Goal: Task Accomplishment & Management: Use online tool/utility

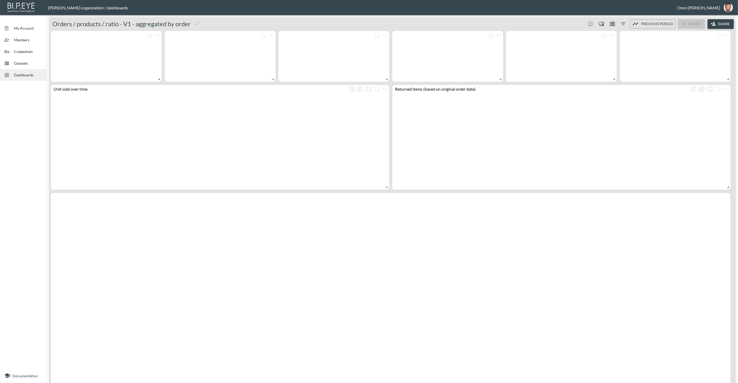
click at [27, 66] on span "Datasets" at bounding box center [28, 62] width 29 height 5
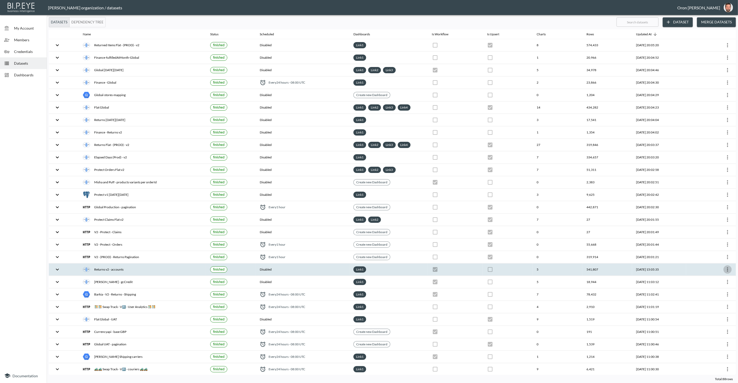
click at [727, 266] on icon "more" at bounding box center [727, 269] width 6 height 6
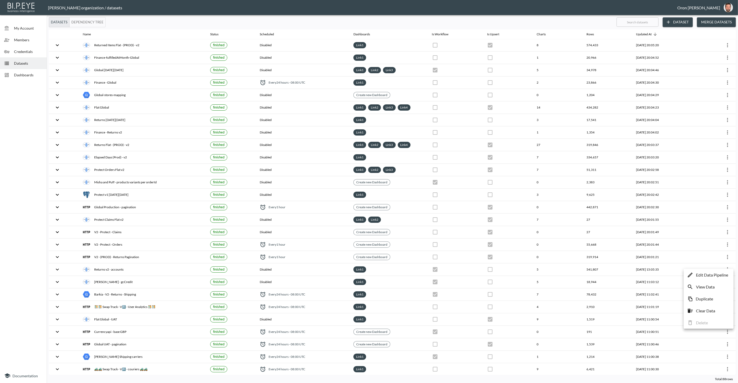
click at [719, 273] on p "Edit Data Pipeline" at bounding box center [712, 275] width 32 height 6
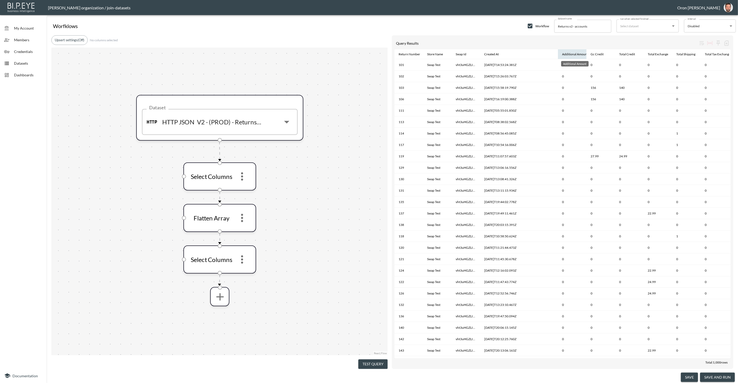
drag, startPoint x: 512, startPoint y: 53, endPoint x: 563, endPoint y: 55, distance: 51.4
click at [565, 55] on tr "Return Number Store Name Swap Id Created At Additional Amount Gc Credit Total C…" at bounding box center [632, 54] width 477 height 10
click at [410, 54] on div "Return Number" at bounding box center [409, 54] width 22 height 6
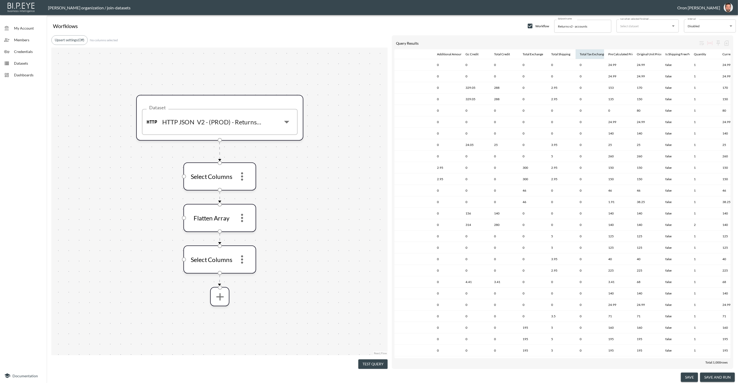
scroll to position [0, 143]
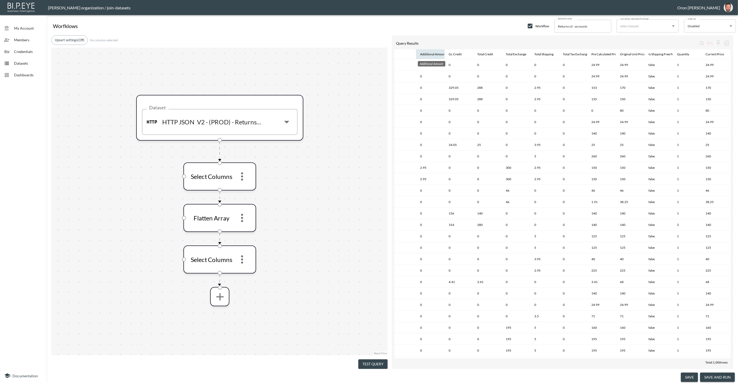
drag, startPoint x: 657, startPoint y: 54, endPoint x: 556, endPoint y: 56, distance: 101.7
click at [429, 56] on tr "Return Number Store Name Swap Id Created At Additional Amount Gc Credit Total C…" at bounding box center [491, 54] width 477 height 10
drag, startPoint x: 656, startPoint y: 52, endPoint x: 594, endPoint y: 53, distance: 62.0
click at [566, 54] on tr "Return Number Store Name Swap Id Created At Additional Amount Gc Credit Total C…" at bounding box center [491, 54] width 477 height 10
click at [224, 296] on icon "more" at bounding box center [219, 296] width 12 height 12
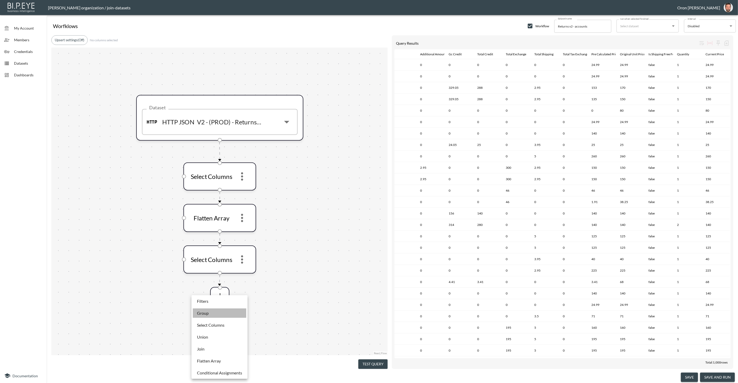
click at [217, 313] on li "Group" at bounding box center [219, 312] width 53 height 9
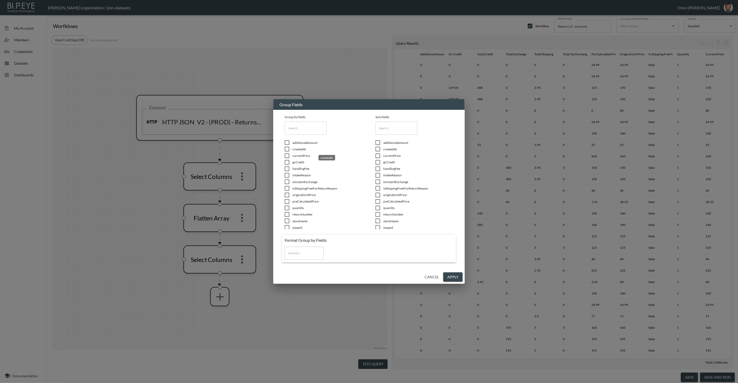
click at [301, 148] on span "createdAt" at bounding box center [327, 149] width 70 height 4
checkbox input "true"
click at [303, 182] on span "isInstantExchange" at bounding box center [327, 181] width 70 height 4
click at [288, 182] on input "checkbox" at bounding box center [286, 181] width 11 height 5
checkbox input "false"
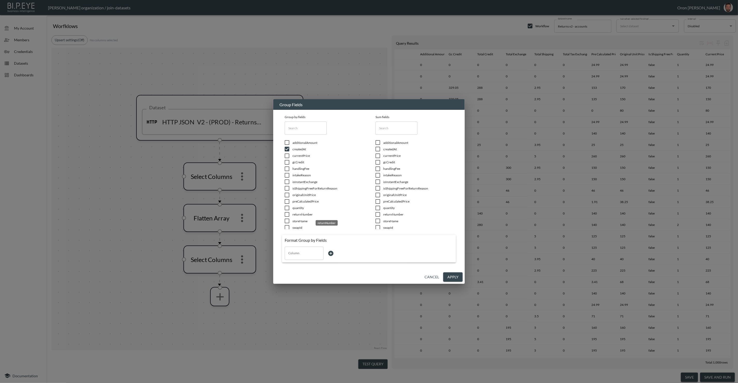
click at [302, 213] on span "returnNumber" at bounding box center [327, 214] width 70 height 4
checkbox input "true"
drag, startPoint x: 301, startPoint y: 220, endPoint x: 300, endPoint y: 223, distance: 3.8
click at [300, 220] on span "storeName" at bounding box center [327, 221] width 70 height 4
checkbox input "true"
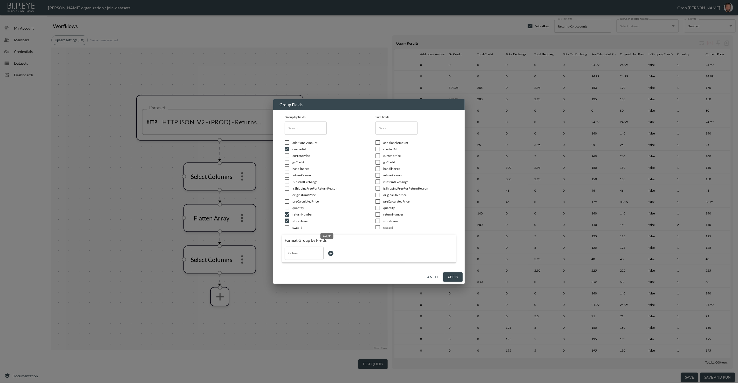
click at [299, 226] on span "swapId" at bounding box center [327, 227] width 70 height 4
checkbox input "true"
click at [404, 143] on span "additionalAmount" at bounding box center [418, 142] width 70 height 4
checkbox input "true"
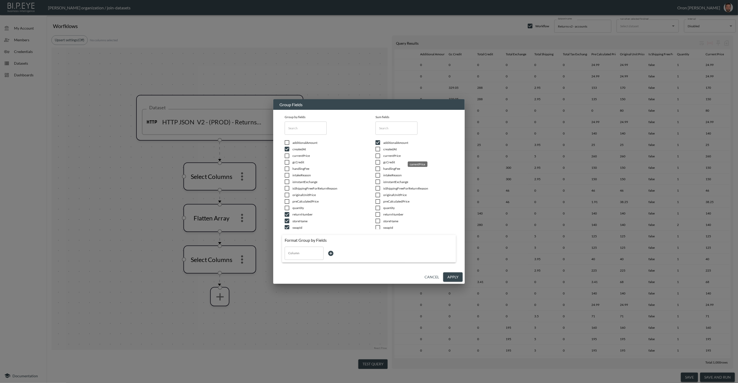
click at [397, 156] on span "currentPrice" at bounding box center [418, 155] width 70 height 4
checkbox input "true"
click at [395, 161] on span "gcCredit" at bounding box center [418, 162] width 70 height 4
checkbox input "true"
click at [394, 168] on span "handlingFee" at bounding box center [418, 168] width 70 height 4
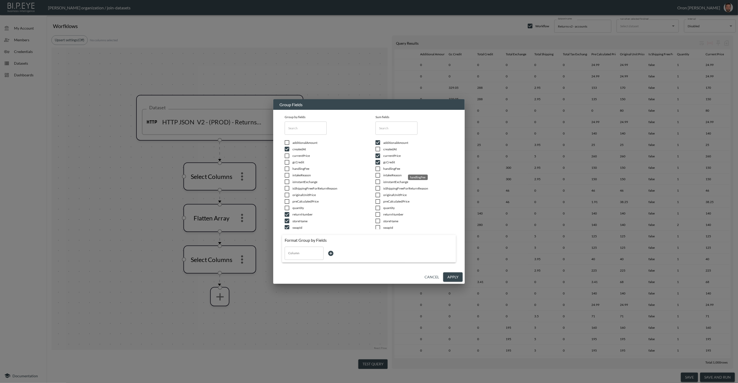
checkbox input "true"
click at [303, 174] on span "intakeReason" at bounding box center [327, 175] width 70 height 4
checkbox input "true"
click at [393, 195] on span "originalUnitPrice" at bounding box center [418, 194] width 70 height 4
checkbox input "true"
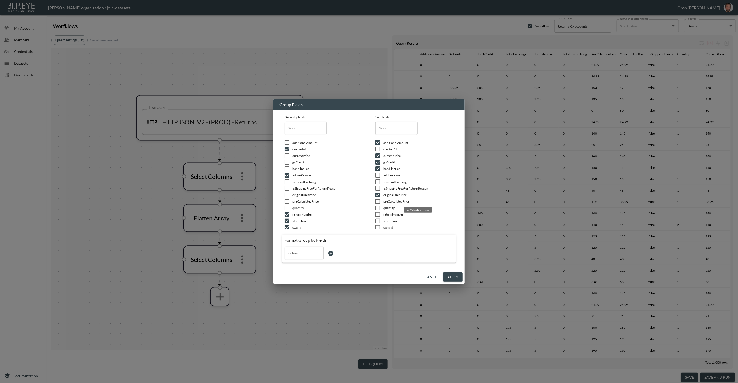
click at [391, 202] on span "preCalculatedPrice" at bounding box center [418, 201] width 70 height 4
checkbox input "true"
click at [391, 208] on span "quantity" at bounding box center [418, 207] width 70 height 4
checkbox input "true"
click at [452, 274] on button "Apply" at bounding box center [452, 277] width 19 height 10
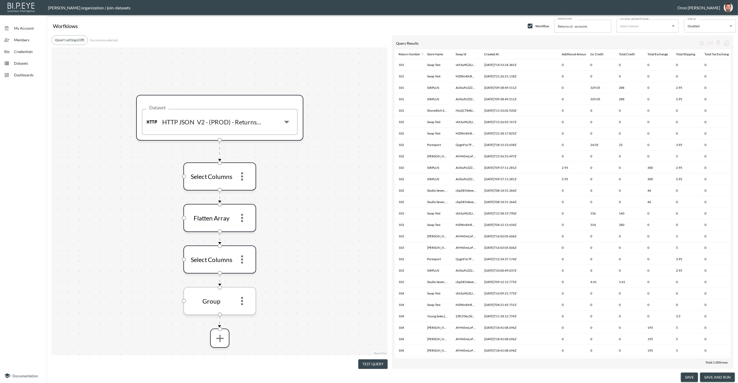
click at [242, 298] on icon "more" at bounding box center [242, 301] width 12 height 12
click at [244, 314] on li "Edit" at bounding box center [242, 314] width 23 height 9
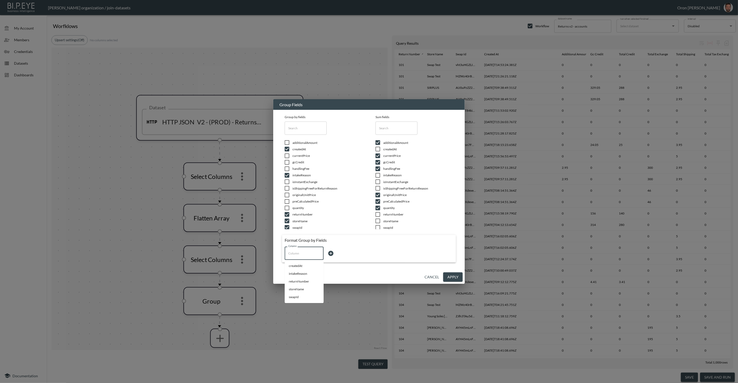
click at [314, 254] on input "Column" at bounding box center [304, 253] width 34 height 8
click at [308, 267] on li "createdAt" at bounding box center [304, 266] width 39 height 8
type input "createdAt"
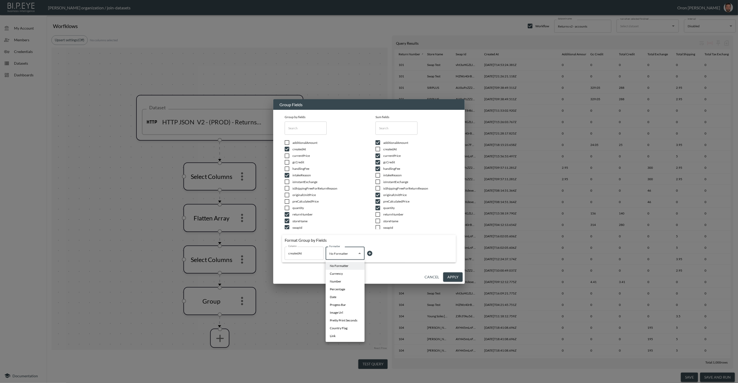
click at [350, 253] on body "BI.P.EYE, Interactive Analytics Dashboards - app Zach Bailet organization / joi…" at bounding box center [369, 191] width 738 height 383
click at [344, 297] on li "Date" at bounding box center [344, 297] width 39 height 8
type input "Date"
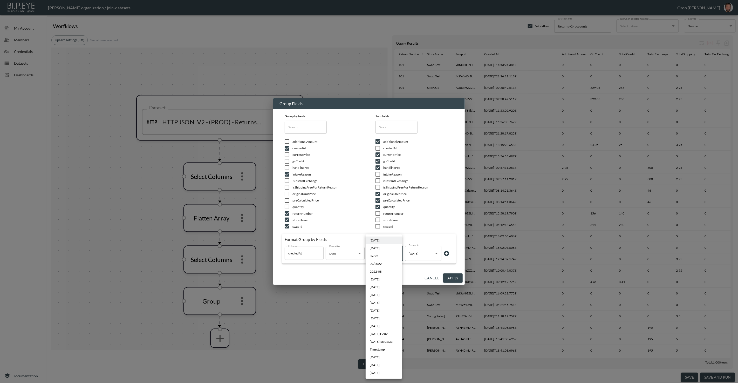
click at [392, 251] on body "BI.P.EYE, Interactive Analytics Dashboards - app Zach Bailet organization / joi…" at bounding box center [369, 191] width 738 height 383
drag, startPoint x: 394, startPoint y: 341, endPoint x: 395, endPoint y: 338, distance: 2.7
click at [392, 341] on span "[DATE] 18:02:33" at bounding box center [381, 341] width 23 height 5
type input "YYYY-MM-DD, HH:mm:ss"
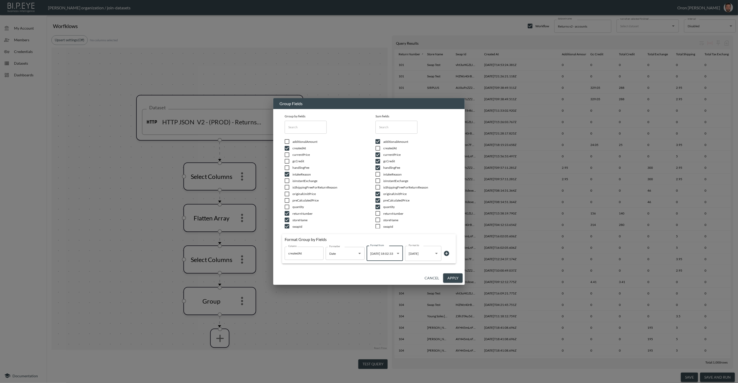
click at [456, 278] on button "Apply" at bounding box center [452, 278] width 19 height 10
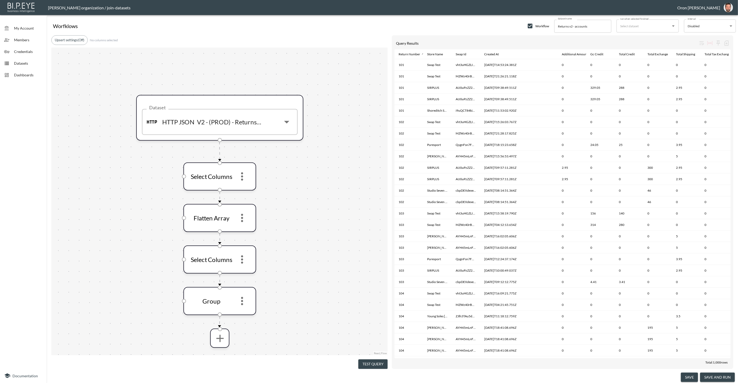
click at [375, 364] on button "Test Query" at bounding box center [372, 364] width 29 height 10
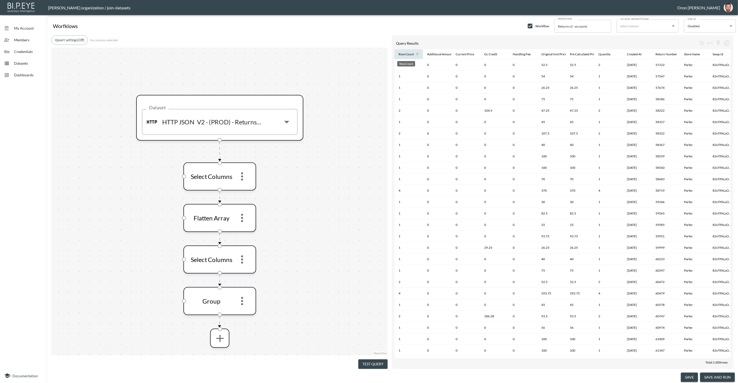
click at [409, 55] on div "Row Count" at bounding box center [405, 54] width 15 height 6
click at [669, 55] on div "Return Number" at bounding box center [666, 54] width 22 height 6
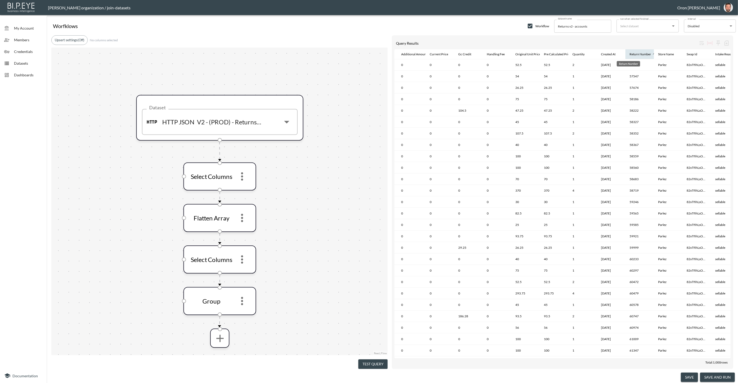
scroll to position [0, 37]
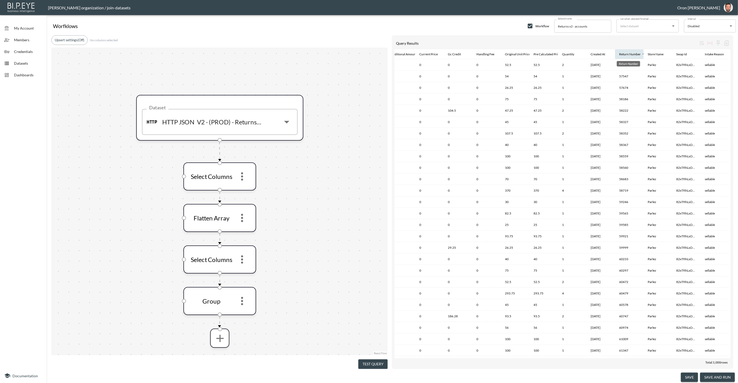
click at [633, 53] on div "Return Number" at bounding box center [630, 54] width 22 height 6
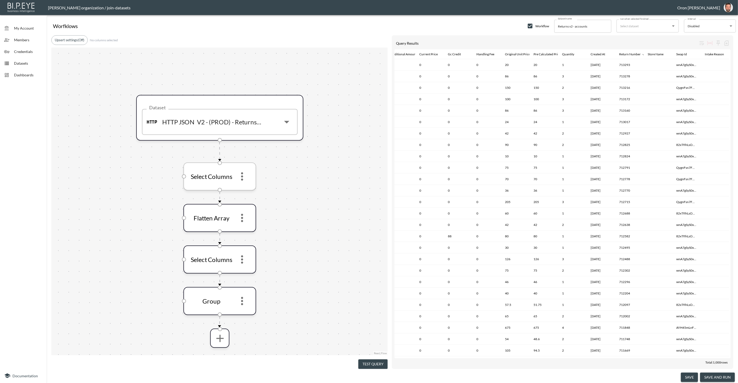
click at [242, 176] on icon "more" at bounding box center [242, 176] width 2 height 8
click at [243, 189] on li "Edit" at bounding box center [242, 189] width 23 height 9
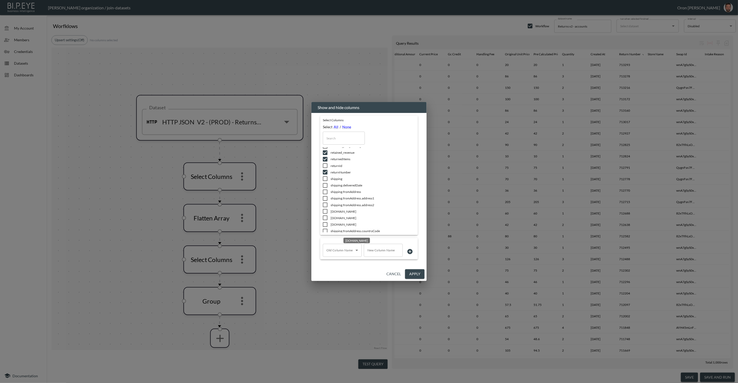
scroll to position [240, 0]
click at [395, 273] on button "Cancel" at bounding box center [393, 274] width 19 height 10
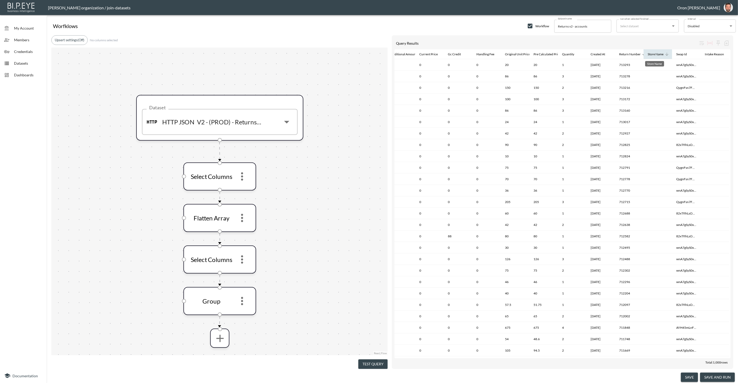
click at [658, 55] on div "Store Name" at bounding box center [655, 54] width 16 height 6
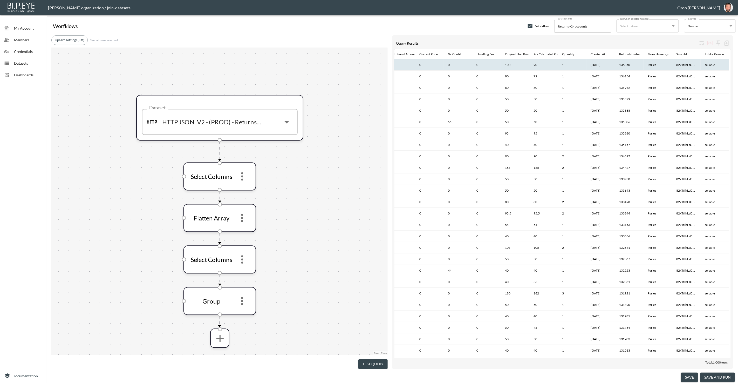
scroll to position [3, 37]
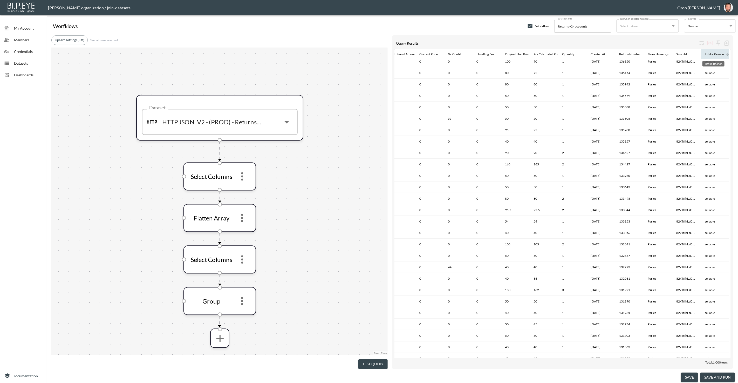
click at [712, 55] on div "Intake Reason" at bounding box center [713, 54] width 19 height 6
click at [243, 174] on icon "more" at bounding box center [242, 176] width 12 height 12
click at [237, 192] on p "Edit" at bounding box center [238, 190] width 7 height 6
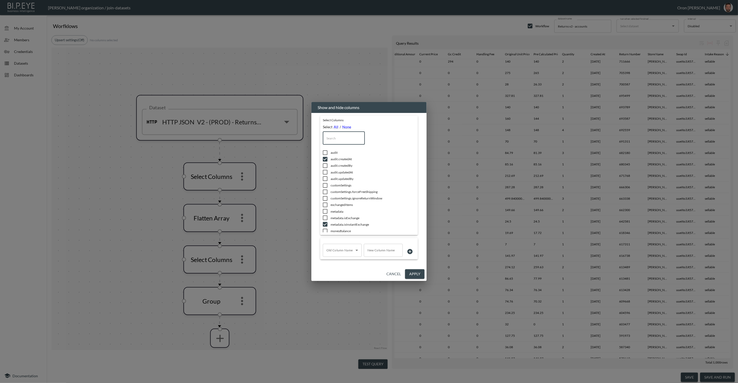
click at [337, 133] on input "text" at bounding box center [344, 137] width 42 height 13
type input "i"
checkbox input "true"
checkbox input "false"
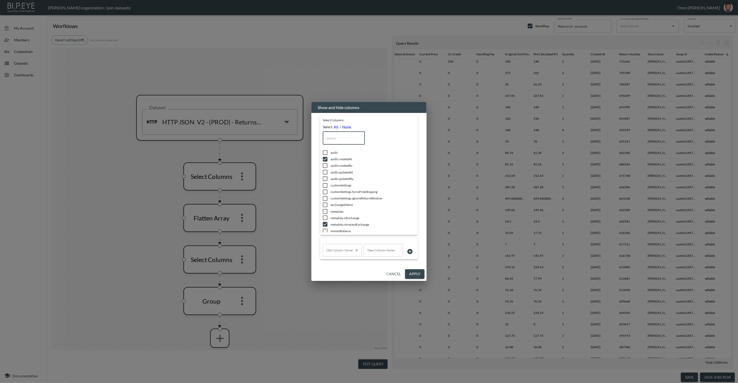
checkbox input "false"
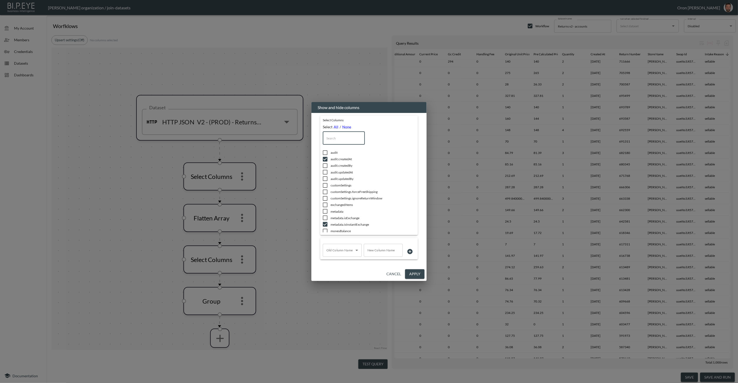
checkbox input "true"
type input "in"
checkbox input "false"
checkbox input "true"
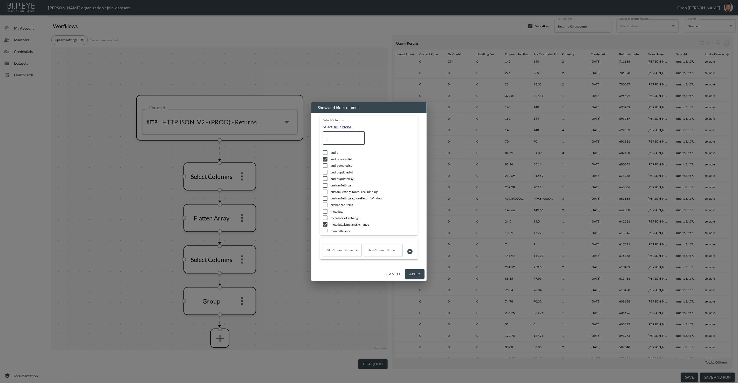
checkbox input "true"
checkbox input "false"
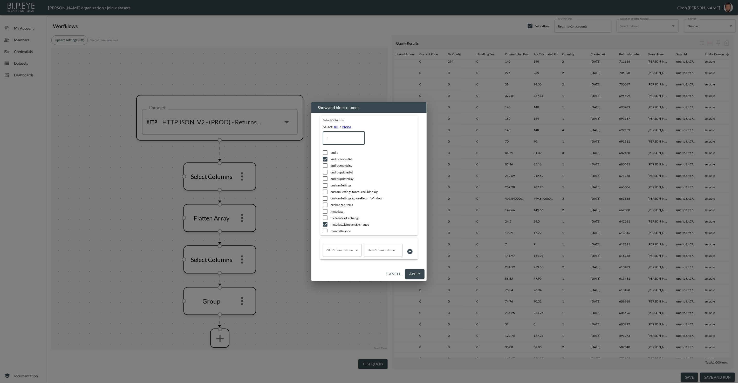
checkbox input "false"
type input "i"
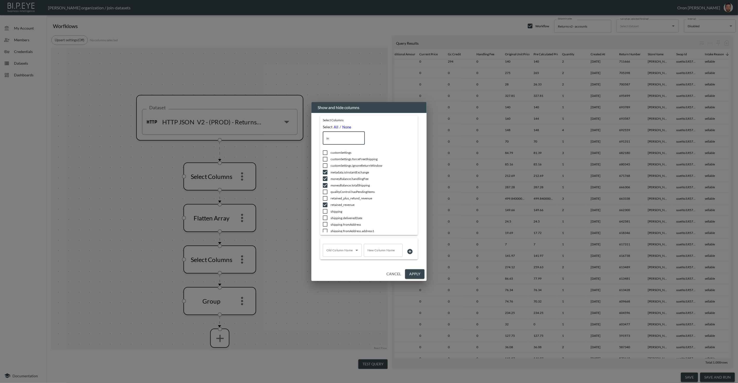
checkbox input "true"
checkbox input "false"
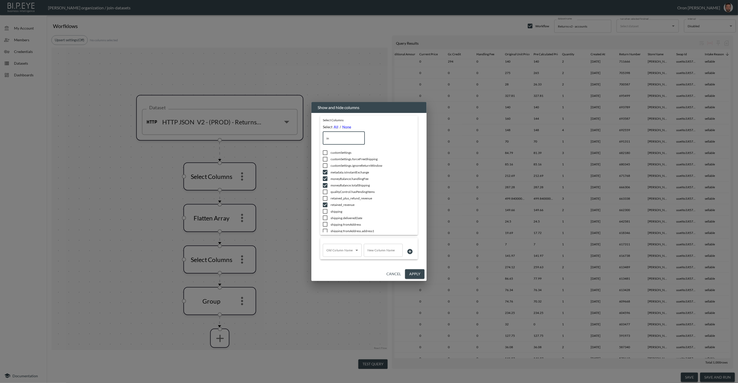
checkbox input "true"
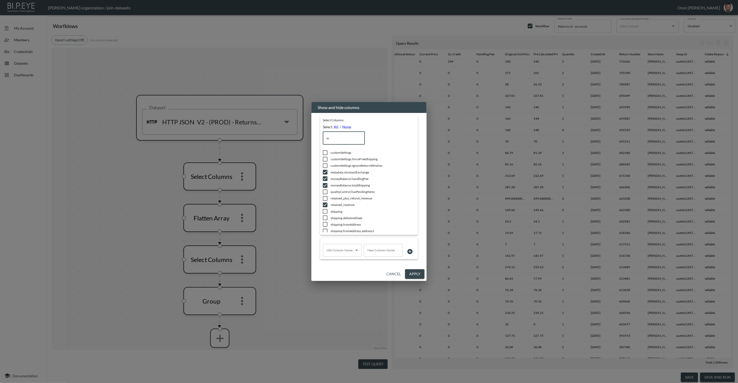
checkbox input "true"
checkbox input "false"
checkbox input "true"
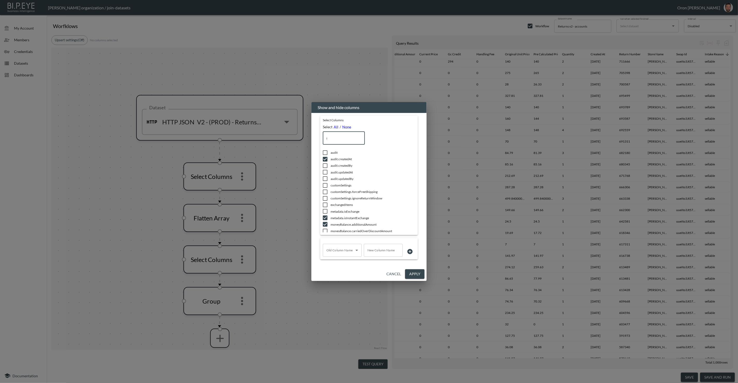
checkbox input "true"
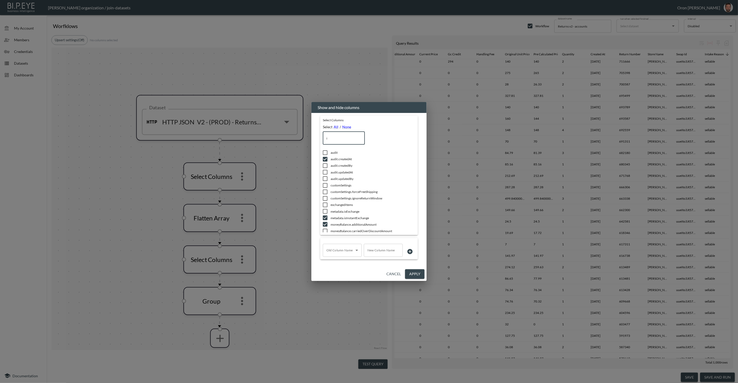
checkbox input "false"
checkbox input "true"
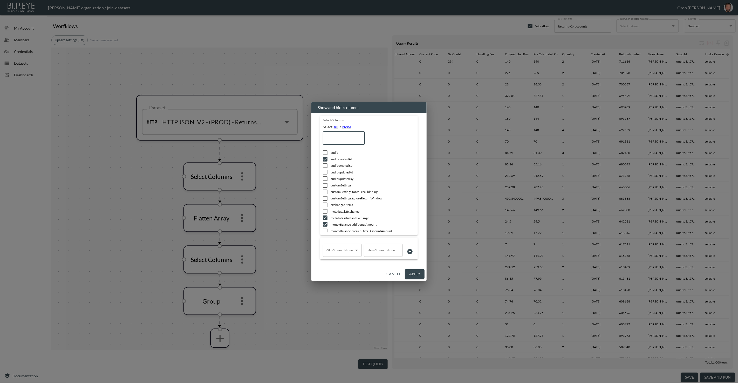
checkbox input "true"
checkbox input "false"
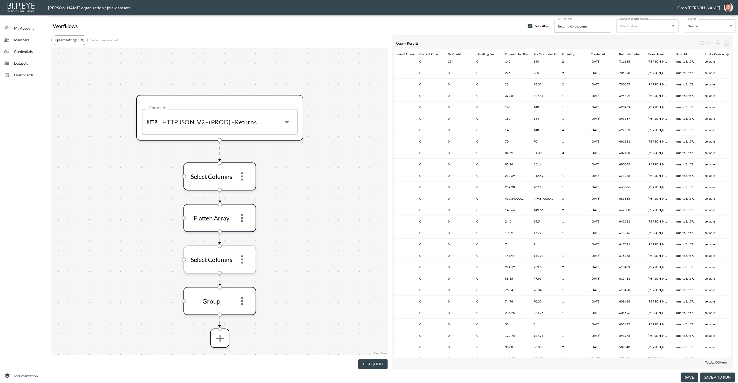
click at [241, 257] on icon "more" at bounding box center [242, 259] width 12 height 12
click at [251, 273] on li "Edit" at bounding box center [242, 272] width 23 height 9
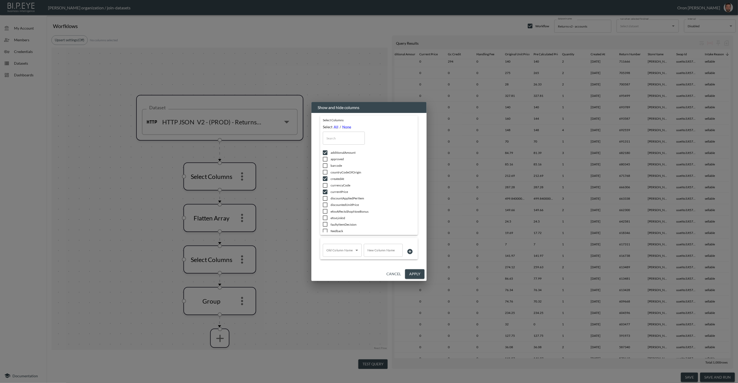
click at [344, 136] on input "text" at bounding box center [344, 137] width 42 height 13
type input "i"
checkbox input "true"
checkbox input "false"
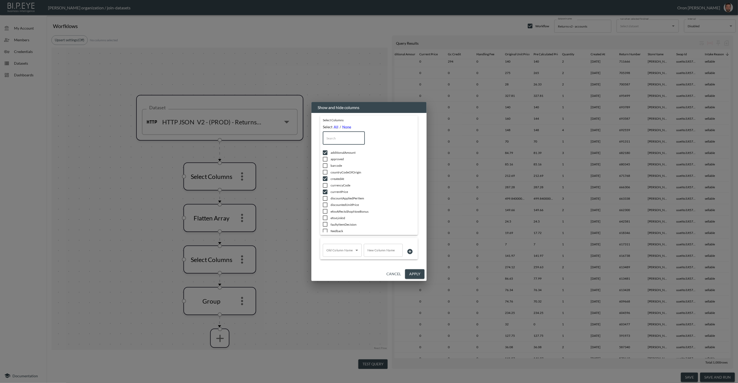
checkbox input "true"
checkbox input "false"
checkbox input "true"
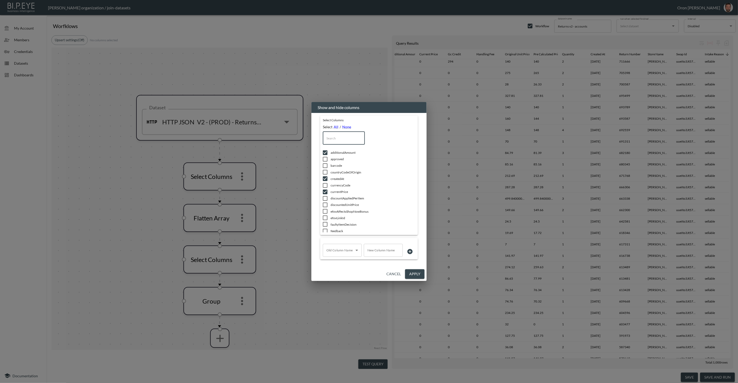
checkbox input "true"
checkbox input "false"
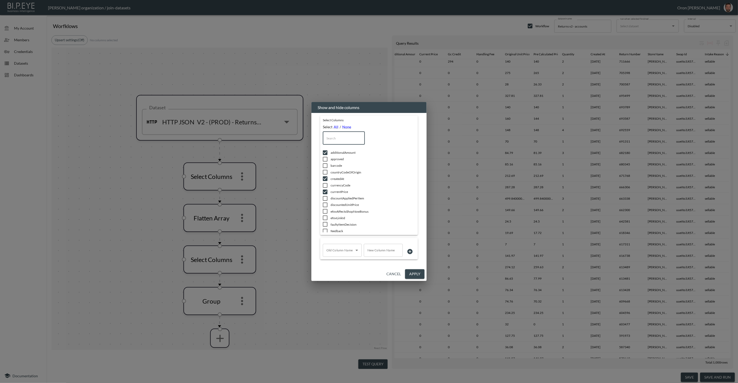
checkbox input "true"
checkbox input "false"
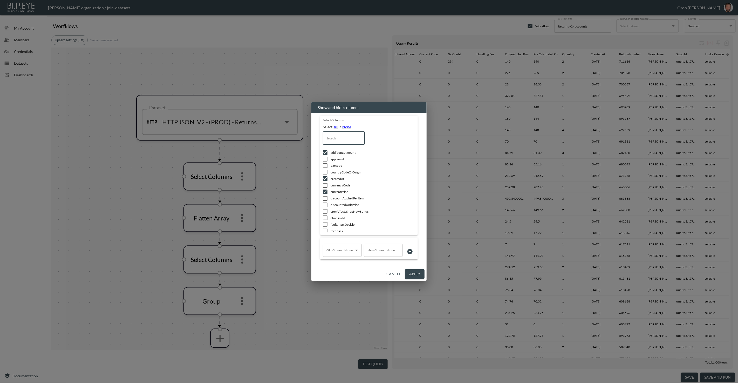
checkbox input "true"
type input "in"
checkbox input "false"
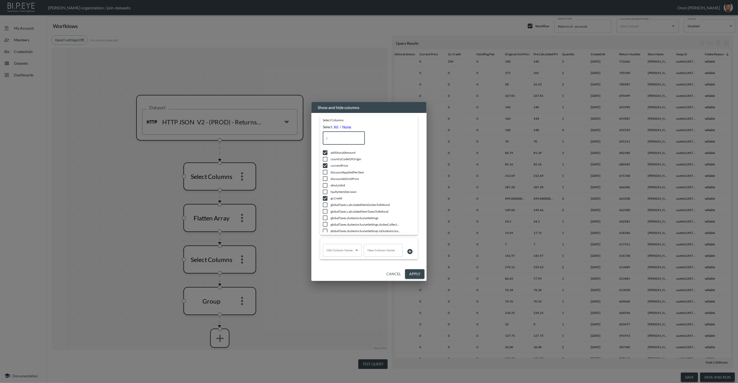
checkbox input "true"
type input "int"
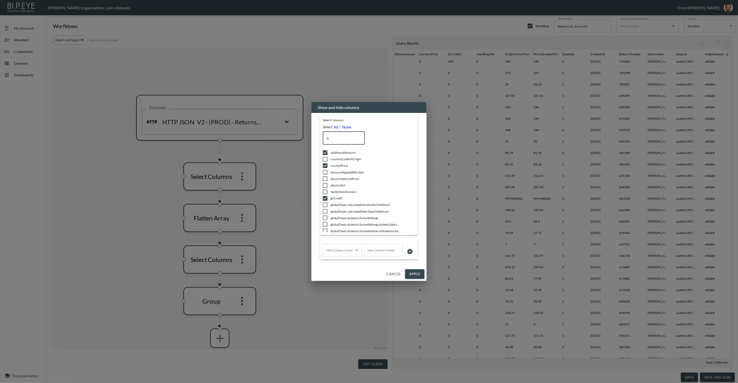
checkbox input "true"
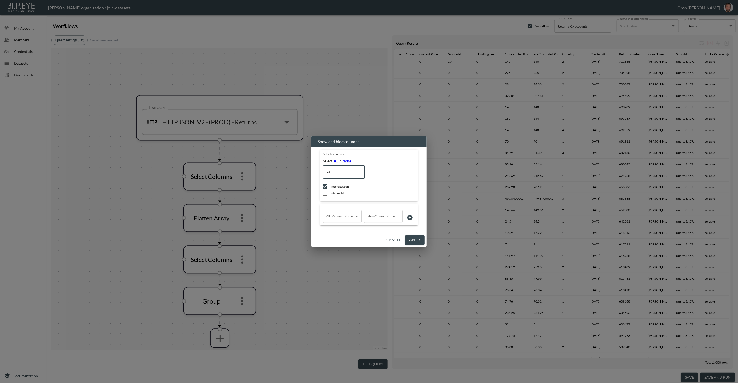
type input "int"
click at [338, 186] on span "intakeReason" at bounding box center [365, 186] width 70 height 4
checkbox input "false"
drag, startPoint x: 303, startPoint y: 170, endPoint x: 293, endPoint y: 170, distance: 9.6
click at [293, 170] on div "Show and hide columns Select Columns Select All / None int ​ intakeReason inter…" at bounding box center [369, 191] width 738 height 383
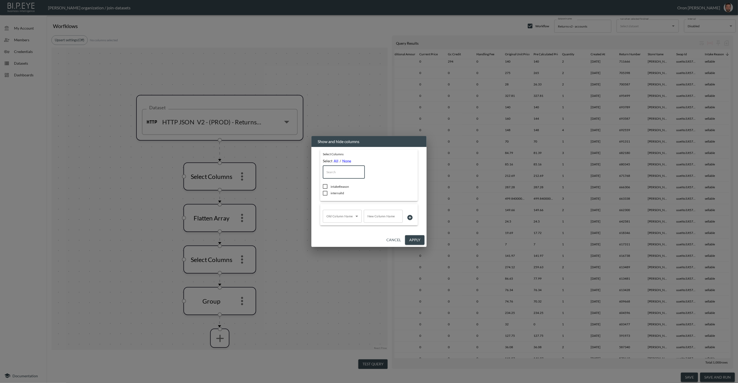
checkbox input "true"
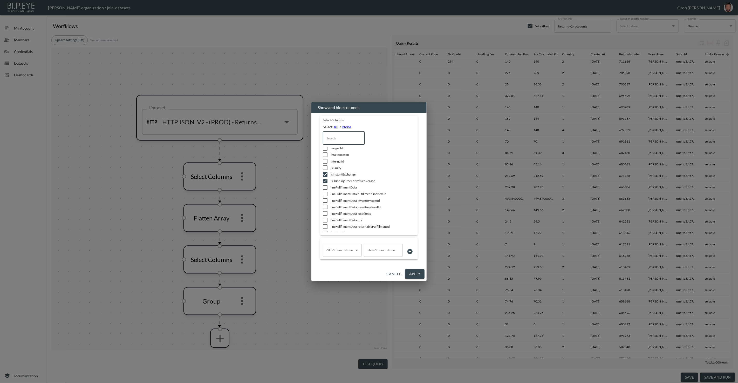
scroll to position [217, 0]
click at [364, 181] on span "isShippingFreeForReturnReason" at bounding box center [365, 183] width 70 height 4
checkbox input "false"
click at [341, 175] on span "isInstantExchange" at bounding box center [365, 176] width 70 height 4
checkbox input "false"
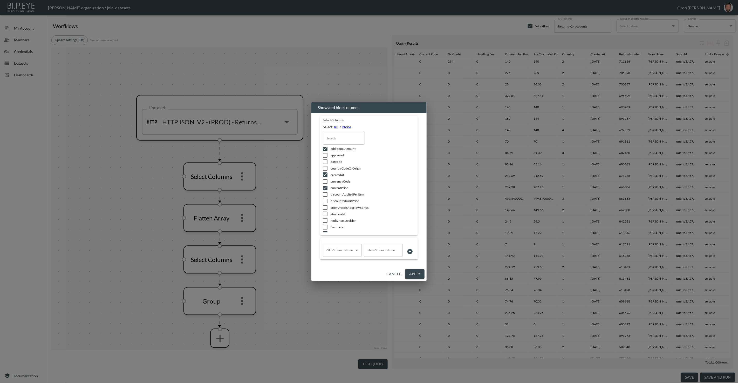
scroll to position [0, 0]
drag, startPoint x: 421, startPoint y: 273, endPoint x: 281, endPoint y: 294, distance: 142.0
click at [420, 273] on button "Apply" at bounding box center [414, 274] width 19 height 10
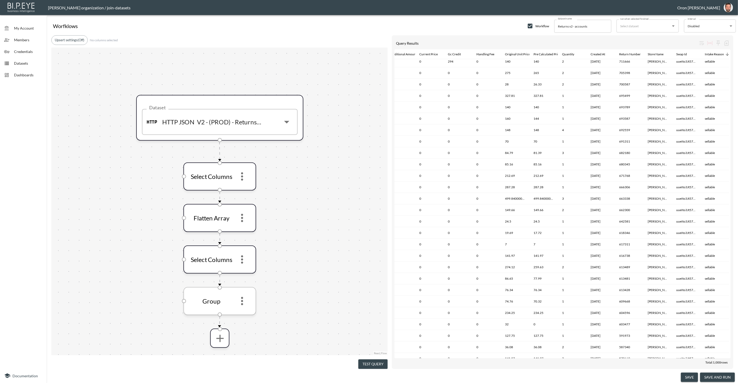
click at [242, 301] on icon "more" at bounding box center [242, 301] width 2 height 8
click at [242, 313] on li "Edit" at bounding box center [242, 314] width 23 height 9
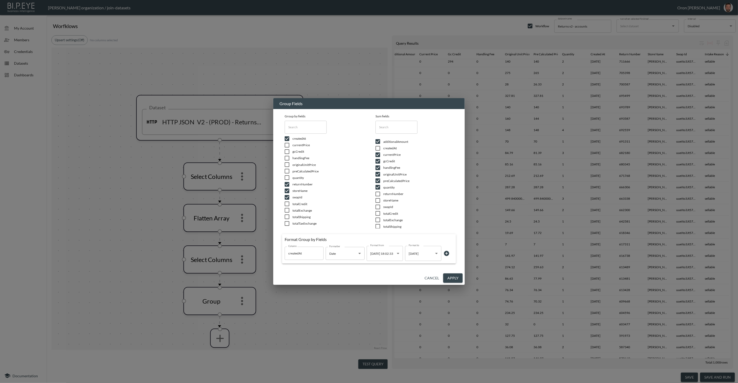
click at [456, 276] on button "Apply" at bounding box center [452, 278] width 19 height 10
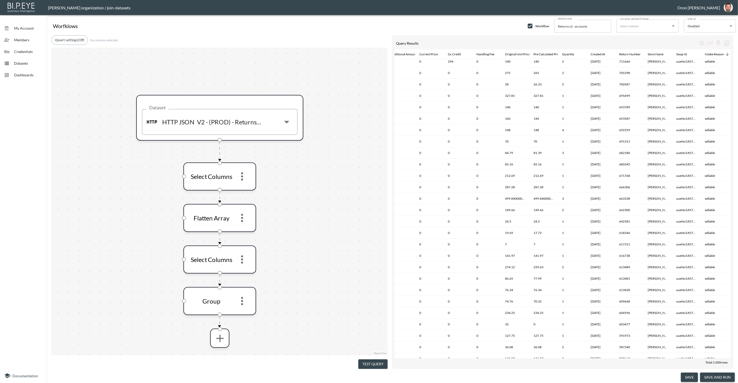
click at [713, 377] on button "save and run" at bounding box center [717, 377] width 35 height 10
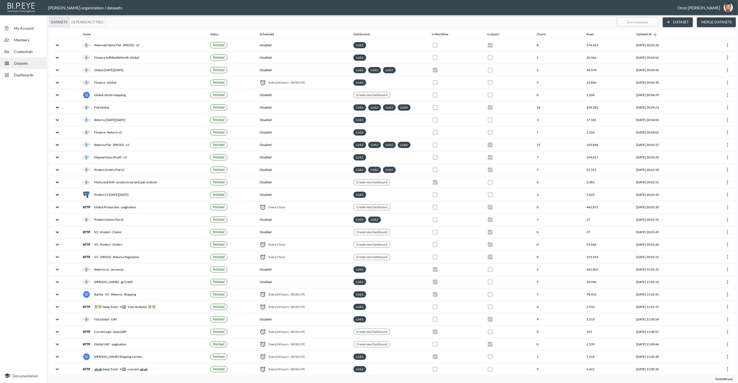
checkbox input "true"
checkbox input "false"
checkbox input "true"
checkbox input "false"
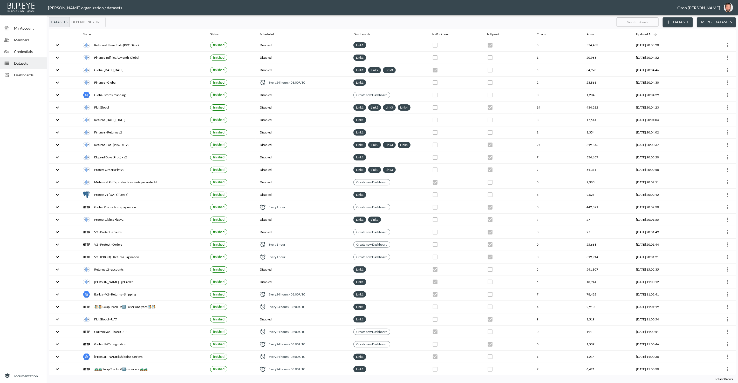
checkbox input "true"
checkbox input "false"
checkbox input "true"
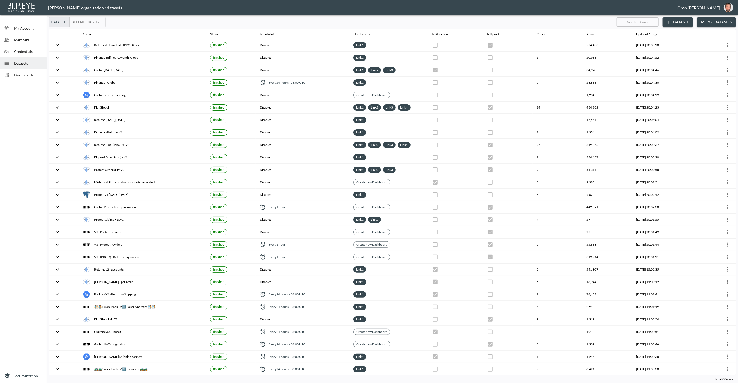
checkbox input "false"
checkbox input "true"
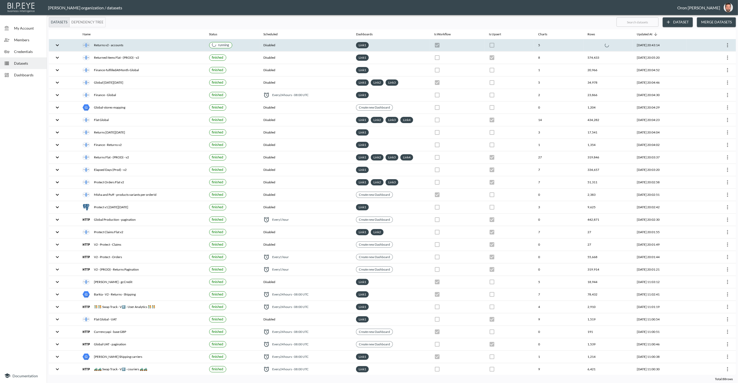
click at [393, 47] on div "Link 1" at bounding box center [391, 45] width 70 height 6
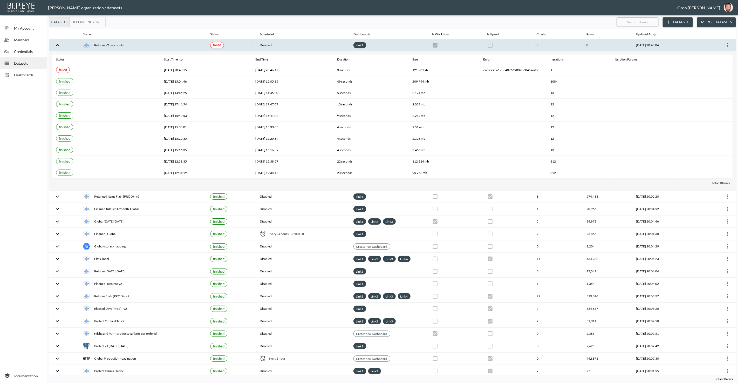
click at [726, 45] on icon "more" at bounding box center [727, 45] width 6 height 6
click at [722, 58] on p "Edit Data Pipeline" at bounding box center [712, 55] width 32 height 6
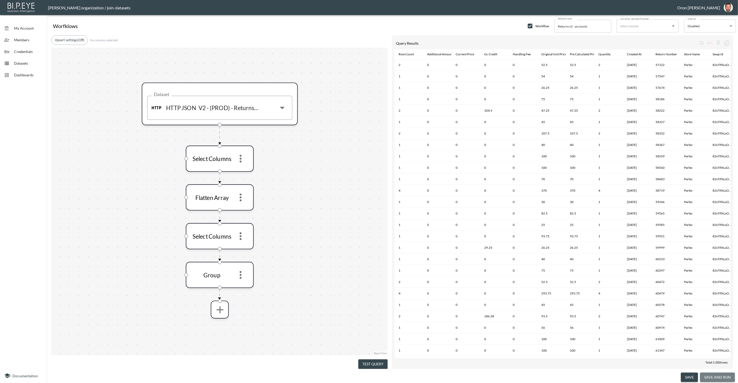
click at [715, 376] on button "save and run" at bounding box center [717, 377] width 35 height 10
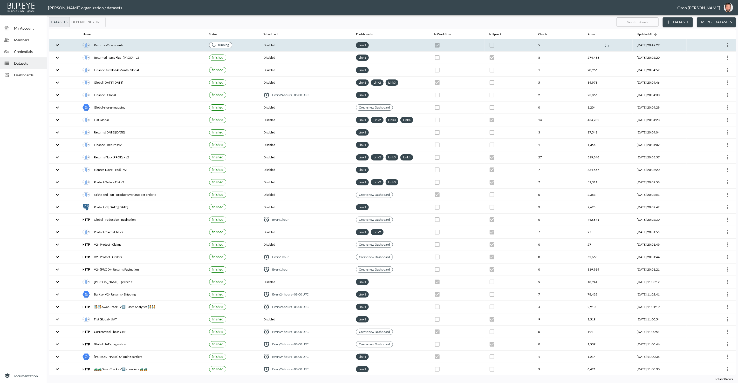
click at [564, 46] on th "5" at bounding box center [558, 45] width 49 height 12
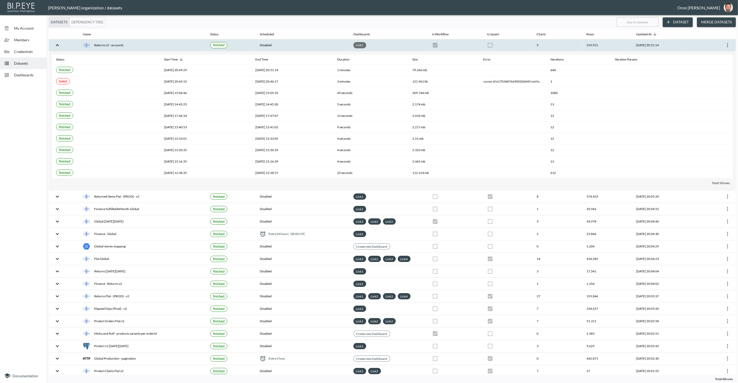
click at [358, 43] on link "Link 1" at bounding box center [360, 45] width 10 height 6
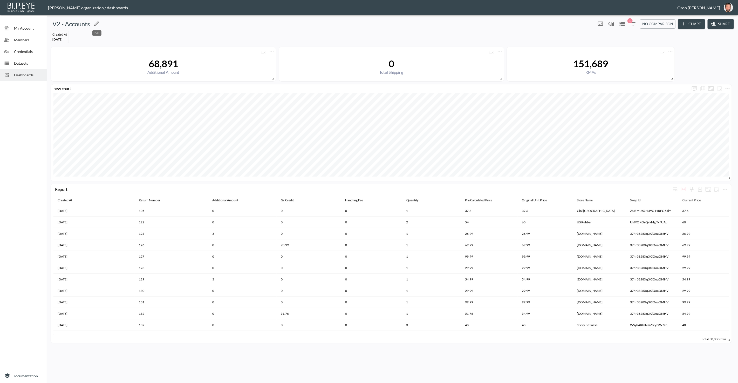
click at [96, 23] on icon "Edit" at bounding box center [96, 23] width 6 height 6
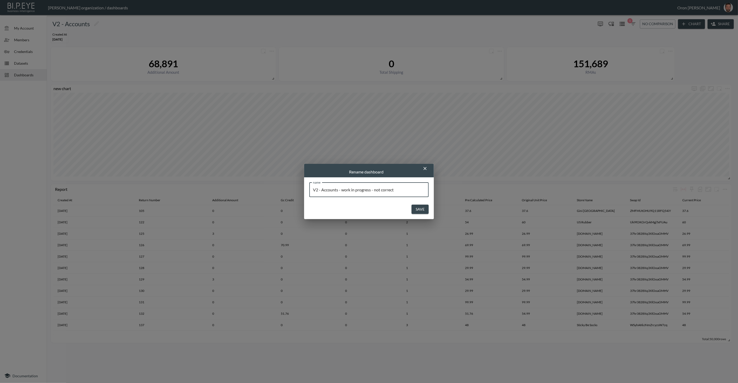
type input "V2 - Accounts - work in progress - not correct"
click at [411, 204] on button "Save" at bounding box center [419, 209] width 17 height 10
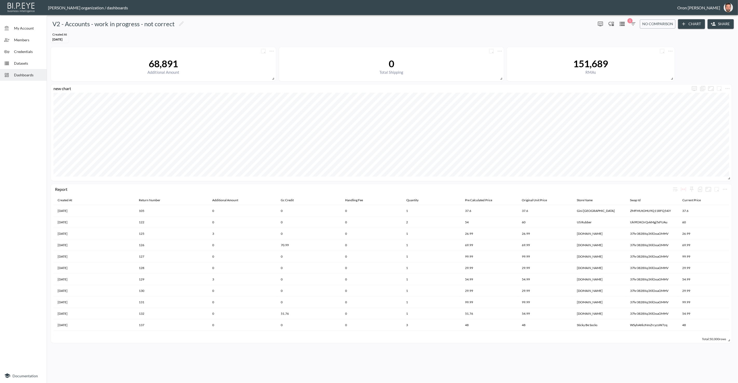
click at [36, 64] on span "Datasets" at bounding box center [28, 62] width 29 height 5
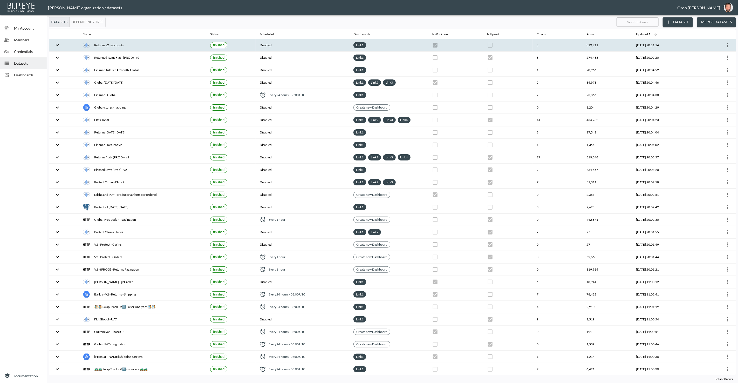
click at [728, 43] on icon "more" at bounding box center [727, 45] width 6 height 6
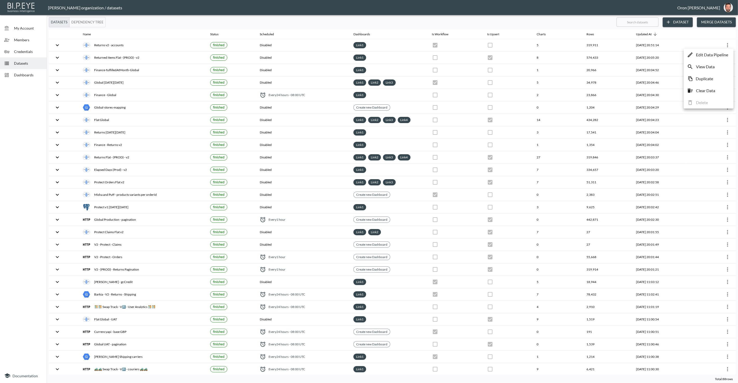
click at [723, 52] on p "Edit Data Pipeline" at bounding box center [712, 55] width 32 height 6
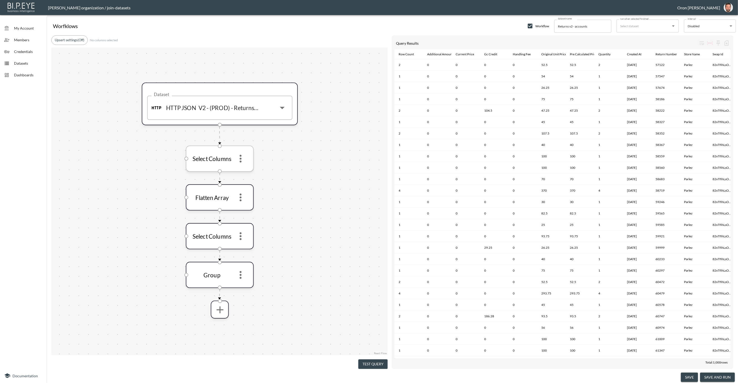
click at [240, 155] on icon "more" at bounding box center [240, 159] width 2 height 8
click at [244, 172] on li "Edit" at bounding box center [240, 171] width 23 height 9
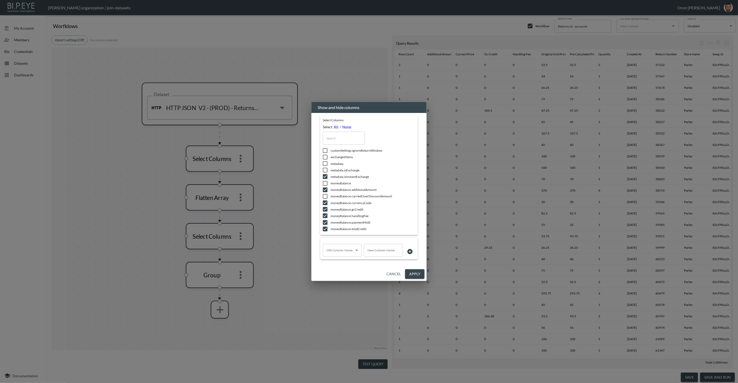
scroll to position [45, 0]
click at [333, 179] on span "metadata.isInstantExchange" at bounding box center [365, 179] width 70 height 4
checkbox input "false"
click at [342, 185] on span "moneyBalance.additionalAmount" at bounding box center [365, 185] width 70 height 4
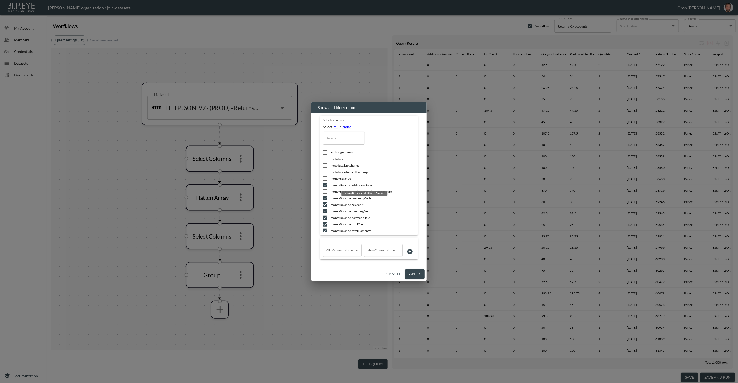
checkbox input "false"
click at [346, 198] on span "moneyBalance.currencyCode" at bounding box center [365, 198] width 70 height 4
checkbox input "false"
click at [337, 204] on span "moneyBalance.gcCredit" at bounding box center [365, 204] width 70 height 4
checkbox input "false"
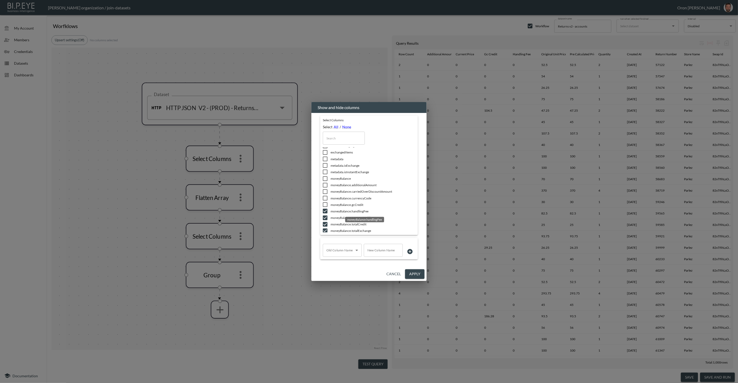
click at [335, 210] on span "moneyBalance.handlingFee" at bounding box center [365, 211] width 70 height 4
checkbox input "false"
click at [335, 218] on span "moneyBalance.paymentHold" at bounding box center [365, 217] width 70 height 4
checkbox input "false"
click at [334, 224] on span "moneyBalance.totalCredit" at bounding box center [365, 224] width 70 height 4
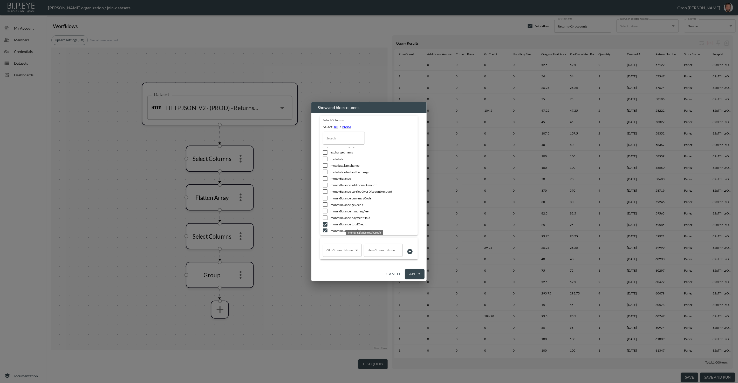
checkbox input "false"
click at [350, 162] on span "moneyBalance.totalExchange" at bounding box center [365, 162] width 70 height 4
checkbox input "false"
click at [332, 173] on span "moneyBalance.totalShipping" at bounding box center [365, 175] width 70 height 4
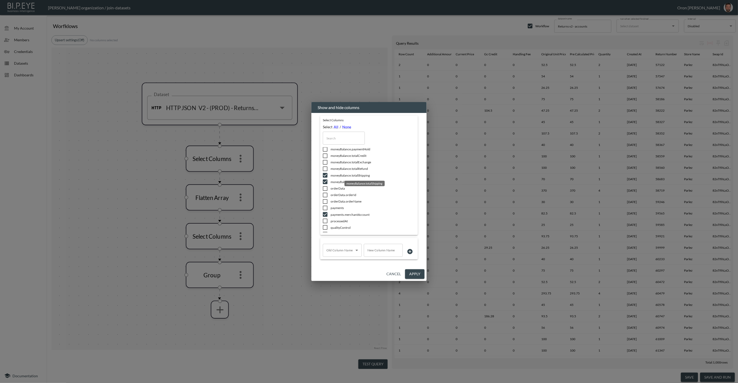
checkbox input "false"
click at [334, 181] on span "moneyBalance.totalTaxExchange" at bounding box center [365, 181] width 70 height 4
checkbox input "false"
click at [360, 185] on span "payments.merchantAccount" at bounding box center [365, 185] width 70 height 4
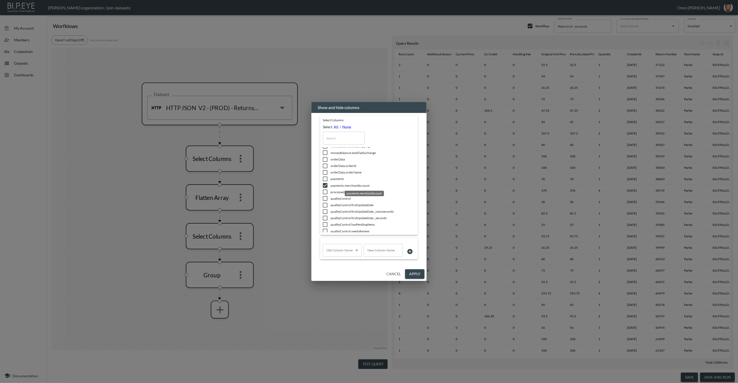
checkbox input "false"
click at [341, 173] on span "retained_revenue" at bounding box center [365, 175] width 70 height 4
checkbox input "false"
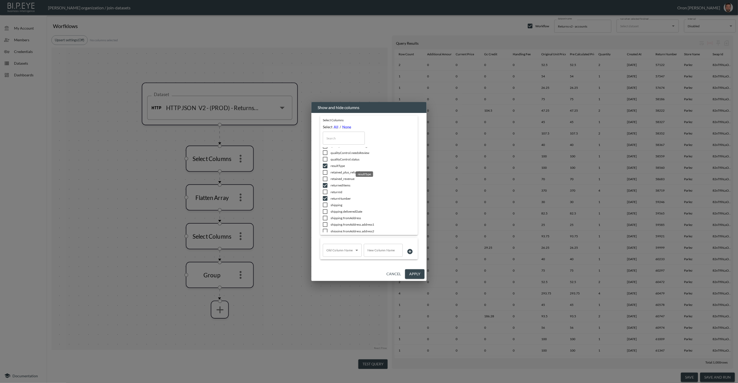
click at [336, 164] on span "resultType" at bounding box center [365, 165] width 70 height 4
checkbox input "false"
drag, startPoint x: 418, startPoint y: 275, endPoint x: 405, endPoint y: 269, distance: 14.7
click at [418, 275] on button "Apply" at bounding box center [414, 274] width 19 height 10
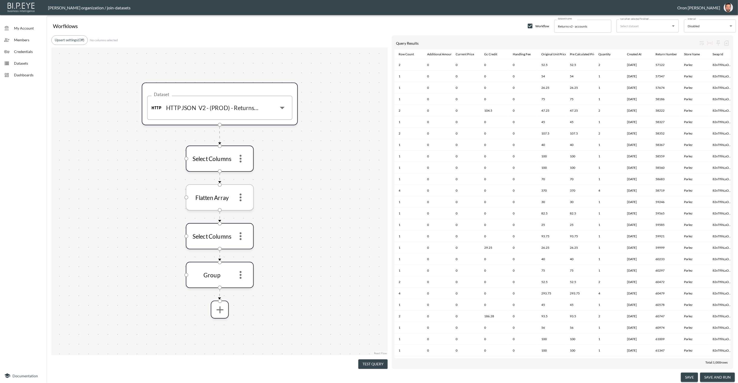
click at [240, 193] on icon "more" at bounding box center [240, 197] width 2 height 8
click at [241, 207] on p "Edit" at bounding box center [236, 210] width 7 height 6
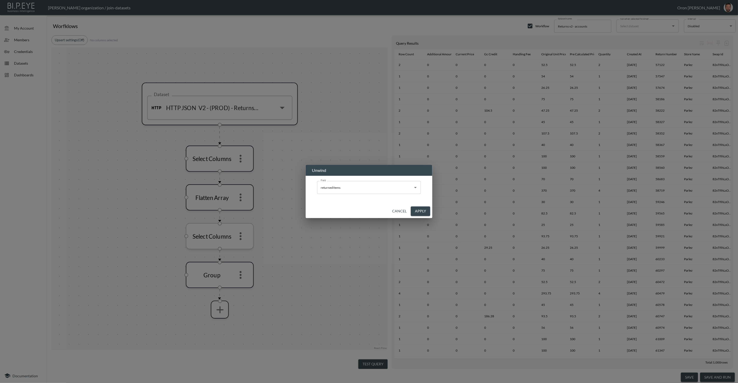
drag, startPoint x: 423, startPoint y: 210, endPoint x: 235, endPoint y: 227, distance: 188.3
click at [422, 210] on button "Apply" at bounding box center [420, 211] width 19 height 10
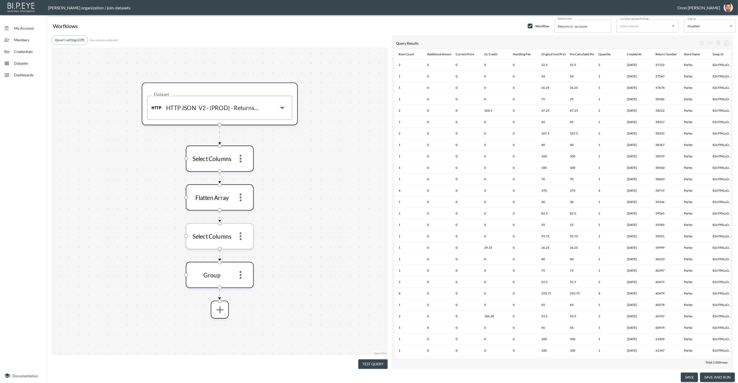
click at [242, 233] on icon "more" at bounding box center [241, 236] width 12 height 12
click at [244, 249] on li "Edit" at bounding box center [240, 249] width 23 height 9
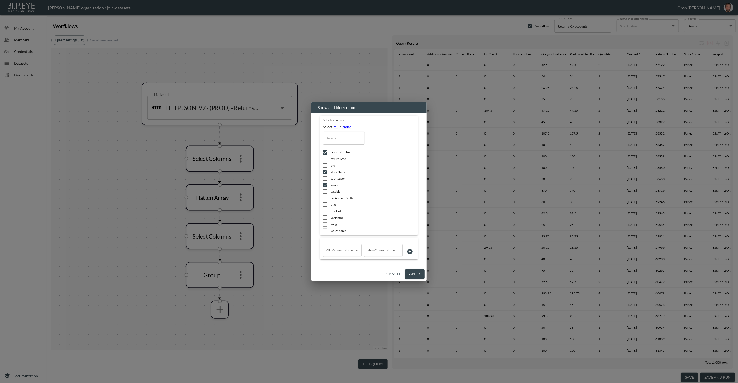
scroll to position [382, 0]
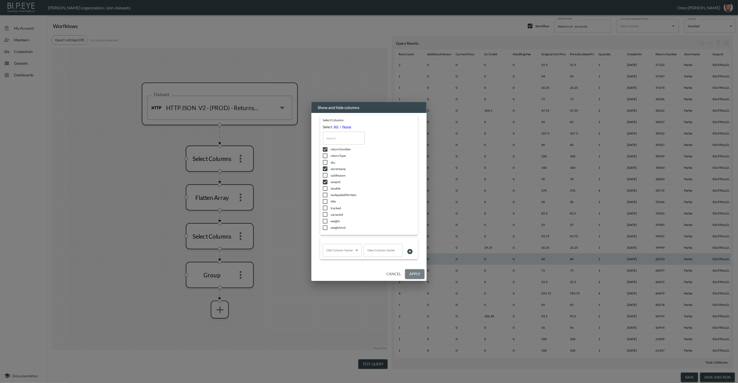
drag, startPoint x: 415, startPoint y: 275, endPoint x: 399, endPoint y: 262, distance: 20.5
click at [414, 274] on button "Apply" at bounding box center [414, 274] width 19 height 10
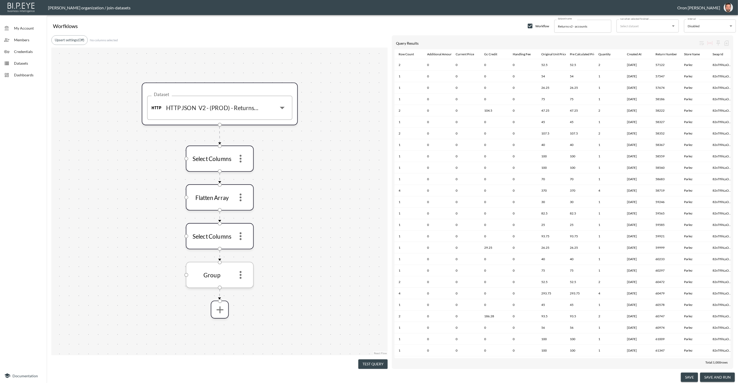
click at [242, 274] on icon "more" at bounding box center [241, 275] width 12 height 12
click at [240, 285] on p "Edit" at bounding box center [236, 288] width 7 height 6
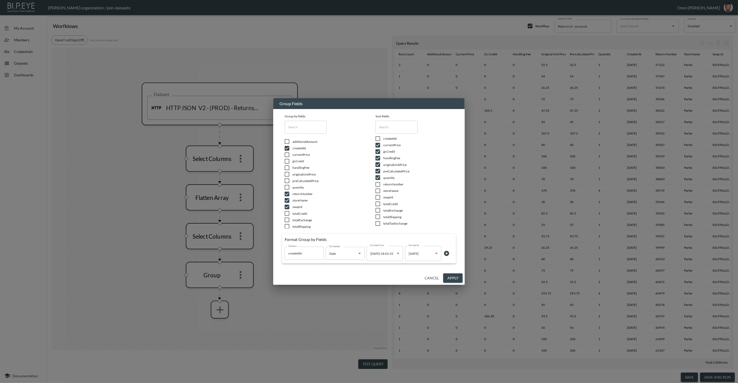
scroll to position [9, 0]
click at [453, 278] on button "Apply" at bounding box center [452, 278] width 19 height 10
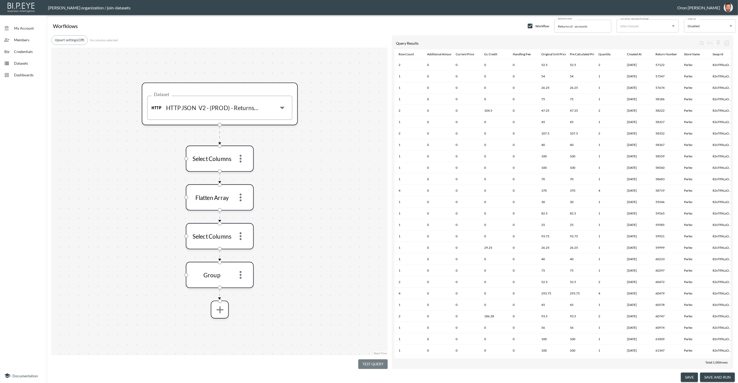
drag, startPoint x: 367, startPoint y: 361, endPoint x: 308, endPoint y: 263, distance: 114.5
click at [367, 359] on button "Test Query" at bounding box center [372, 364] width 29 height 10
click at [668, 55] on div "Return Number" at bounding box center [666, 54] width 22 height 6
click at [664, 52] on div "Return Number" at bounding box center [666, 54] width 22 height 6
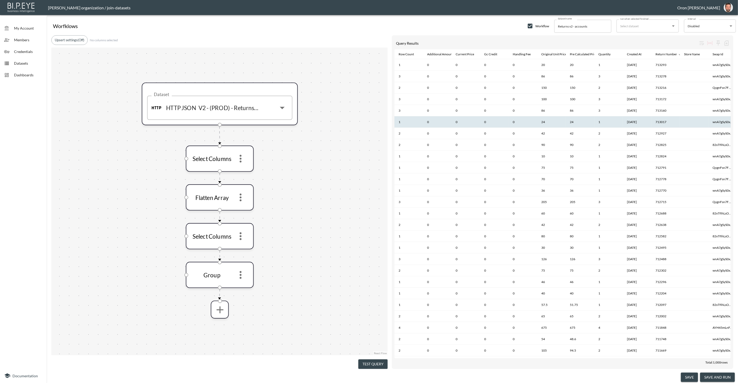
scroll to position [0, 7]
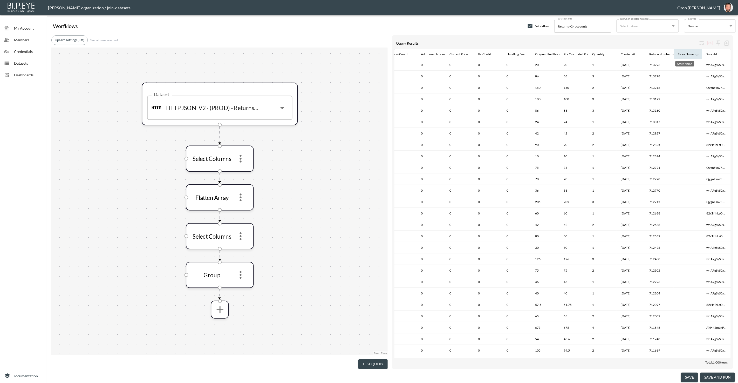
click at [683, 52] on div "Store Name" at bounding box center [685, 54] width 16 height 6
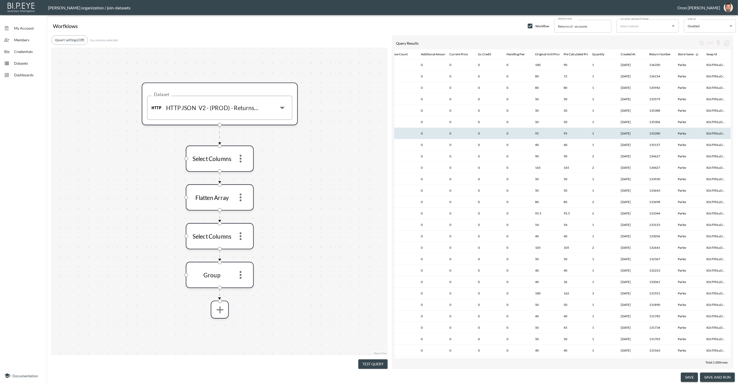
scroll to position [0, 0]
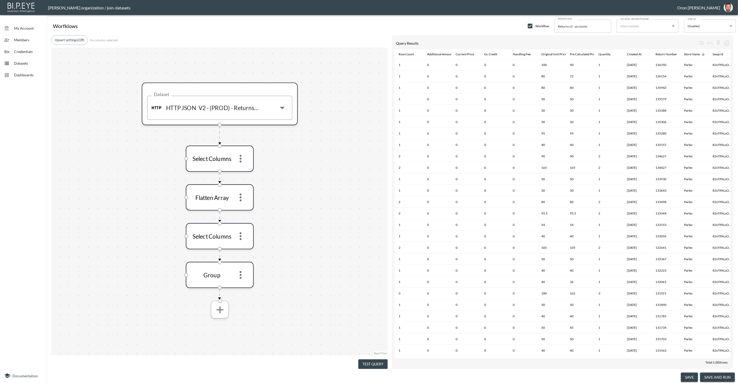
click at [217, 308] on icon "more" at bounding box center [219, 309] width 7 height 7
click at [210, 346] on li "Join" at bounding box center [219, 348] width 53 height 9
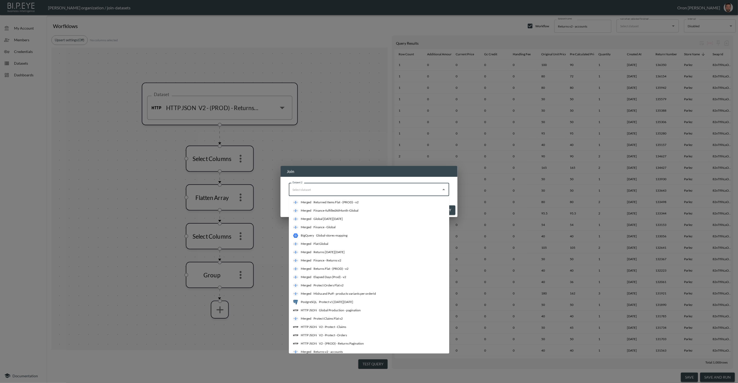
click at [313, 191] on input "Dataset 2" at bounding box center [365, 189] width 148 height 8
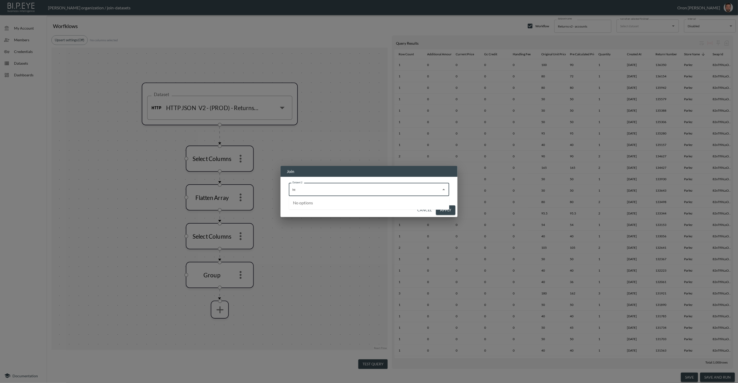
type input "h"
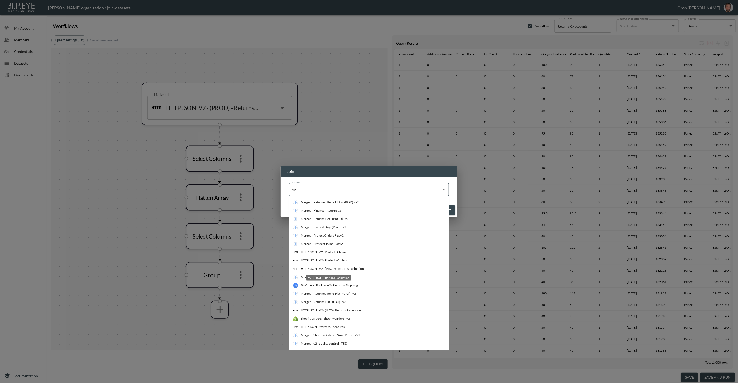
click at [358, 271] on div "HTTP JSON V2 - (PROD) - Returns Pagination" at bounding box center [328, 268] width 71 height 5
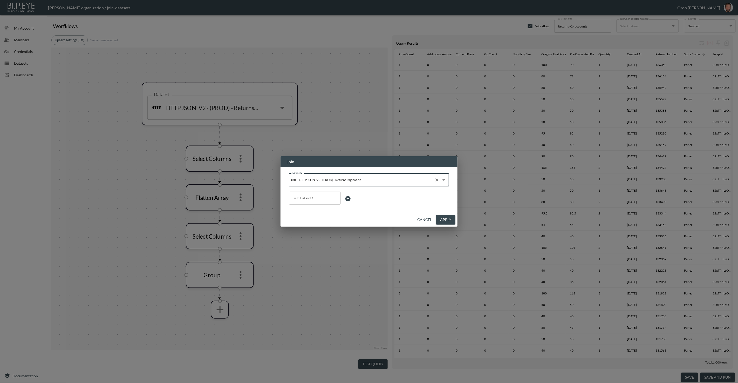
type input "V2 - (PROD) - Returns Pagination"
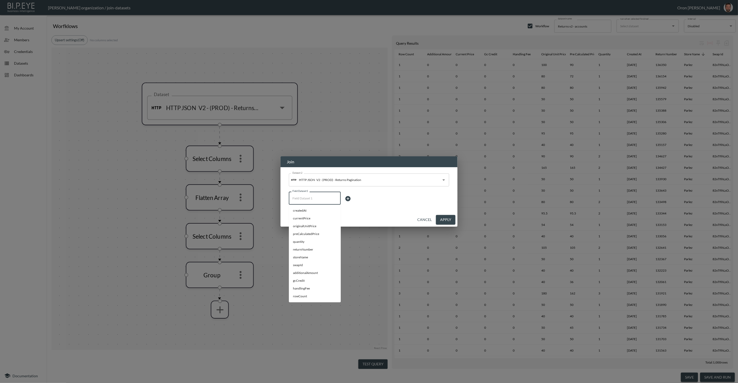
click at [314, 199] on input "Field Dataset 1" at bounding box center [314, 198] width 47 height 8
click at [301, 250] on span "returnNumber" at bounding box center [315, 249] width 44 height 5
type input "returnNumber"
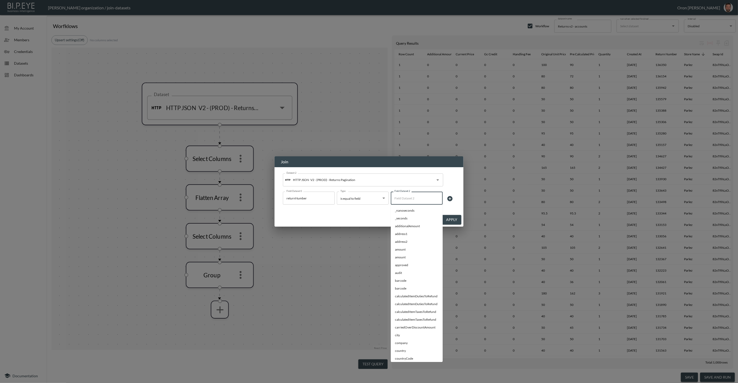
click at [416, 199] on input "Field Dataset 2" at bounding box center [416, 198] width 47 height 8
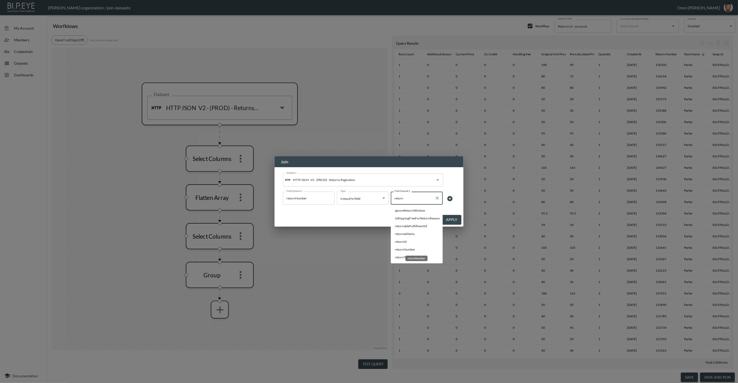
click at [408, 250] on span "returnNumber" at bounding box center [417, 249] width 44 height 5
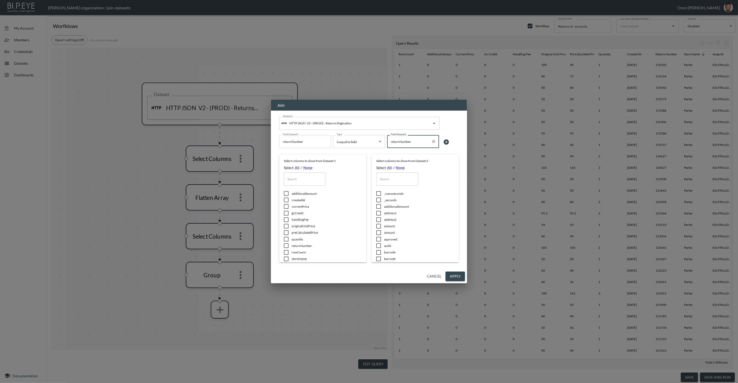
type input "returnNumber"
click at [445, 142] on icon at bounding box center [446, 142] width 6 height 6
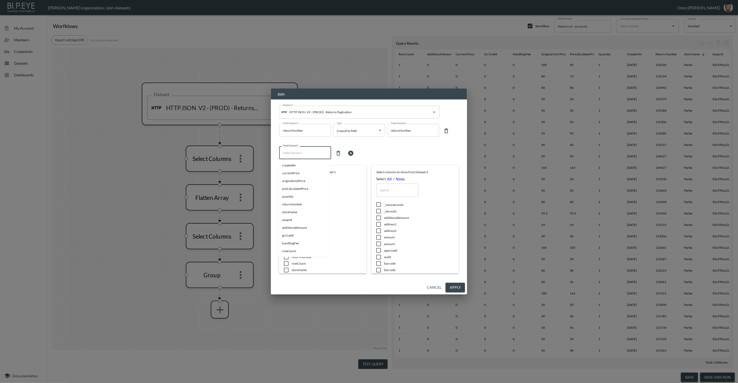
click at [288, 151] on input "Field Dataset 1" at bounding box center [304, 152] width 47 height 8
click at [288, 163] on span "swapId" at bounding box center [304, 165] width 44 height 5
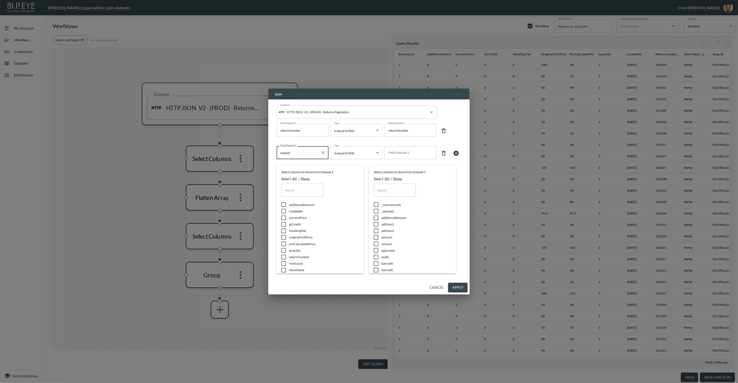
type input "swapId"
click at [352, 152] on body "BI.P.EYE, Interactive Analytics Dashboards - app Zach Bailet organization / joi…" at bounding box center [369, 191] width 738 height 383
click at [408, 152] on div at bounding box center [369, 191] width 738 height 383
click at [407, 152] on input "Field Dataset 2" at bounding box center [410, 152] width 47 height 8
click at [398, 163] on span "swapId" at bounding box center [411, 165] width 44 height 5
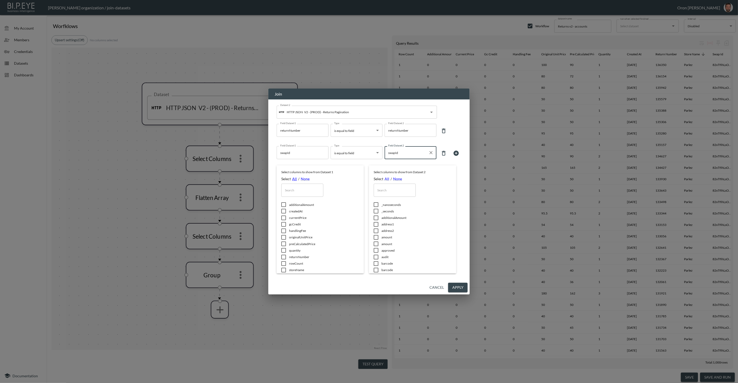
type input "swapId"
click at [294, 178] on link "All" at bounding box center [294, 178] width 5 height 4
checkbox input "true"
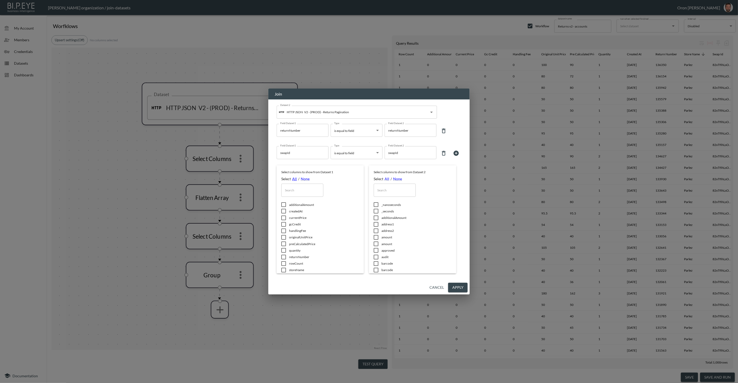
checkbox input "true"
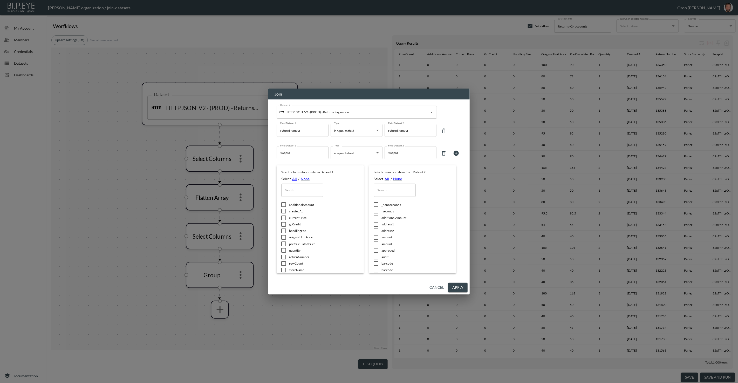
checkbox input "true"
click at [390, 189] on input "text" at bounding box center [394, 189] width 42 height 13
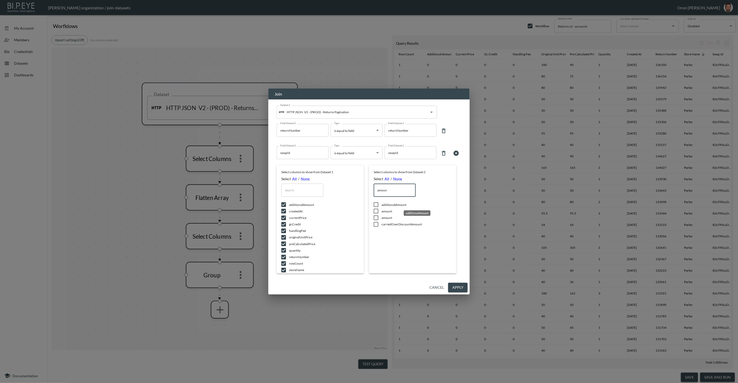
type input "amoun"
click at [390, 204] on span "additionalAmount" at bounding box center [416, 204] width 70 height 4
checkbox input "true"
click at [368, 190] on div "Select columns to show from Dataset 1 Select All / None ​ additionalAmount crea…" at bounding box center [368, 219] width 185 height 108
type input "s"
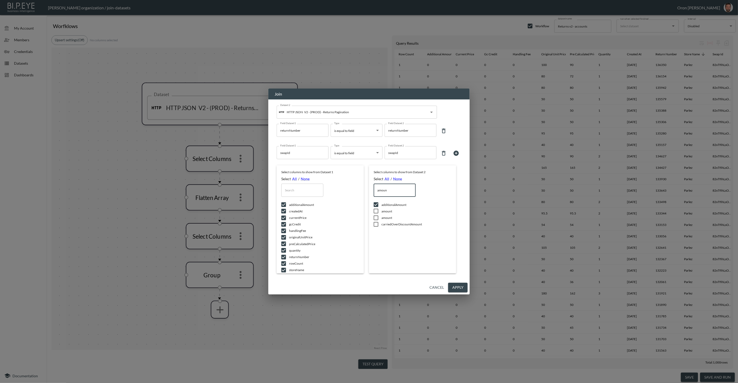
checkbox input "false"
type input "ship"
click at [388, 236] on span "totalShipping" at bounding box center [416, 237] width 70 height 4
checkbox input "true"
drag, startPoint x: 405, startPoint y: 190, endPoint x: 363, endPoint y: 186, distance: 42.0
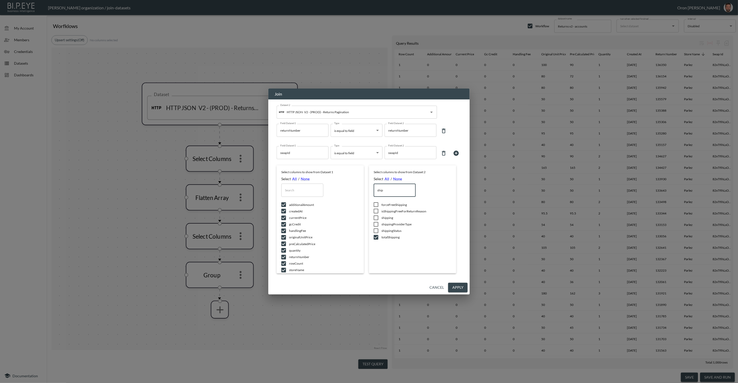
click at [363, 186] on div "Select columns to show from Dataset 1 Select All / None ​ additionalAmount crea…" at bounding box center [368, 219] width 185 height 108
type input "t"
checkbox input "true"
checkbox input "false"
type input "to"
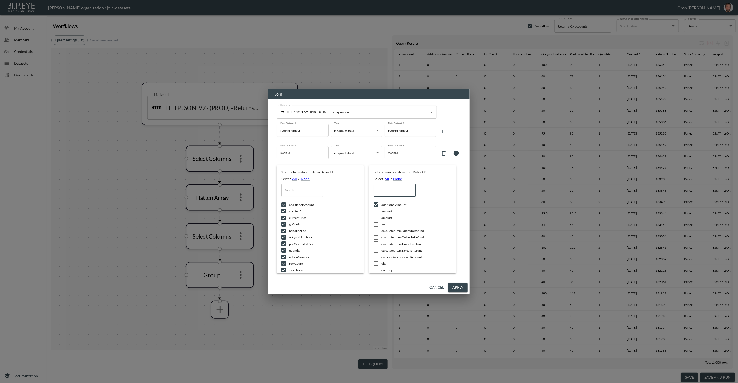
checkbox input "false"
checkbox input "true"
type input "tot"
checkbox input "true"
type input "tot"
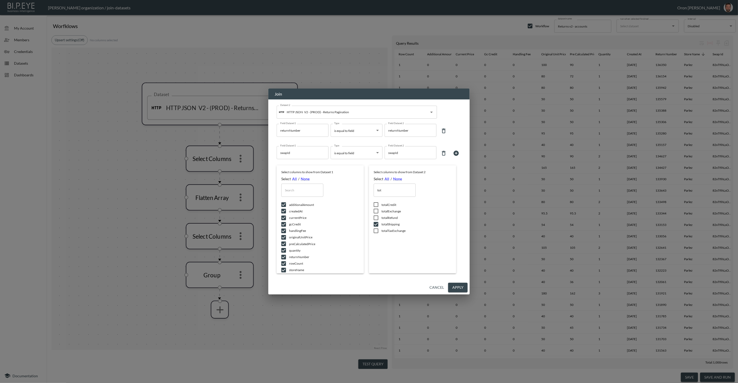
click at [378, 216] on input "checkbox" at bounding box center [375, 217] width 11 height 5
checkbox input "true"
click at [378, 211] on input "checkbox" at bounding box center [375, 210] width 11 height 5
checkbox input "true"
click at [378, 204] on input "checkbox" at bounding box center [375, 204] width 11 height 5
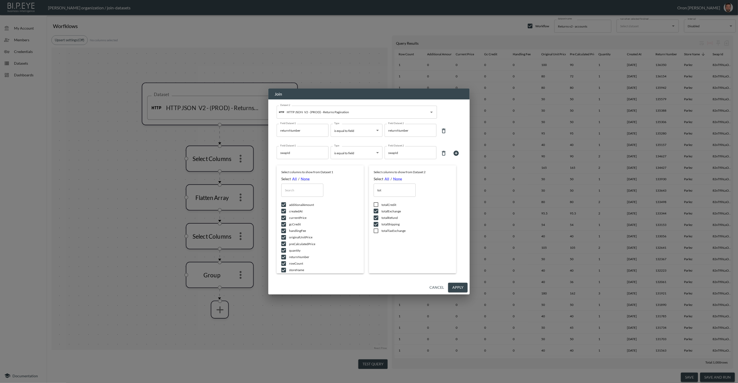
checkbox input "true"
drag, startPoint x: 377, startPoint y: 231, endPoint x: 389, endPoint y: 199, distance: 33.7
click at [377, 230] on input "checkbox" at bounding box center [375, 230] width 11 height 5
checkbox input "true"
drag, startPoint x: 389, startPoint y: 190, endPoint x: 369, endPoint y: 188, distance: 19.8
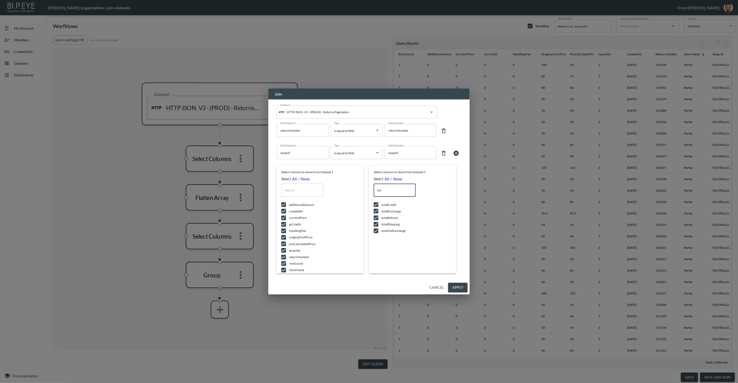
click at [369, 188] on div "Select columns to show from Dataset 1 Select All / None ​ additionalAmount crea…" at bounding box center [368, 219] width 185 height 108
type input "r"
checkbox input "false"
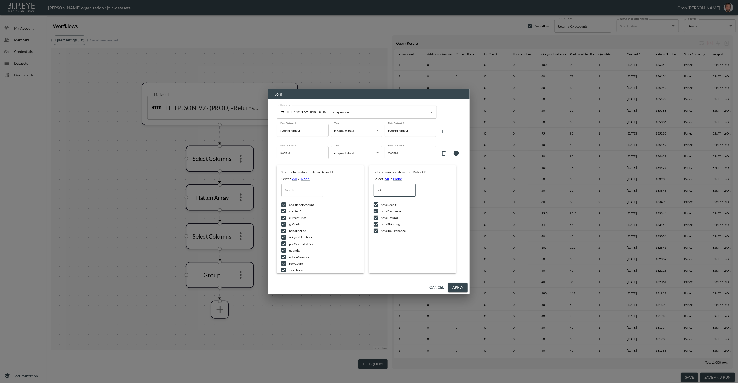
checkbox input "false"
type input "reve"
click at [377, 211] on input "checkbox" at bounding box center [375, 210] width 11 height 5
checkbox input "true"
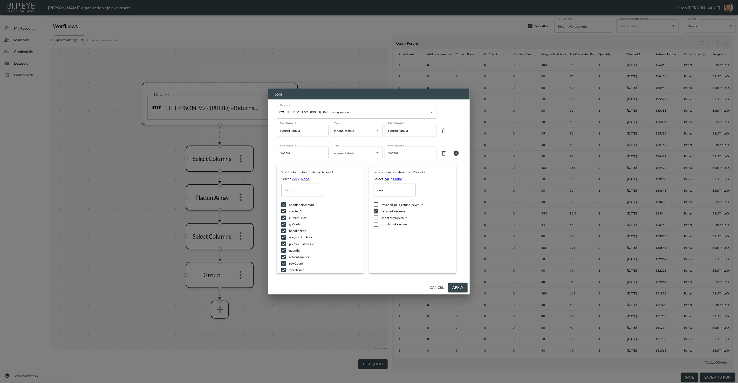
click at [378, 203] on input "checkbox" at bounding box center [375, 204] width 11 height 5
checkbox input "true"
drag, startPoint x: 378, startPoint y: 216, endPoint x: 378, endPoint y: 223, distance: 7.0
click at [378, 217] on input "checkbox" at bounding box center [375, 217] width 11 height 5
checkbox input "true"
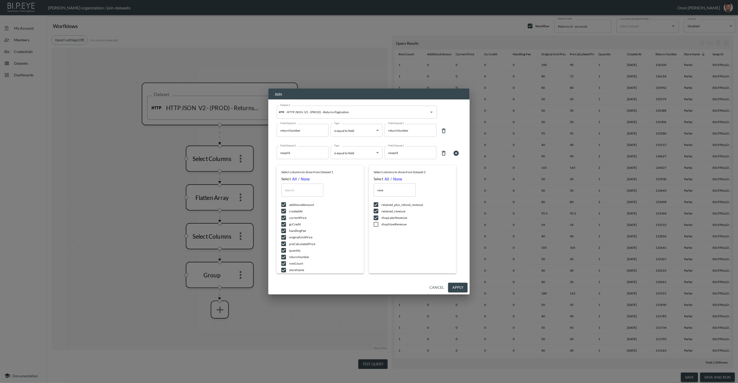
click at [378, 223] on input "checkbox" at bounding box center [375, 223] width 11 height 5
checkbox input "true"
drag, startPoint x: 385, startPoint y: 191, endPoint x: 370, endPoint y: 191, distance: 15.0
click at [370, 191] on div "Select columns to show from Dataset 1 Select All / None ​ additionalAmount crea…" at bounding box center [368, 219] width 185 height 108
checkbox input "false"
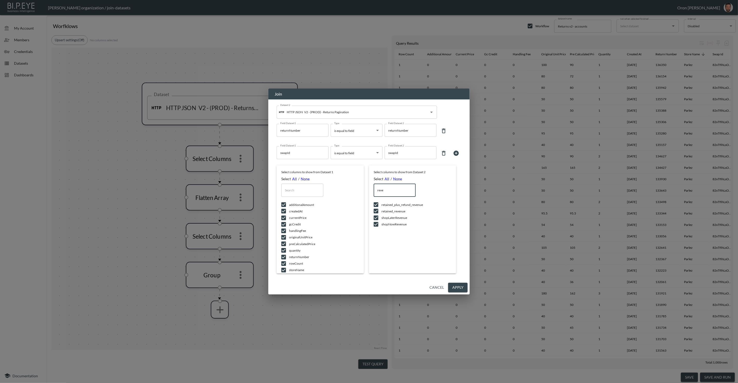
checkbox input "false"
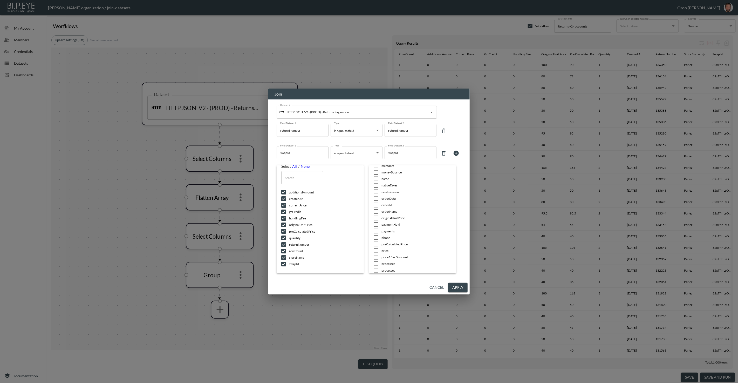
scroll to position [554, 0]
drag, startPoint x: 453, startPoint y: 286, endPoint x: 361, endPoint y: 379, distance: 131.5
click at [453, 286] on button "Apply" at bounding box center [457, 287] width 19 height 10
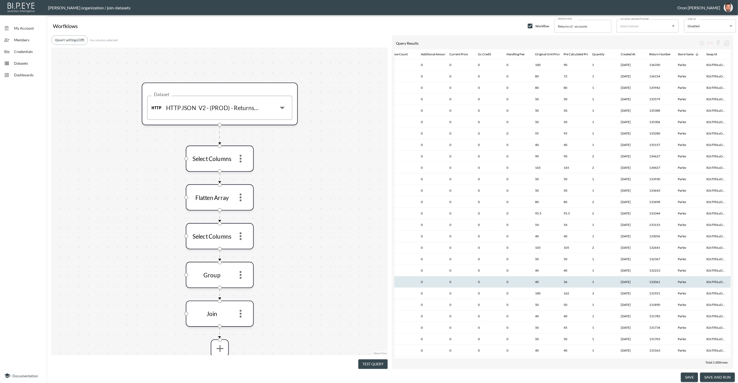
scroll to position [0, 0]
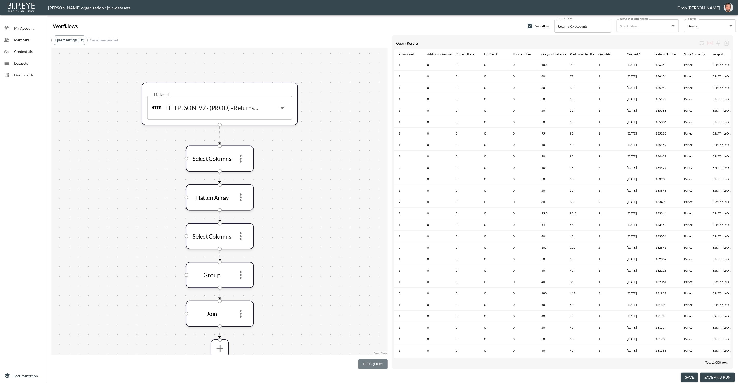
drag, startPoint x: 382, startPoint y: 362, endPoint x: 374, endPoint y: 311, distance: 51.0
click at [382, 361] on button "Test Query" at bounding box center [372, 364] width 29 height 10
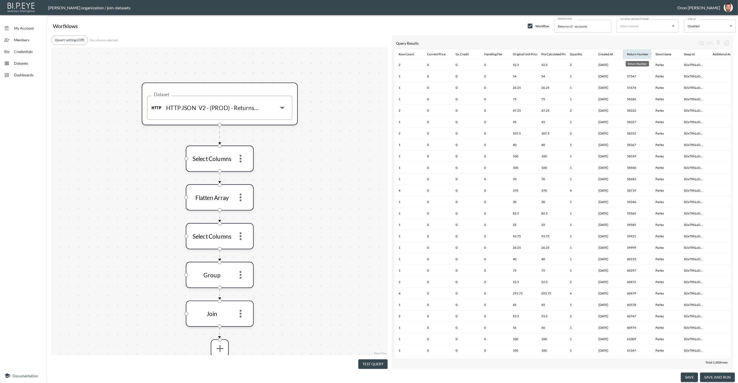
click at [637, 54] on div "Return Number" at bounding box center [638, 54] width 22 height 6
click at [640, 53] on div "Return Number" at bounding box center [638, 54] width 22 height 6
click at [638, 51] on div "Return Number" at bounding box center [638, 54] width 22 height 6
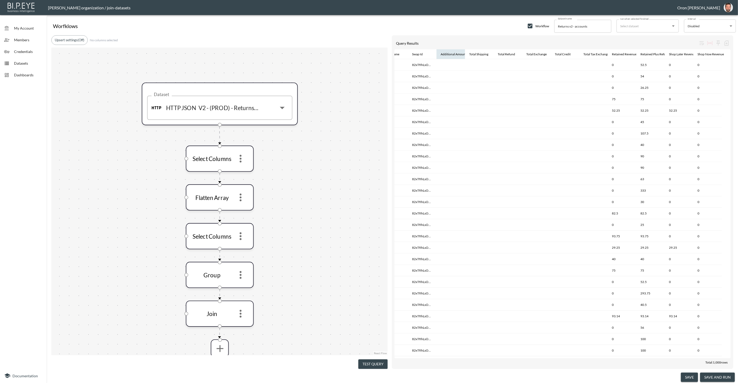
click at [451, 54] on div "Additional Amount" at bounding box center [453, 54] width 26 height 6
click at [450, 51] on div "Additional Amount" at bounding box center [453, 54] width 26 height 6
drag, startPoint x: 458, startPoint y: 53, endPoint x: 479, endPoint y: 54, distance: 20.5
click at [458, 53] on div "Additional Amount" at bounding box center [453, 54] width 26 height 6
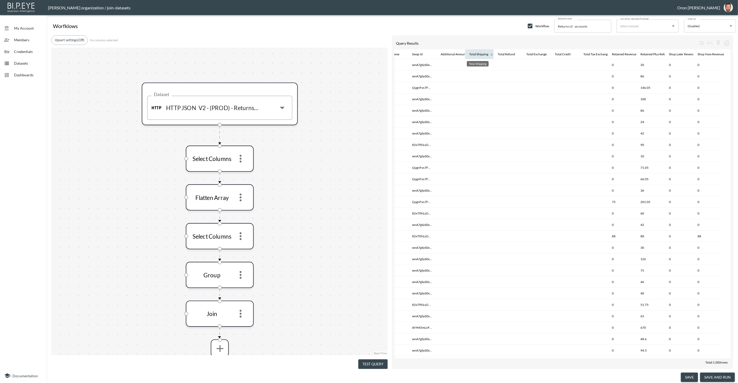
click at [485, 54] on div "Total Shipping" at bounding box center [478, 54] width 19 height 6
click at [512, 54] on div "Total Refund" at bounding box center [505, 54] width 17 height 6
click at [538, 56] on div "Total Exchange" at bounding box center [536, 54] width 20 height 6
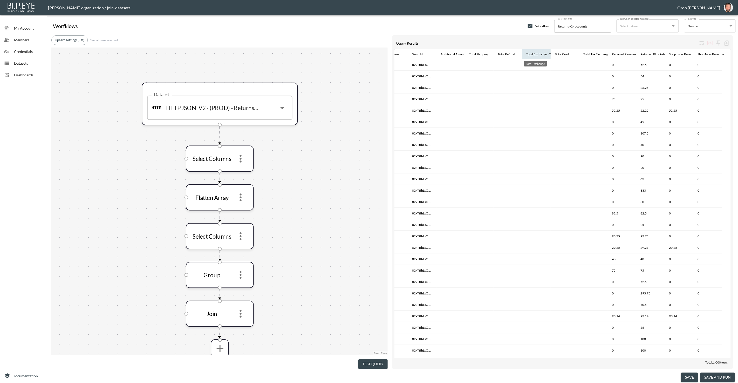
click at [538, 56] on div "Total Exchange" at bounding box center [536, 54] width 20 height 6
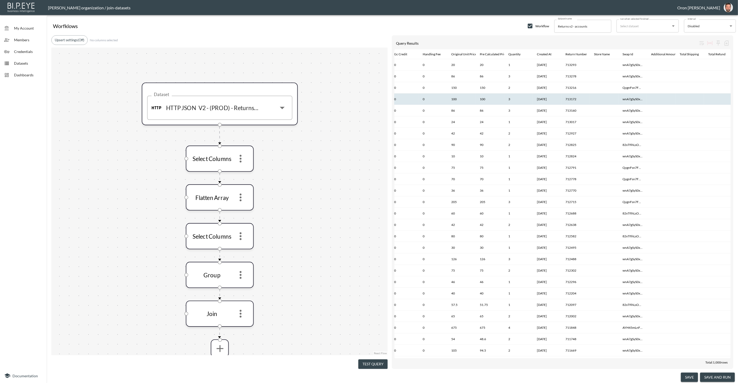
scroll to position [0, 63]
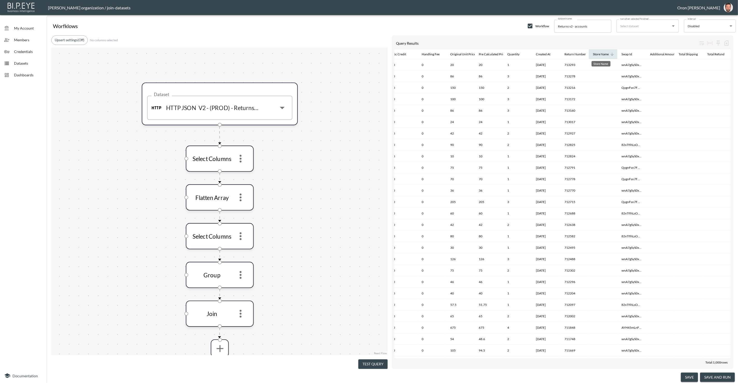
click at [607, 55] on div "Store Name" at bounding box center [601, 54] width 16 height 6
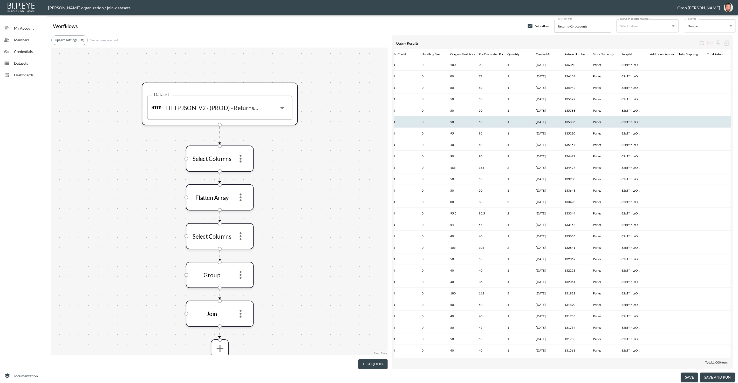
scroll to position [0, 273]
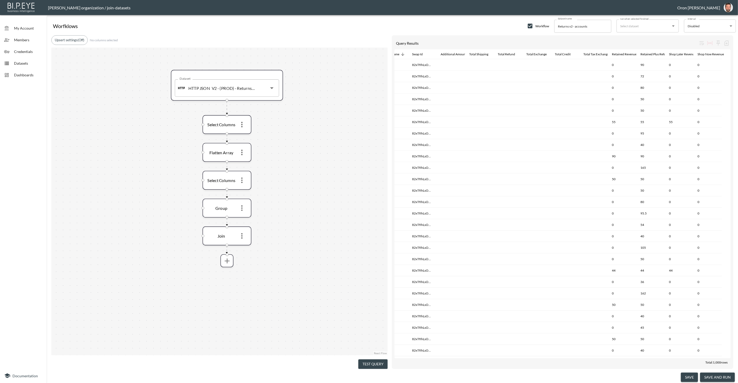
drag, startPoint x: 326, startPoint y: 277, endPoint x: 303, endPoint y: 213, distance: 68.0
click at [303, 213] on div "Dataset HTTP JSON V2 - (PROD) - Returns Pagination Dataset Select Columns Flatt…" at bounding box center [219, 200] width 336 height 307
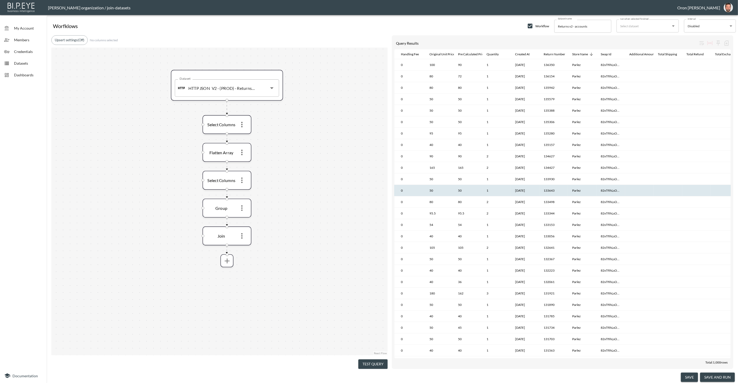
scroll to position [0, 0]
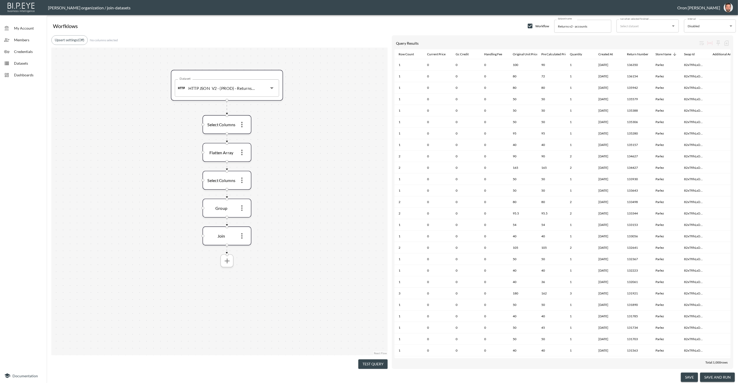
click at [228, 260] on icon "more" at bounding box center [226, 260] width 5 height 5
click at [225, 271] on li "Filters" at bounding box center [226, 271] width 53 height 9
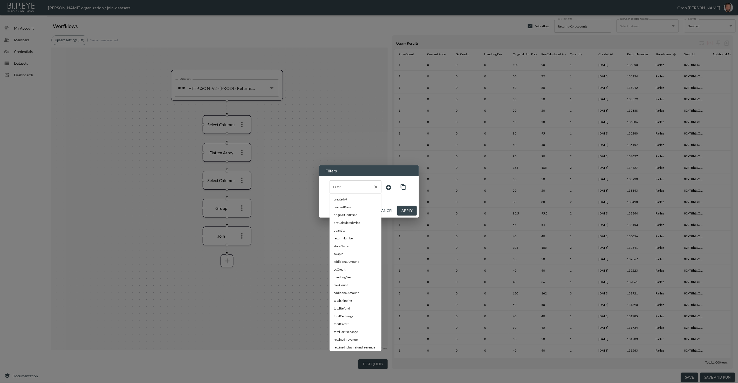
click at [341, 191] on div "Filter" at bounding box center [355, 186] width 52 height 13
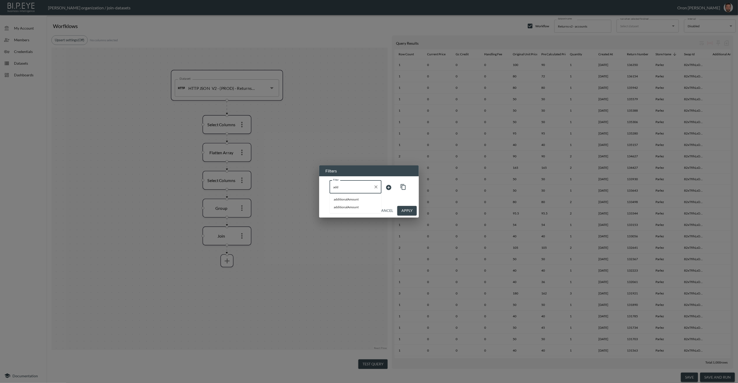
type input "add"
drag, startPoint x: 387, startPoint y: 209, endPoint x: 356, endPoint y: 216, distance: 31.8
click at [387, 209] on button "Cancel" at bounding box center [385, 211] width 19 height 10
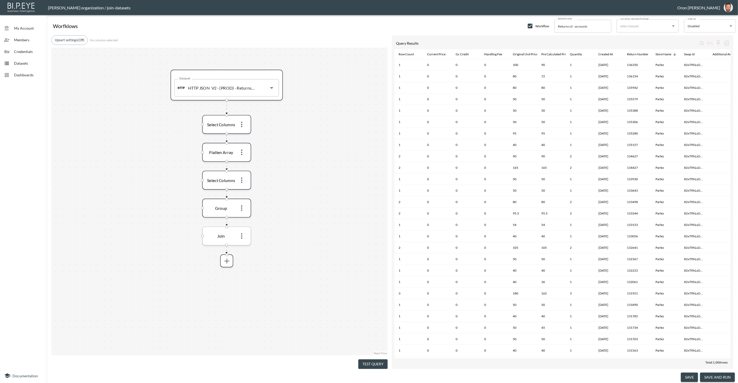
click at [244, 236] on icon "more" at bounding box center [241, 236] width 8 height 8
click at [243, 244] on li "Edit" at bounding box center [241, 246] width 23 height 9
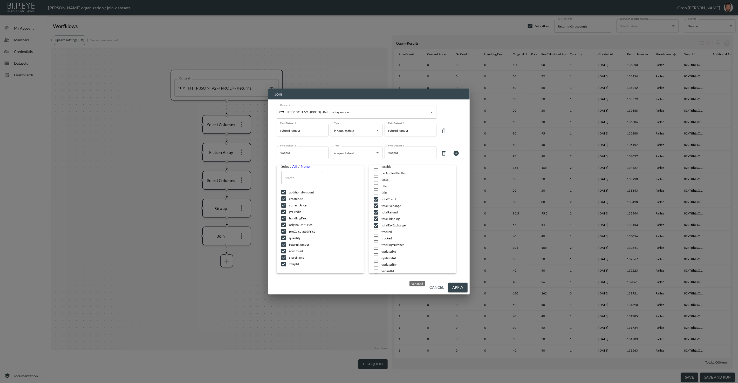
scroll to position [898, 0]
click at [439, 288] on button "Cancel" at bounding box center [436, 287] width 19 height 10
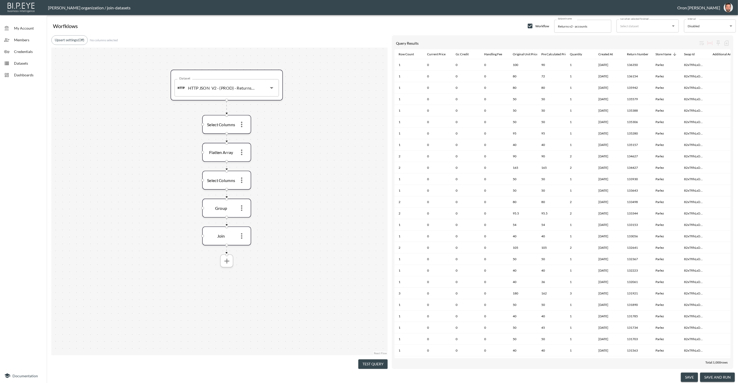
click at [230, 259] on icon "more" at bounding box center [227, 261] width 8 height 8
click at [294, 253] on div at bounding box center [369, 191] width 738 height 383
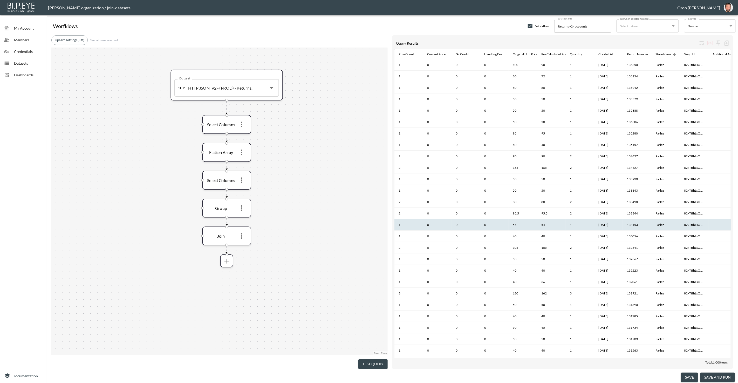
scroll to position [0, 273]
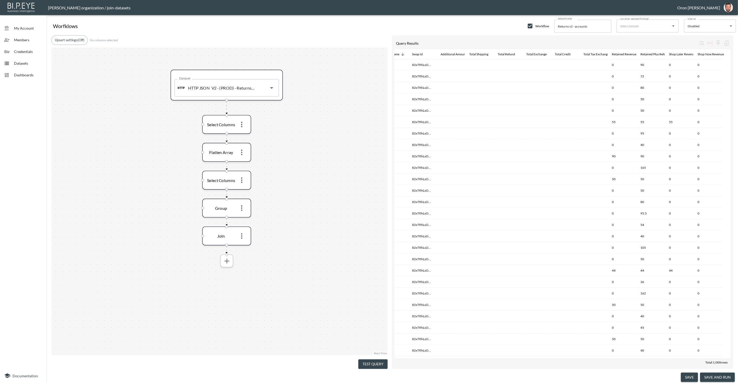
click at [230, 258] on icon "more" at bounding box center [227, 261] width 8 height 8
click at [307, 247] on div at bounding box center [369, 191] width 738 height 383
click at [713, 377] on button "save and run" at bounding box center [717, 377] width 35 height 10
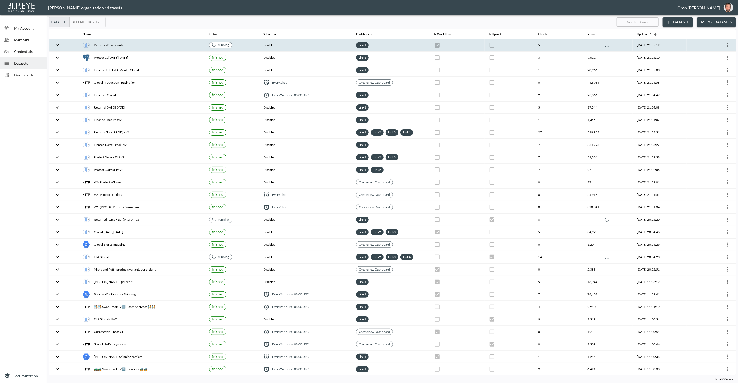
click at [396, 44] on div "Link 1" at bounding box center [391, 45] width 70 height 6
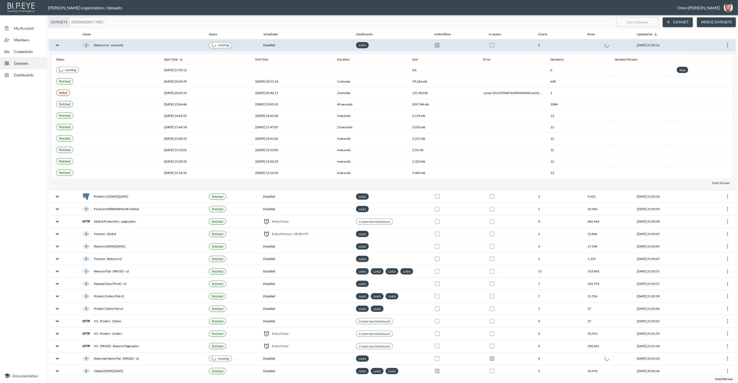
checkbox input "false"
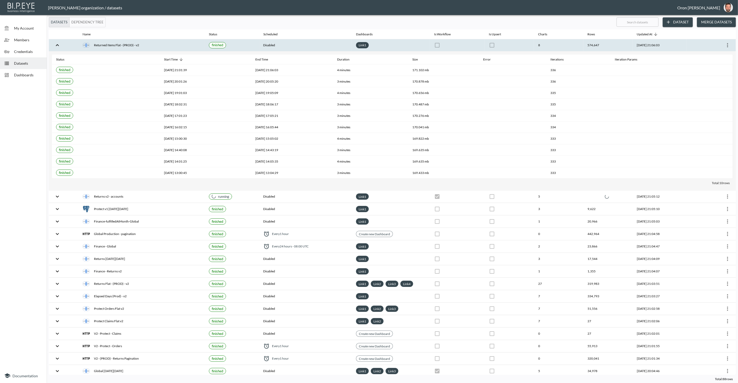
checkbox input "false"
checkbox input "true"
checkbox input "false"
checkbox input "true"
checkbox input "false"
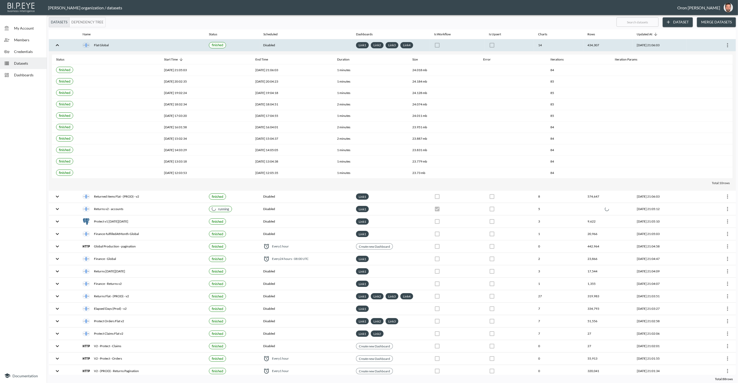
checkbox input "false"
checkbox input "true"
checkbox input "false"
checkbox input "true"
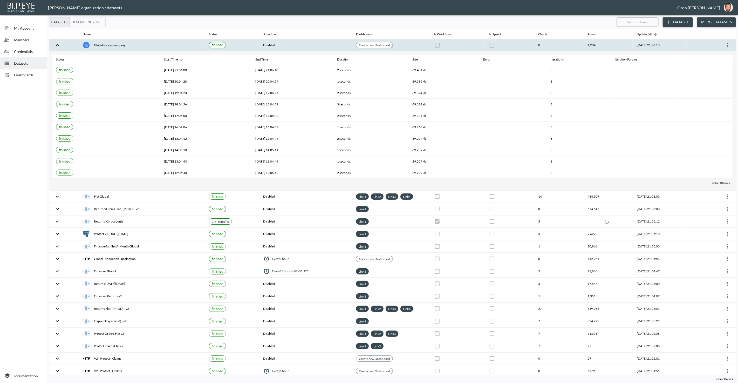
click at [517, 44] on th at bounding box center [508, 45] width 49 height 12
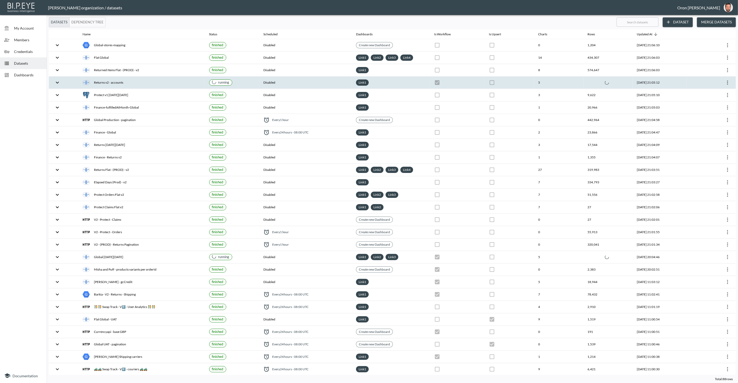
click at [512, 84] on th at bounding box center [508, 83] width 49 height 12
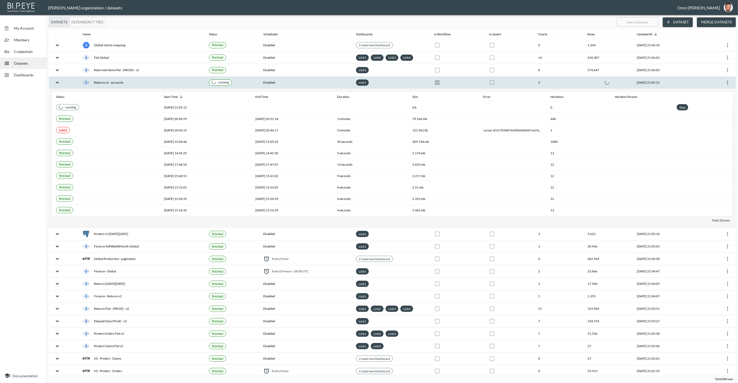
checkbox input "true"
checkbox input "false"
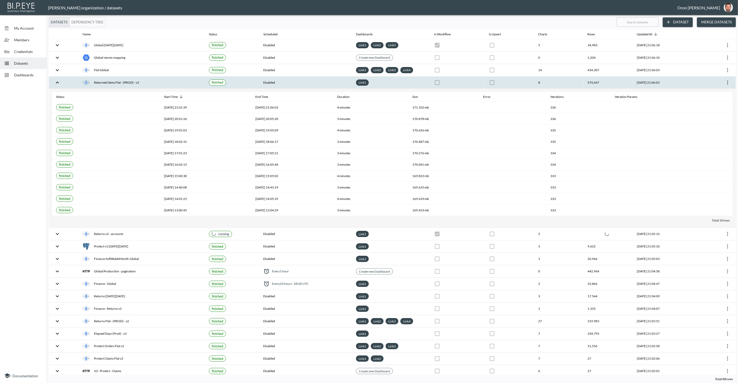
click at [511, 84] on th at bounding box center [508, 83] width 49 height 12
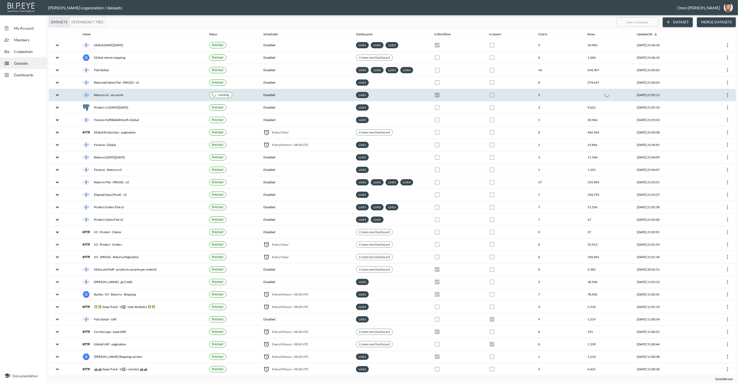
click at [508, 93] on th at bounding box center [508, 95] width 49 height 12
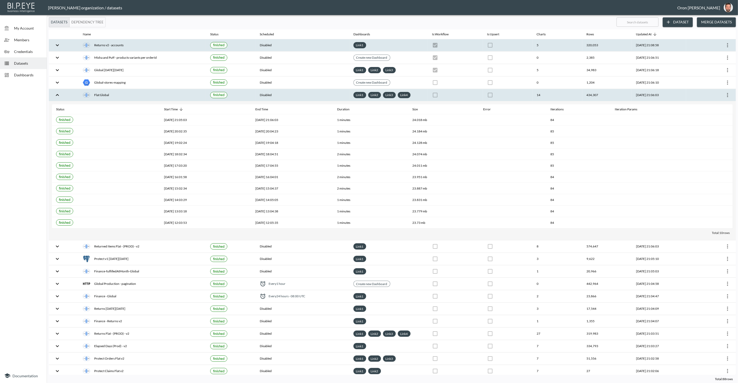
click at [514, 46] on th at bounding box center [508, 45] width 50 height 12
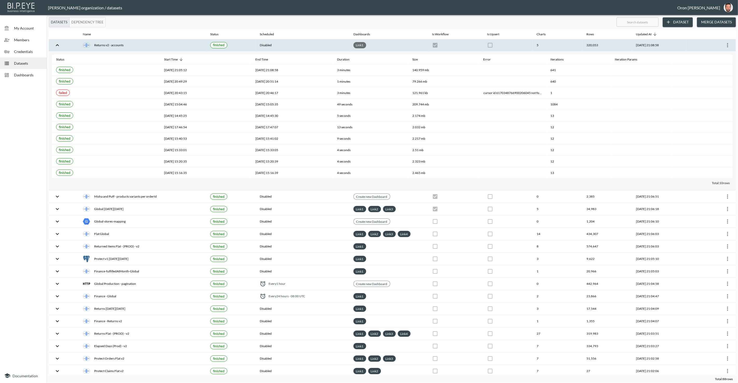
click at [355, 46] on link "Link 1" at bounding box center [360, 45] width 10 height 6
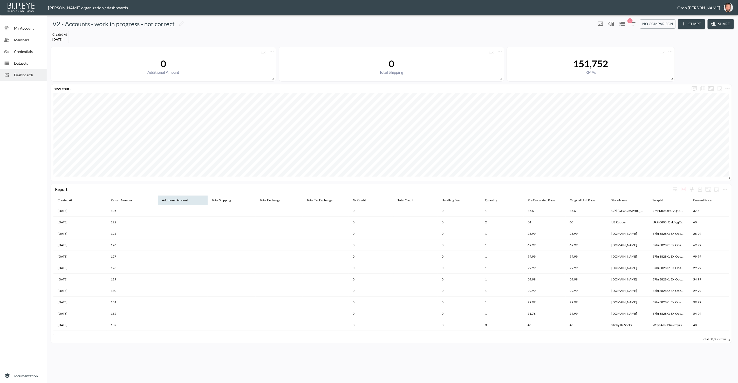
click at [161, 202] on th "Additional Amount" at bounding box center [183, 200] width 50 height 10
click at [178, 199] on div "Additional Amount" at bounding box center [175, 200] width 26 height 6
drag, startPoint x: 239, startPoint y: 202, endPoint x: 232, endPoint y: 201, distance: 7.0
click at [238, 202] on th "Total Shipping" at bounding box center [231, 200] width 48 height 10
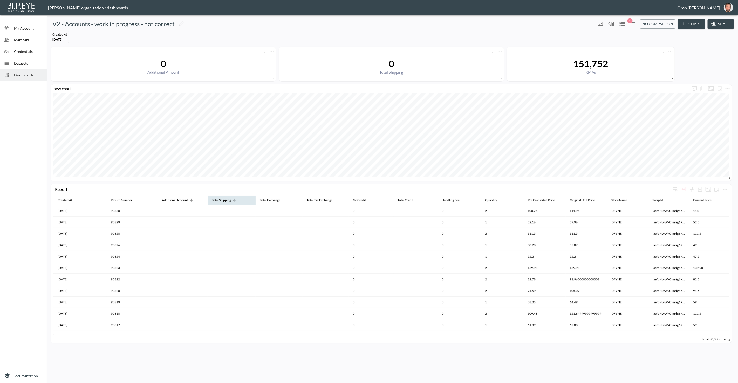
click at [226, 201] on div "Total Shipping" at bounding box center [221, 200] width 19 height 6
click at [227, 201] on div "Total Shipping" at bounding box center [221, 200] width 19 height 6
click at [270, 202] on div "Total Exchange" at bounding box center [270, 200] width 20 height 6
click at [272, 201] on div "Total Exchange" at bounding box center [270, 200] width 20 height 6
click at [314, 200] on div "Total Tax Exchange" at bounding box center [320, 200] width 26 height 6
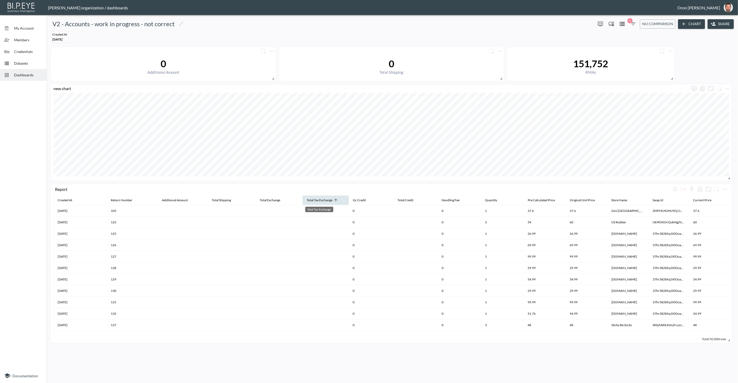
click at [314, 200] on div "Total Tax Exchange" at bounding box center [320, 200] width 26 height 6
click at [402, 200] on div "Total Credit" at bounding box center [405, 200] width 16 height 6
click at [27, 66] on div "Datasets" at bounding box center [23, 63] width 47 height 12
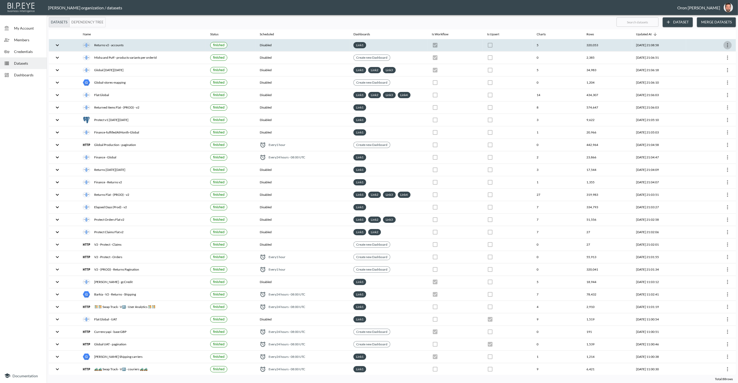
click at [728, 44] on icon "more" at bounding box center [727, 45] width 6 height 6
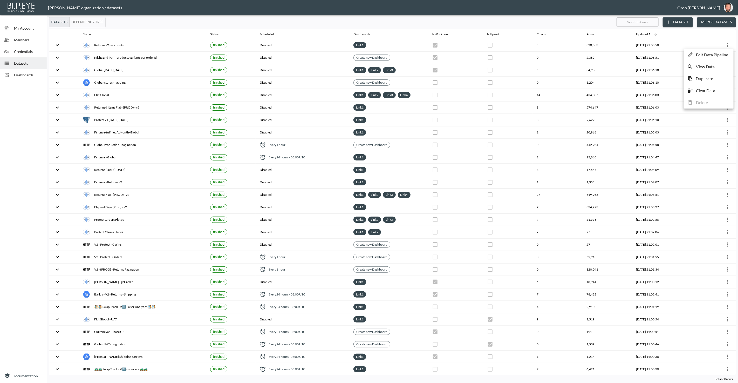
click at [720, 54] on p "Edit Data Pipeline" at bounding box center [712, 55] width 32 height 6
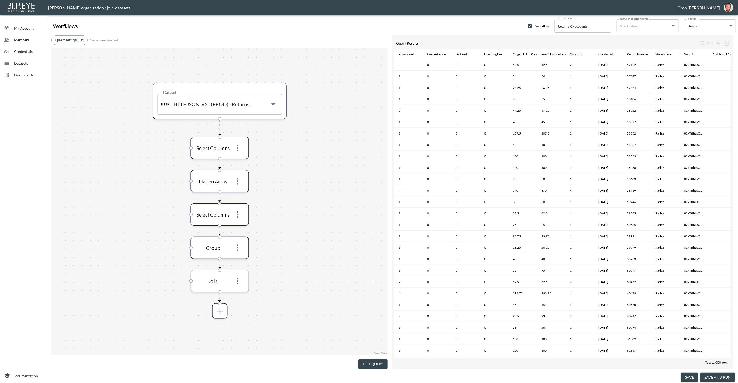
click at [237, 281] on icon "more" at bounding box center [237, 281] width 10 height 10
click at [238, 290] on li "Edit" at bounding box center [237, 292] width 23 height 9
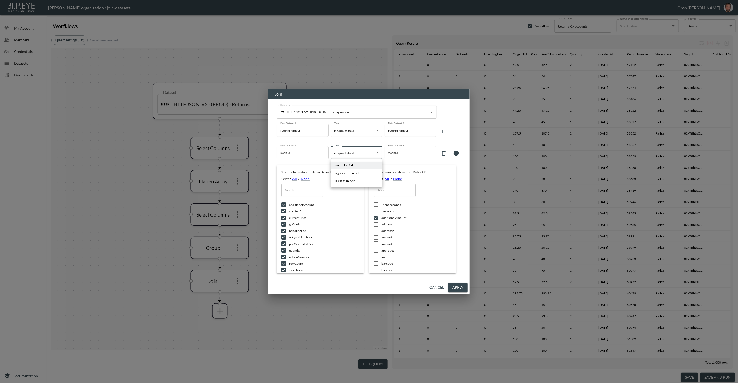
click at [356, 155] on body "BI.P.EYE, Interactive Analytics Dashboards - app Zach Bailet organization / joi…" at bounding box center [369, 191] width 738 height 383
click at [356, 155] on div at bounding box center [369, 191] width 738 height 383
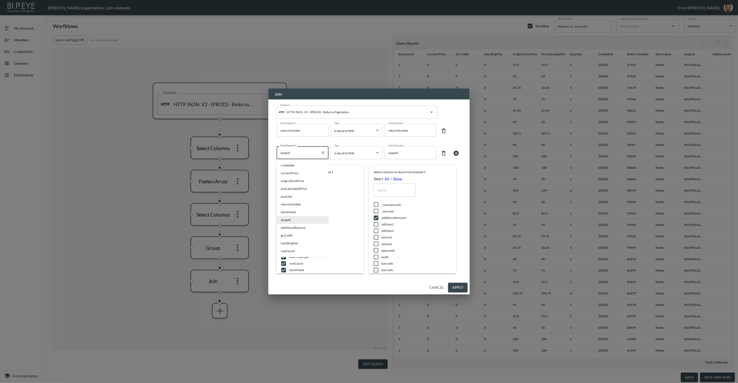
click at [306, 154] on input "swapId" at bounding box center [298, 152] width 39 height 8
click at [456, 139] on div "Dataset 2 HTTP JSON V2 - (PROD) - Returns Pagination Dataset 2 Field Dataset 1 …" at bounding box center [368, 187] width 189 height 176
click at [438, 287] on button "Cancel" at bounding box center [436, 287] width 19 height 10
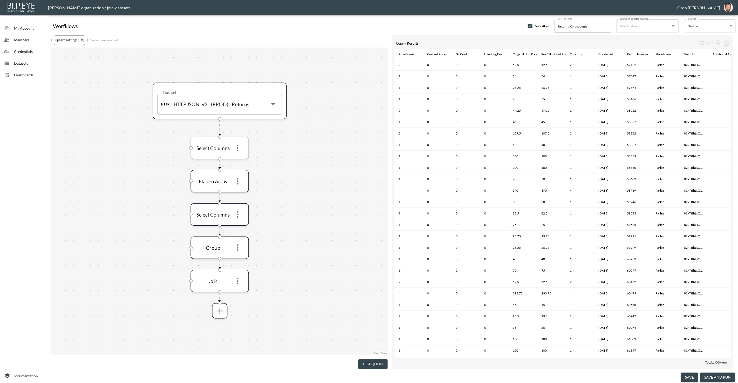
click at [238, 151] on icon "more" at bounding box center [237, 148] width 10 height 10
click at [240, 160] on li "Edit" at bounding box center [237, 159] width 23 height 9
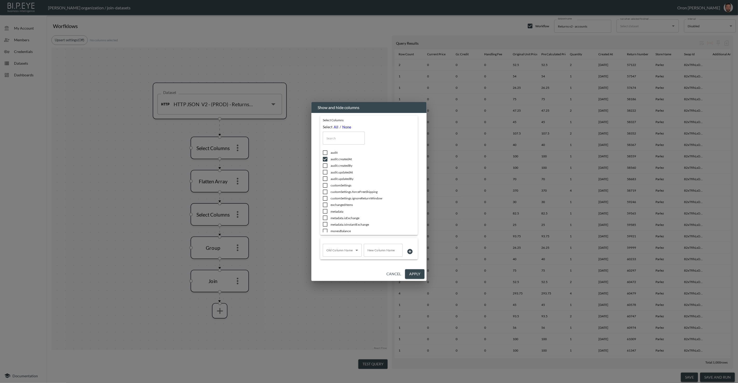
click at [352, 139] on input "text" at bounding box center [344, 137] width 42 height 13
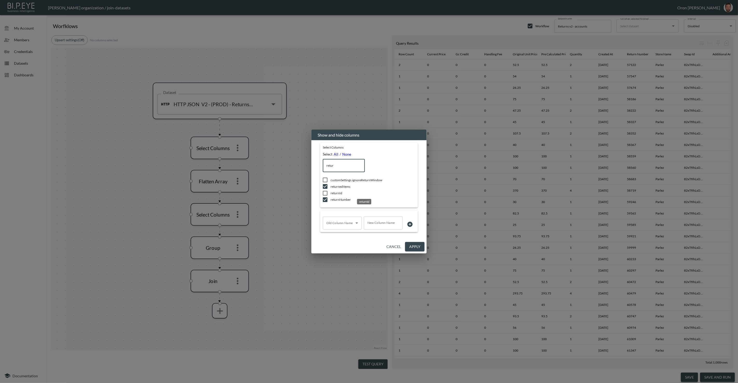
click at [335, 193] on span "returnId" at bounding box center [365, 193] width 70 height 4
drag, startPoint x: 419, startPoint y: 246, endPoint x: 318, endPoint y: 216, distance: 105.5
click at [419, 246] on button "Apply" at bounding box center [414, 247] width 19 height 10
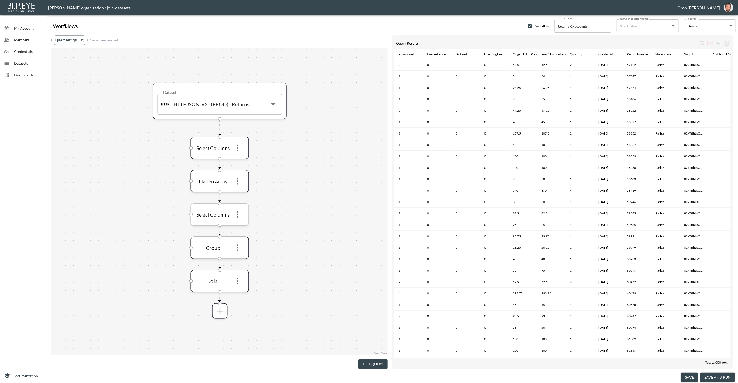
click at [240, 216] on icon "more" at bounding box center [237, 214] width 10 height 10
click at [240, 225] on li "Edit" at bounding box center [237, 226] width 23 height 9
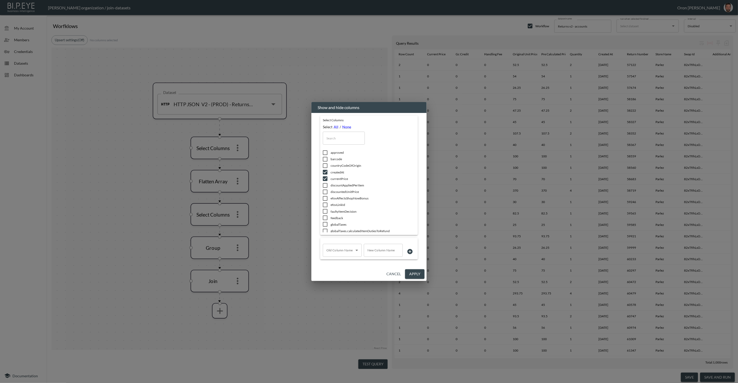
click at [351, 136] on input "text" at bounding box center [344, 137] width 42 height 13
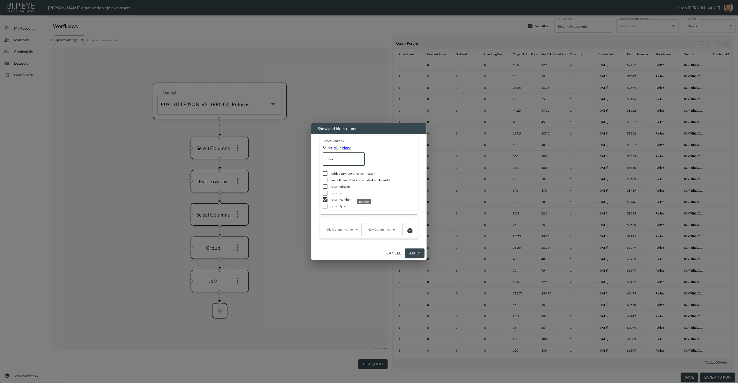
click at [341, 193] on span "returnId" at bounding box center [365, 193] width 70 height 4
click at [418, 250] on button "Apply" at bounding box center [414, 253] width 19 height 10
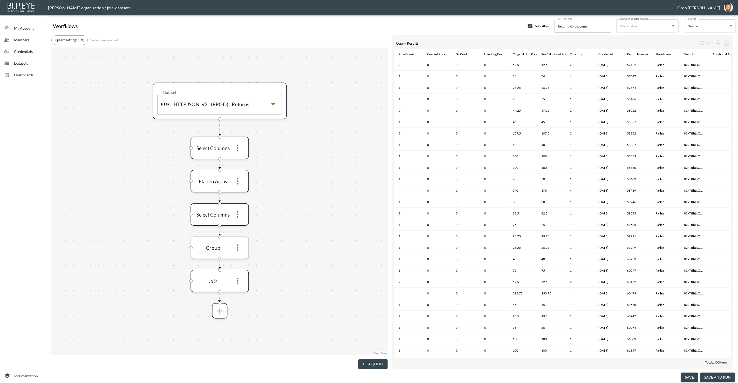
click at [237, 246] on icon "more" at bounding box center [237, 247] width 10 height 10
click at [242, 257] on li "Edit" at bounding box center [237, 259] width 23 height 9
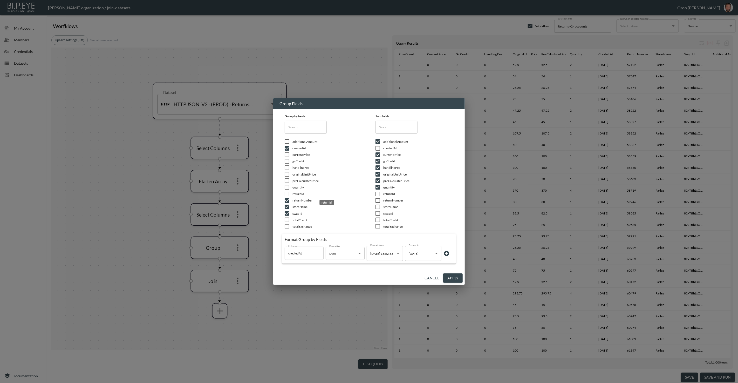
click at [299, 191] on span "returnId" at bounding box center [327, 193] width 70 height 4
checkbox input "true"
drag, startPoint x: 449, startPoint y: 275, endPoint x: 244, endPoint y: 279, distance: 205.4
click at [448, 275] on button "Apply" at bounding box center [452, 278] width 19 height 10
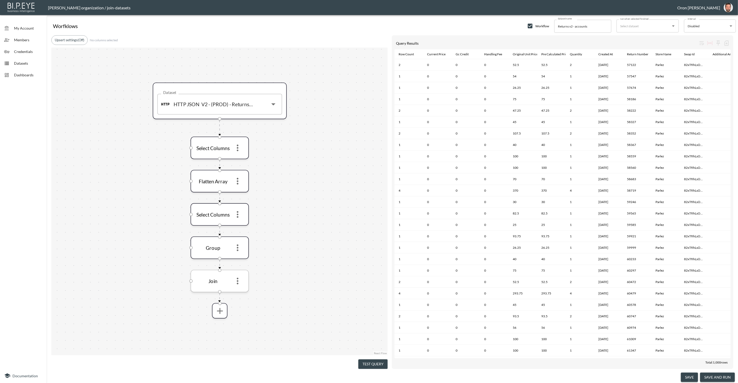
click at [241, 281] on icon "more" at bounding box center [237, 281] width 10 height 10
click at [242, 291] on li "Edit" at bounding box center [237, 292] width 23 height 9
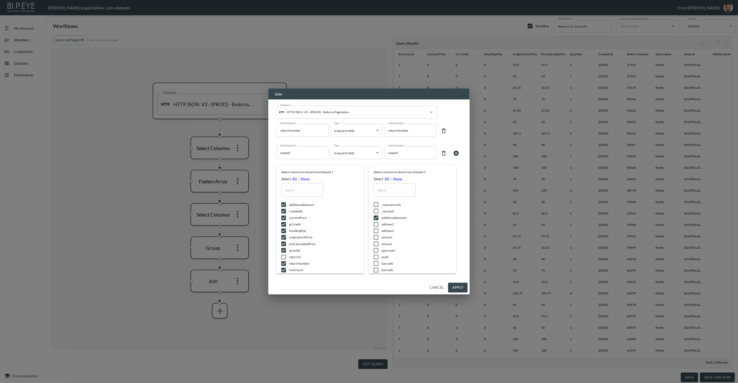
drag, startPoint x: 445, startPoint y: 155, endPoint x: 442, endPoint y: 154, distance: 3.9
click at [445, 155] on icon at bounding box center [443, 153] width 6 height 6
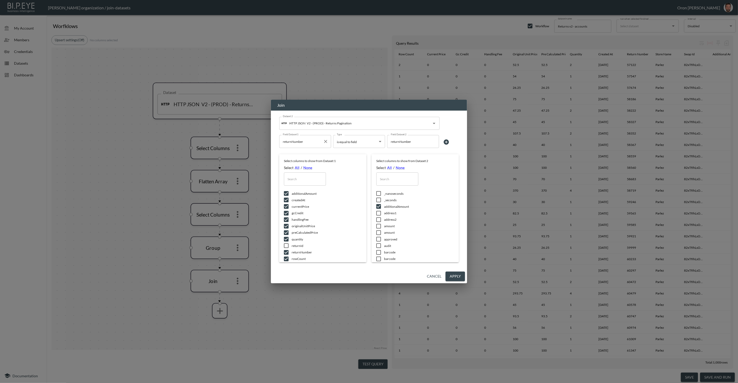
click at [296, 140] on input "returnNumber" at bounding box center [300, 141] width 39 height 8
drag, startPoint x: 296, startPoint y: 154, endPoint x: 324, endPoint y: 151, distance: 27.7
click at [296, 154] on span "returnId" at bounding box center [304, 154] width 44 height 5
type input "returnId"
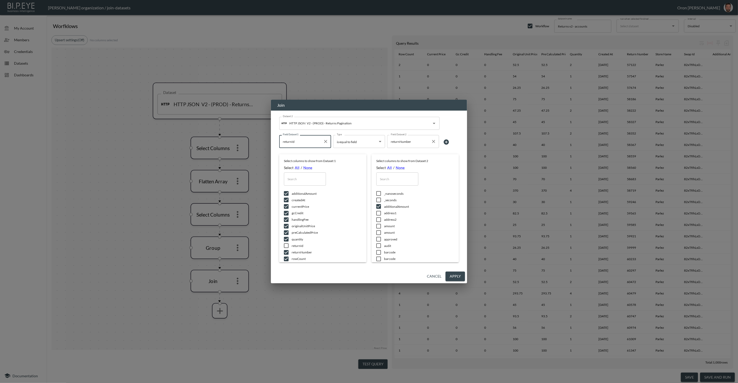
click at [400, 139] on input "returnNumber" at bounding box center [408, 141] width 39 height 8
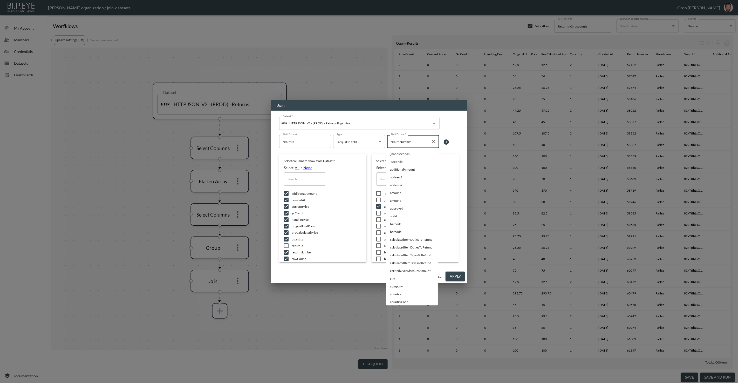
scroll to position [771, 0]
click at [406, 142] on input "retreturnNumber" at bounding box center [408, 141] width 39 height 8
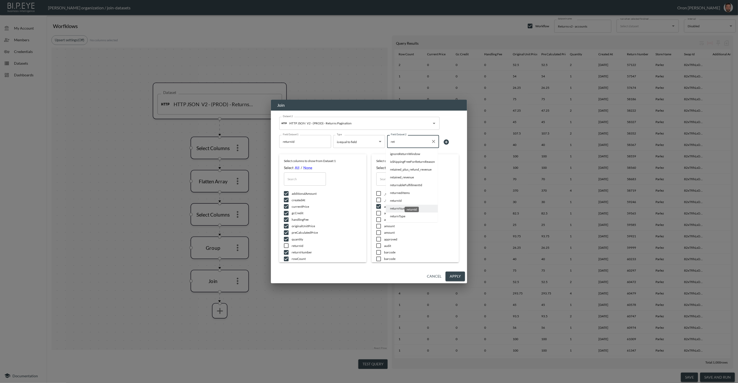
click at [400, 200] on span "returnId" at bounding box center [412, 200] width 44 height 5
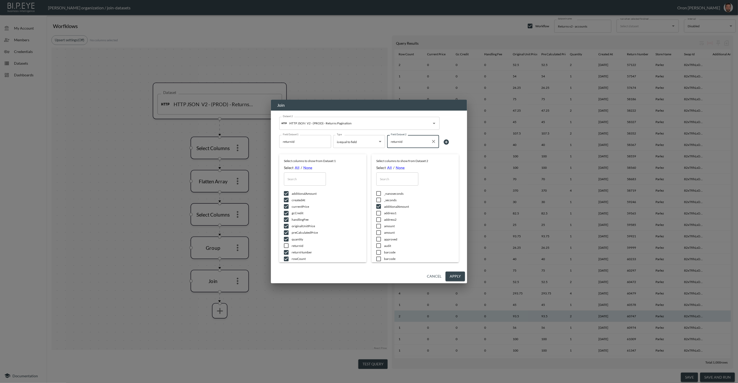
type input "returnId"
click at [454, 274] on button "Apply" at bounding box center [454, 276] width 19 height 10
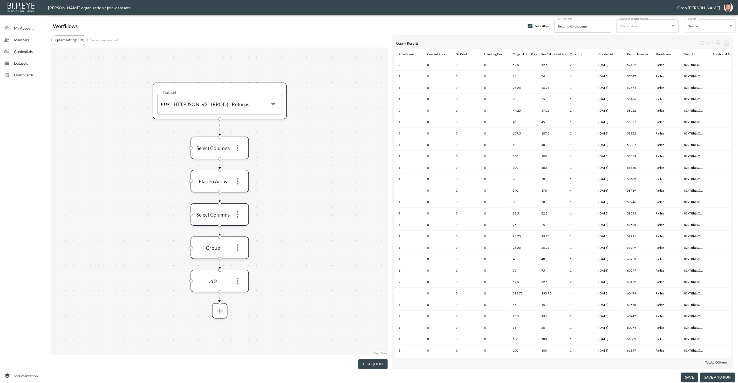
click at [371, 359] on button "Test Query" at bounding box center [372, 364] width 29 height 10
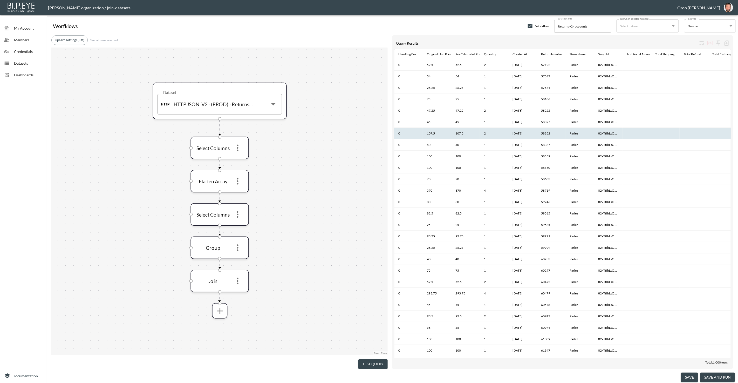
scroll to position [0, 273]
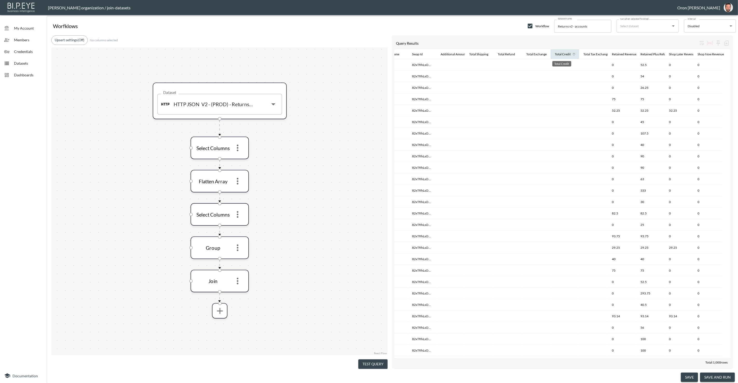
click at [562, 55] on div "Total Credit" at bounding box center [562, 54] width 16 height 6
click at [239, 279] on icon "more" at bounding box center [237, 281] width 10 height 10
click at [455, 52] on div at bounding box center [369, 191] width 738 height 383
click at [454, 54] on div "Additional Amount" at bounding box center [453, 54] width 26 height 6
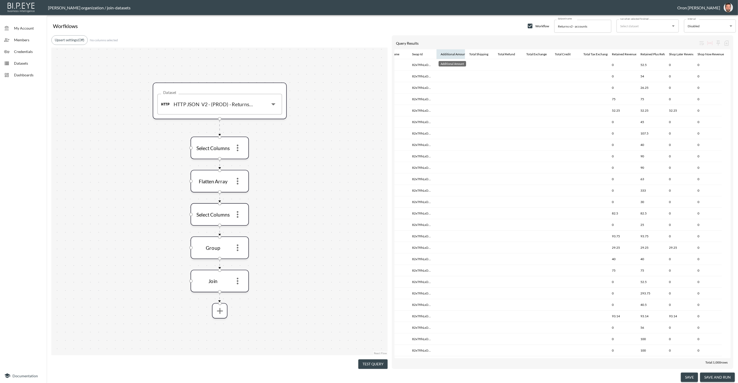
click at [454, 54] on div "Additional Amount" at bounding box center [453, 54] width 26 height 6
click at [238, 283] on icon "more" at bounding box center [238, 281] width 2 height 7
click at [240, 290] on li "Edit" at bounding box center [237, 292] width 23 height 9
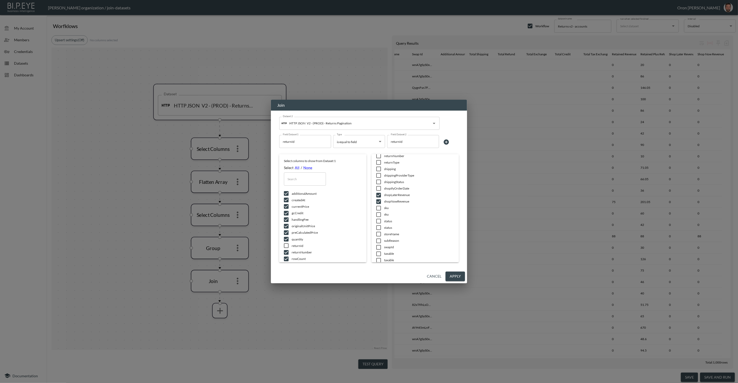
scroll to position [958, 0]
click at [440, 276] on button "Cancel" at bounding box center [434, 276] width 19 height 10
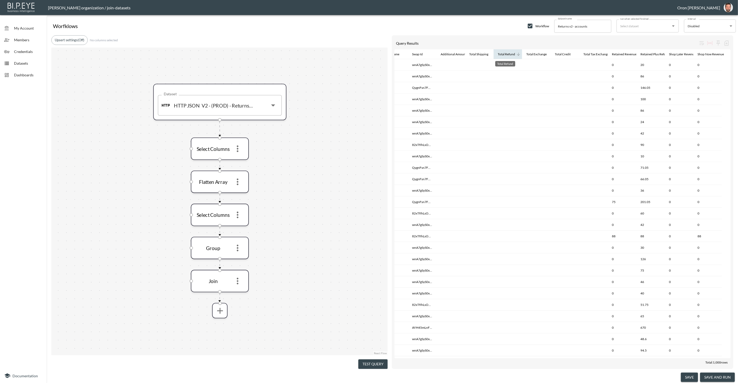
click at [501, 53] on div "Total Refund" at bounding box center [505, 54] width 17 height 6
click at [532, 53] on div "Total Exchange" at bounding box center [536, 54] width 20 height 6
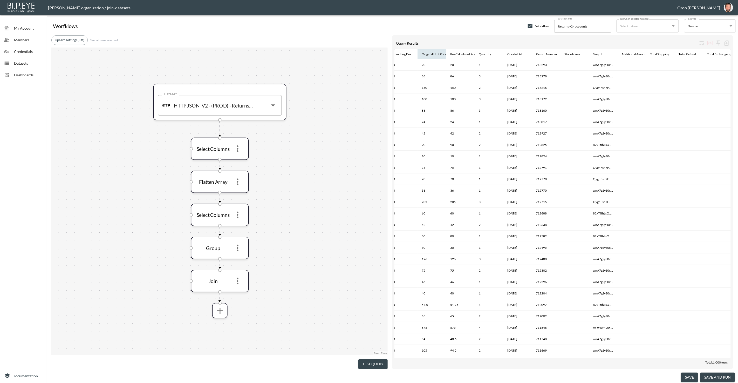
scroll to position [0, 94]
click at [568, 55] on div "Store Name" at bounding box center [569, 54] width 16 height 6
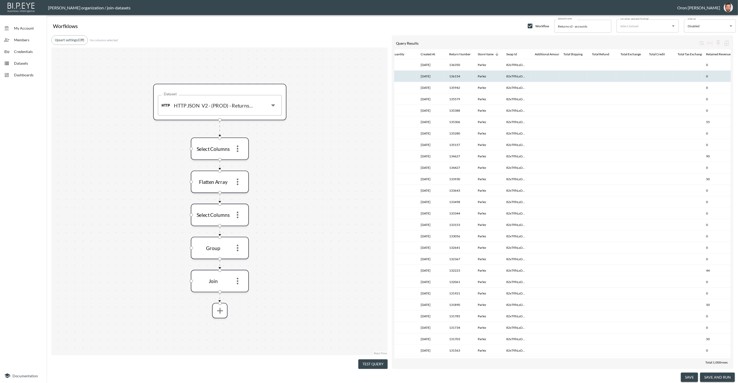
scroll to position [0, 183]
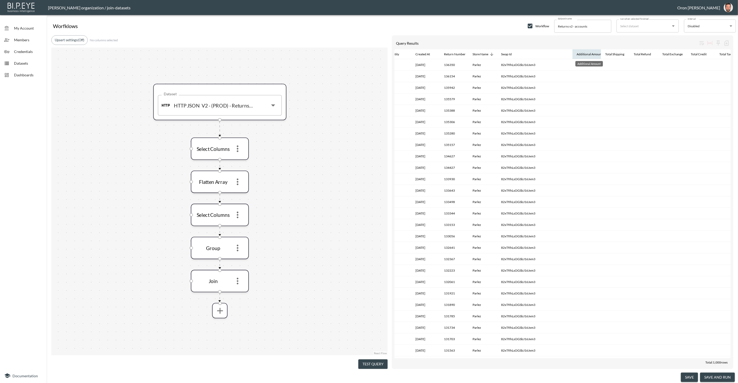
drag, startPoint x: 524, startPoint y: 53, endPoint x: 578, endPoint y: 54, distance: 54.2
click at [579, 54] on tr "Row Count Current Price Gc Credit Handling Fee Original Unit Price Pre Calculat…" at bounding box center [534, 54] width 646 height 10
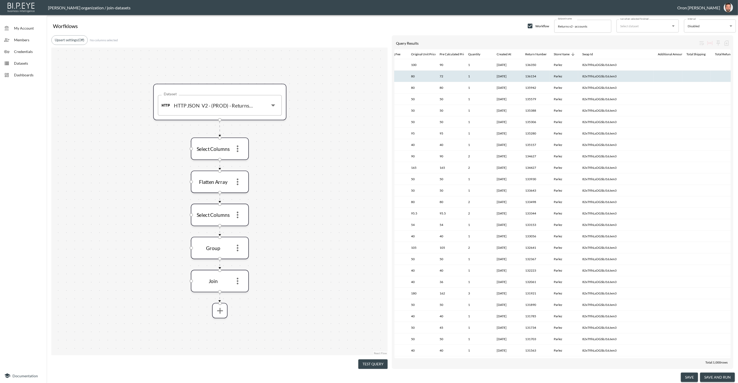
scroll to position [0, 88]
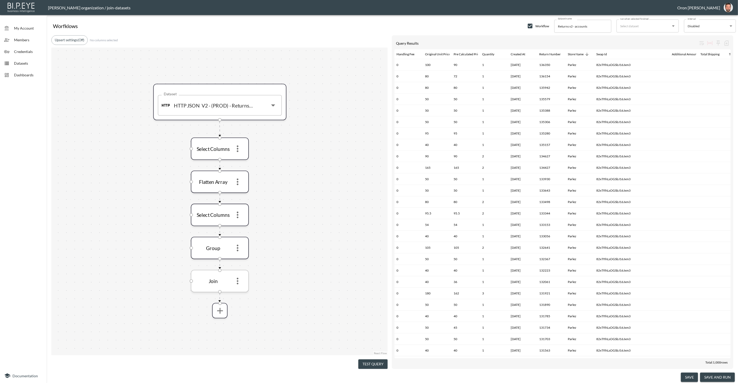
click at [240, 281] on icon "more" at bounding box center [238, 281] width 10 height 10
click at [240, 289] on li "Edit" at bounding box center [237, 292] width 23 height 9
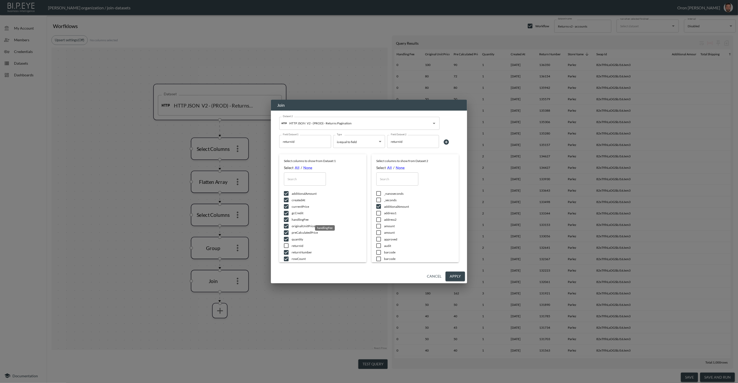
scroll to position [19, 0]
click at [298, 226] on span "returnId" at bounding box center [327, 226] width 70 height 4
checkbox input "true"
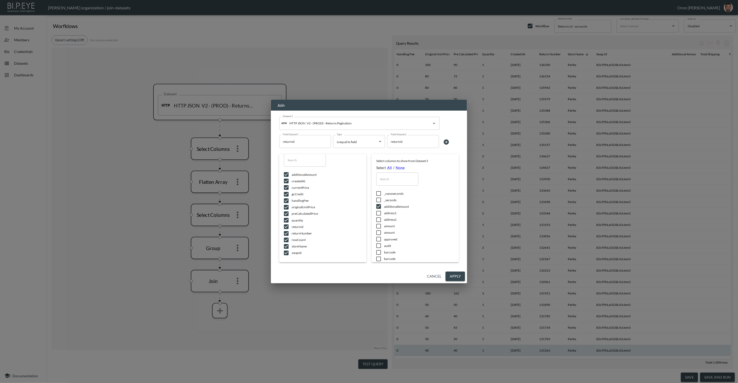
drag, startPoint x: 460, startPoint y: 273, endPoint x: 398, endPoint y: 345, distance: 95.4
click at [459, 273] on button "Apply" at bounding box center [454, 276] width 19 height 10
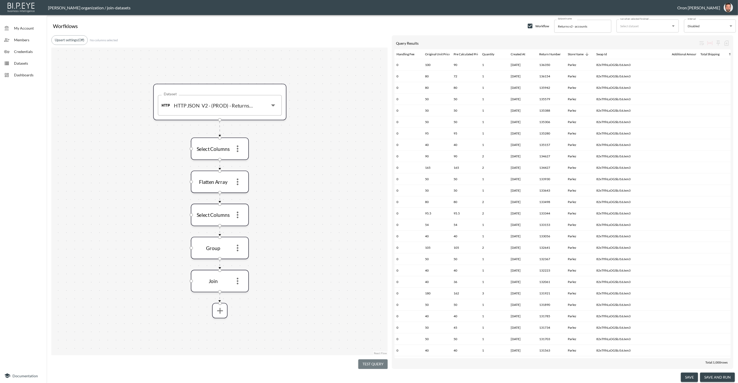
drag, startPoint x: 375, startPoint y: 362, endPoint x: 383, endPoint y: 337, distance: 26.3
click at [375, 361] on button "Test Query" at bounding box center [372, 364] width 29 height 10
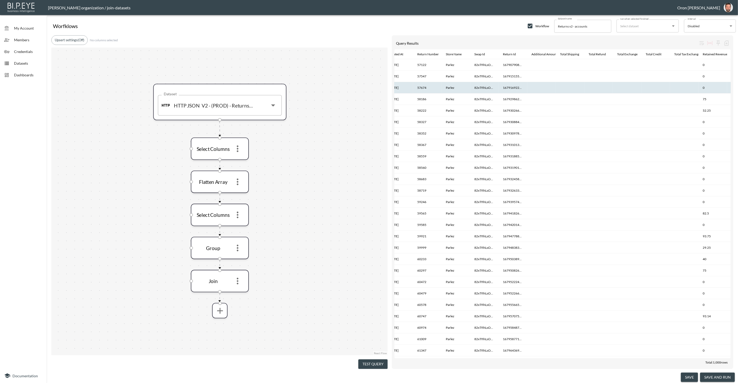
scroll to position [0, 301]
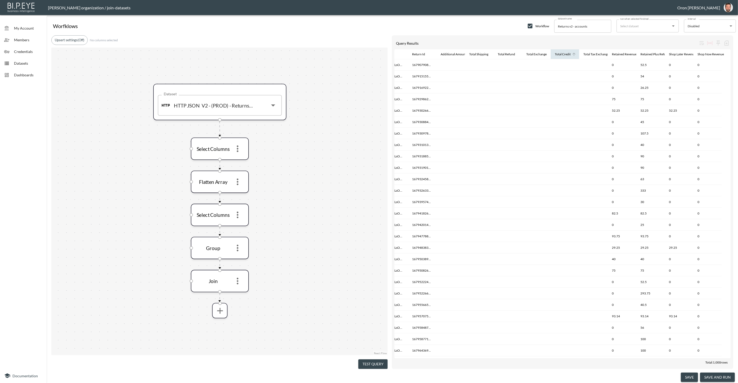
click at [563, 50] on th "Total Credit" at bounding box center [564, 54] width 29 height 10
click at [562, 53] on div "Total Credit" at bounding box center [562, 54] width 16 height 6
click at [541, 54] on div "Total Exchange" at bounding box center [536, 54] width 20 height 6
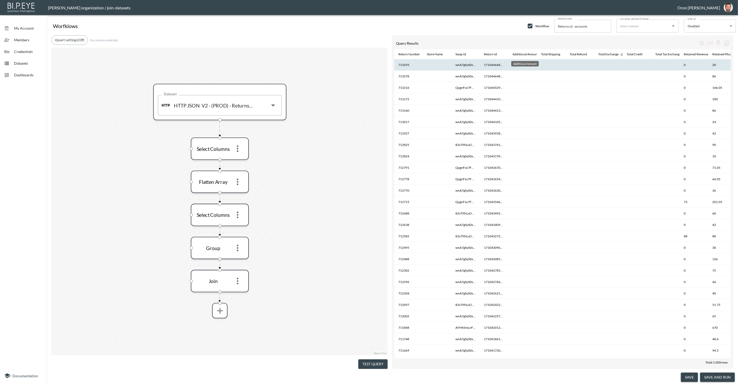
scroll to position [0, 229]
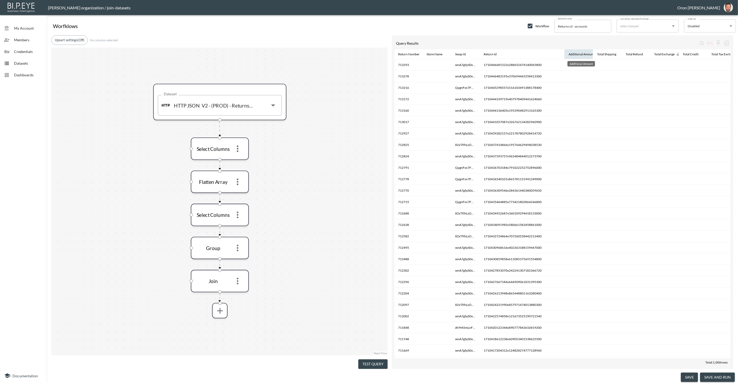
drag, startPoint x: 507, startPoint y: 53, endPoint x: 578, endPoint y: 51, distance: 71.1
click at [571, 51] on tr "Row Count Current Price Gc Credit Handling Fee Original Unit Price Pre Calculat…" at bounding box center [507, 54] width 684 height 10
click at [217, 314] on icon "more" at bounding box center [220, 310] width 10 height 10
click at [221, 302] on li "Filters" at bounding box center [219, 300] width 53 height 9
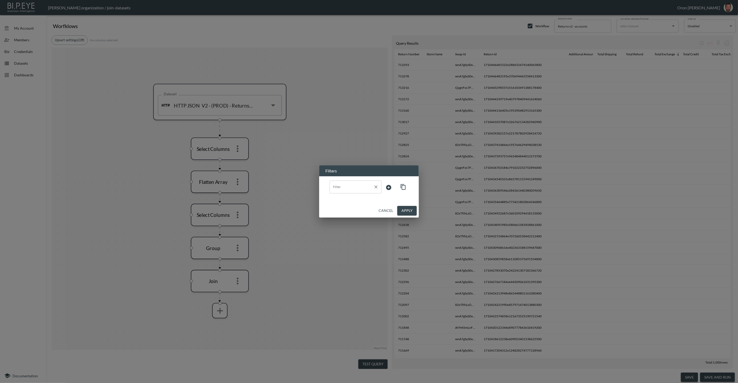
click at [355, 180] on div "Filter Filter" at bounding box center [368, 187] width 87 height 22
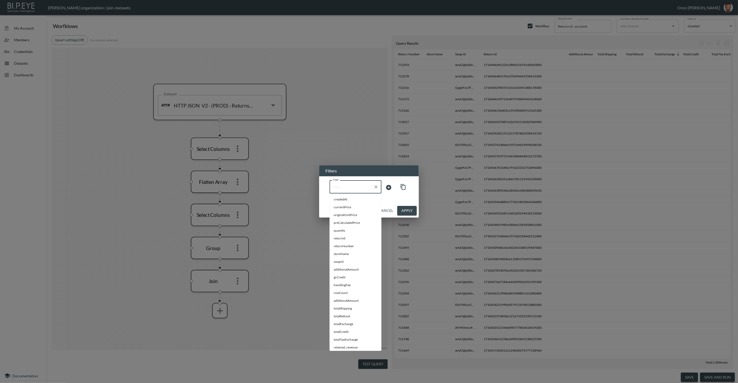
click at [354, 183] on input "Filter" at bounding box center [351, 187] width 39 height 8
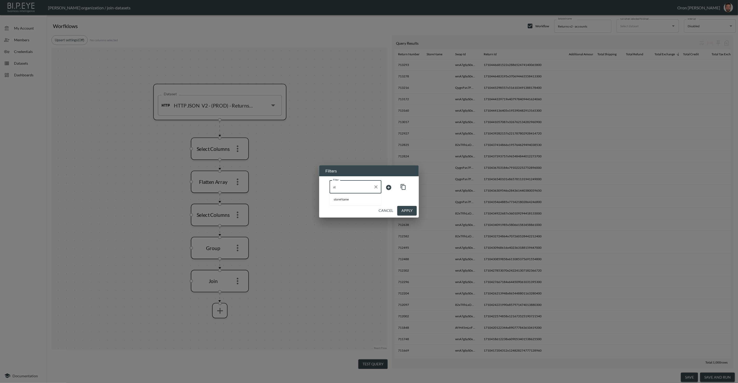
click at [344, 198] on span "storeName" at bounding box center [356, 199] width 44 height 5
type input "storeName"
click at [385, 189] on body "BI.P.EYE, Interactive Analytics Dashboards - app Zach Bailet organization / joi…" at bounding box center [369, 191] width 738 height 383
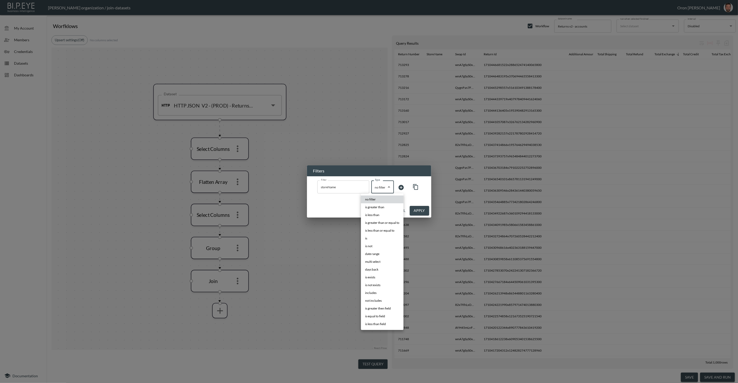
click at [379, 278] on li "is exists" at bounding box center [382, 277] width 43 height 8
type input "is exists"
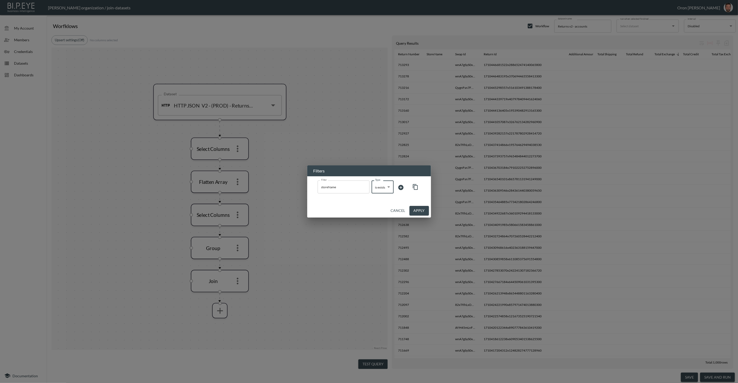
click at [421, 210] on button "Apply" at bounding box center [418, 211] width 19 height 10
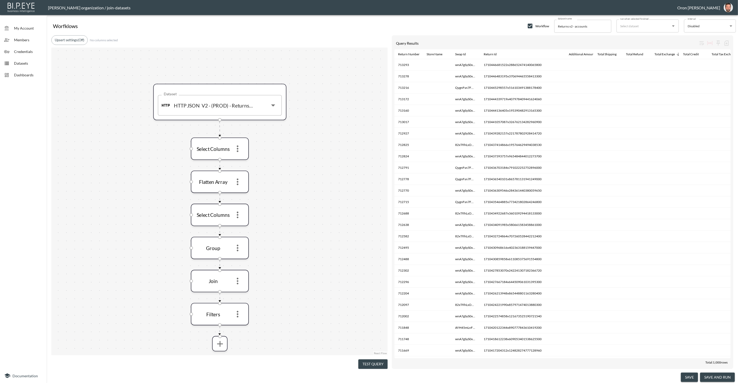
click at [373, 360] on button "Test Query" at bounding box center [372, 364] width 29 height 10
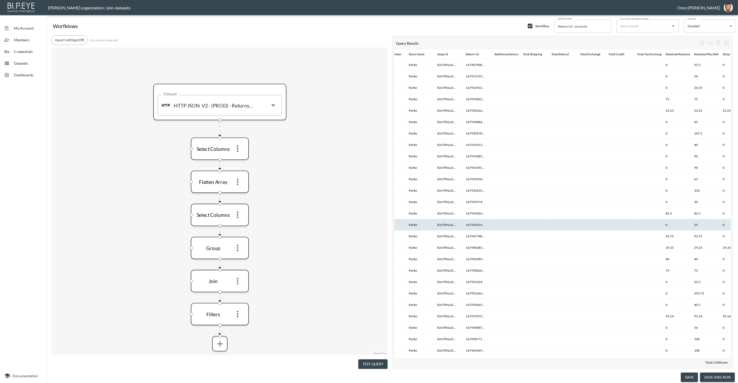
scroll to position [0, 301]
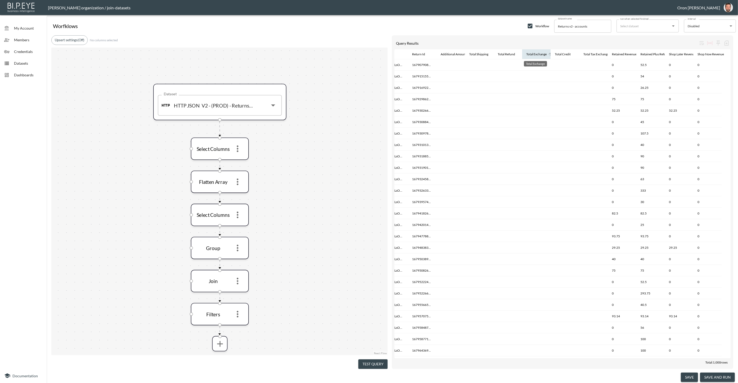
click at [537, 54] on div "Total Exchange" at bounding box center [536, 54] width 20 height 6
click at [573, 54] on icon at bounding box center [573, 54] width 5 height 5
click at [569, 54] on div "Total Credit" at bounding box center [562, 54] width 16 height 6
click at [500, 54] on div "Total Refund" at bounding box center [505, 54] width 17 height 6
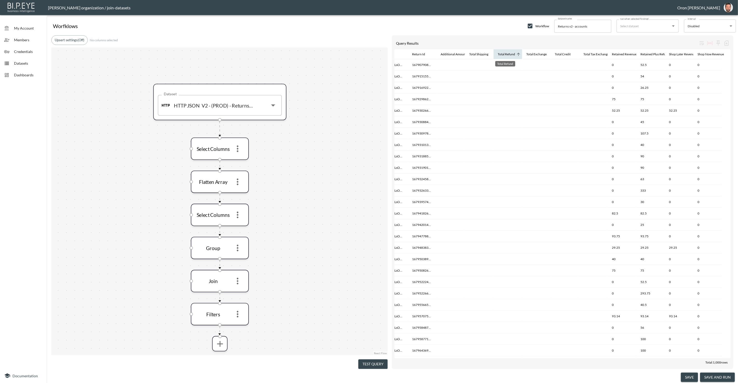
click at [500, 54] on div "Total Refund" at bounding box center [505, 54] width 17 height 6
drag, startPoint x: 476, startPoint y: 52, endPoint x: 471, endPoint y: 53, distance: 4.7
click at [476, 52] on div "Total Shipping" at bounding box center [478, 54] width 19 height 6
click at [452, 53] on div "Additional Amount" at bounding box center [453, 54] width 26 height 6
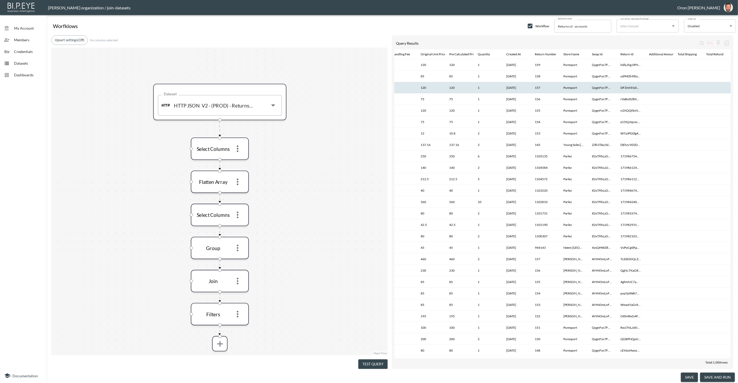
scroll to position [0, 0]
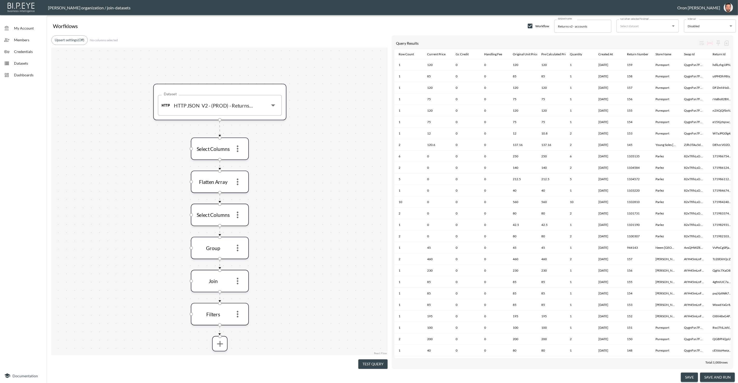
click at [691, 376] on button "save" at bounding box center [689, 377] width 17 height 10
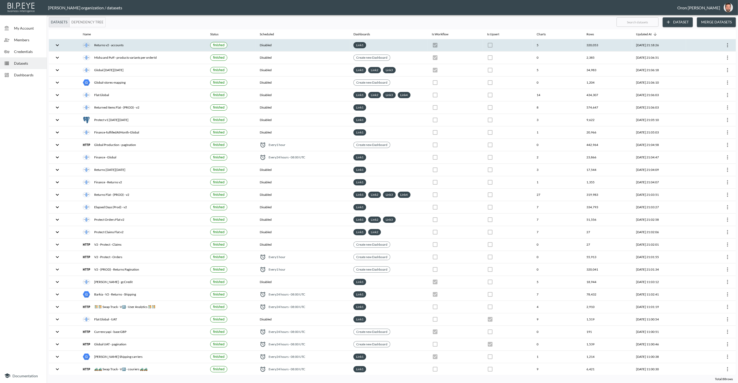
click at [726, 46] on icon "more" at bounding box center [727, 45] width 6 height 6
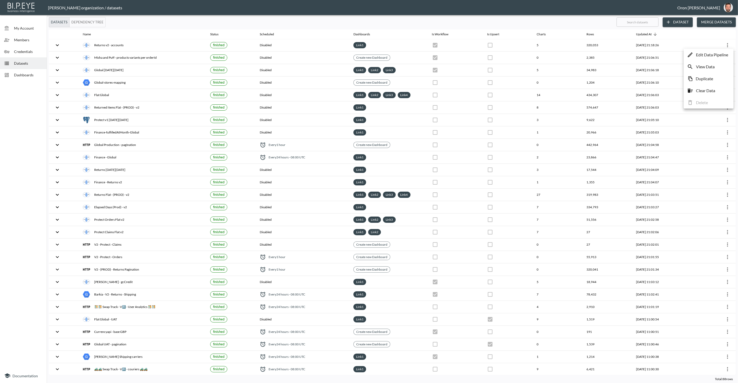
click at [723, 53] on p "Edit Data Pipeline" at bounding box center [712, 55] width 32 height 6
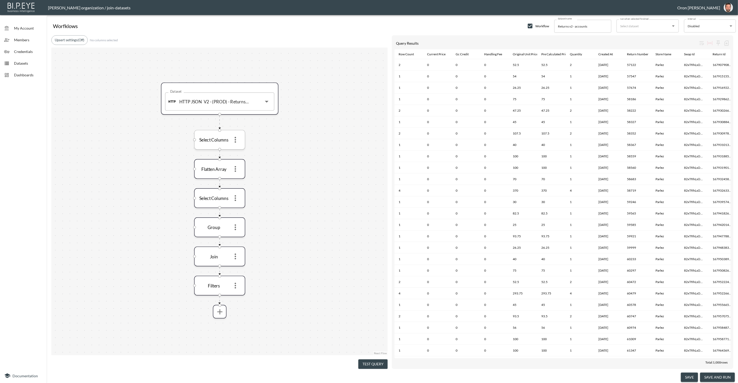
click at [237, 138] on icon "more" at bounding box center [235, 139] width 9 height 9
click at [437, 214] on div at bounding box center [369, 191] width 738 height 383
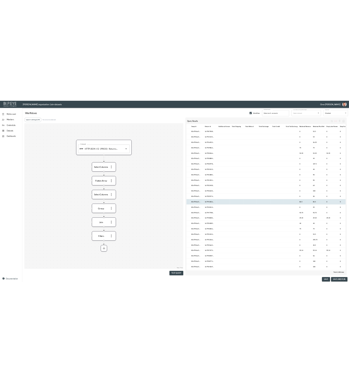
scroll to position [0, 279]
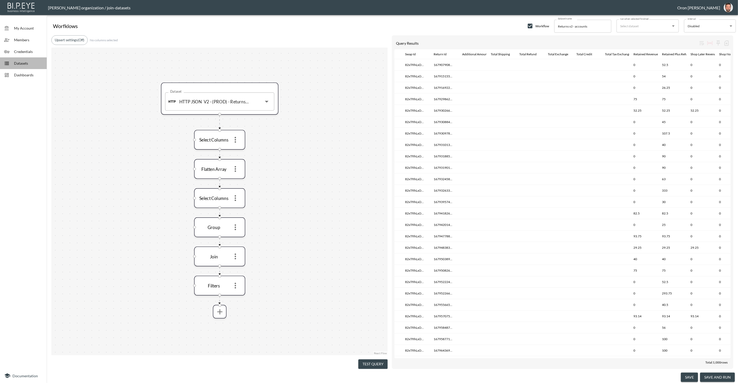
drag, startPoint x: 20, startPoint y: 65, endPoint x: 19, endPoint y: 68, distance: 2.8
click at [20, 66] on span "Datasets" at bounding box center [28, 62] width 29 height 5
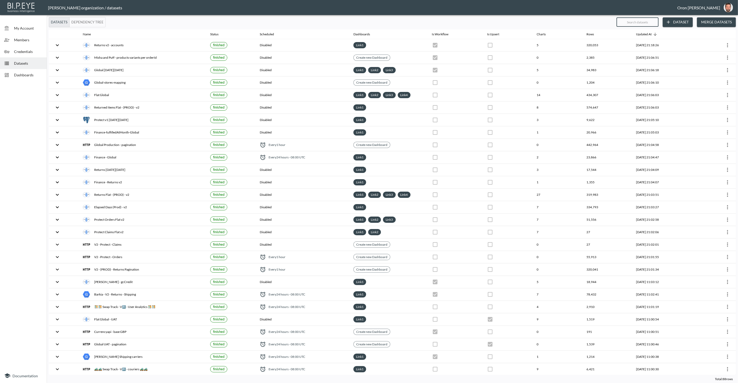
click at [643, 23] on input "text" at bounding box center [637, 22] width 42 height 13
type input "re"
checkbox input "false"
checkbox input "true"
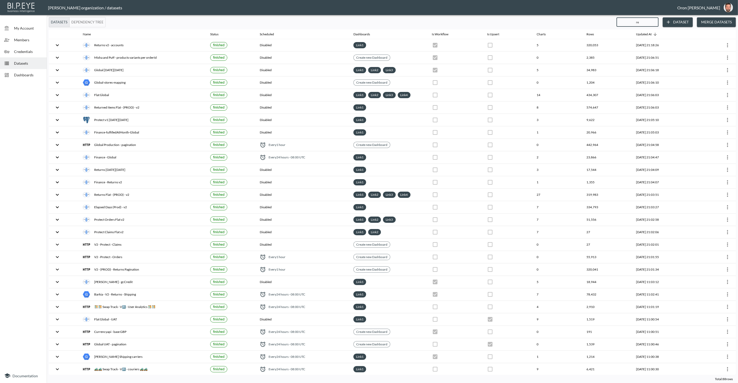
checkbox input "true"
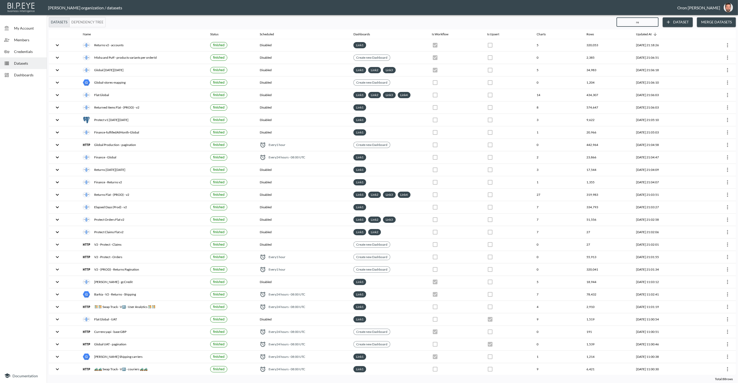
checkbox input "true"
checkbox input "false"
checkbox input "true"
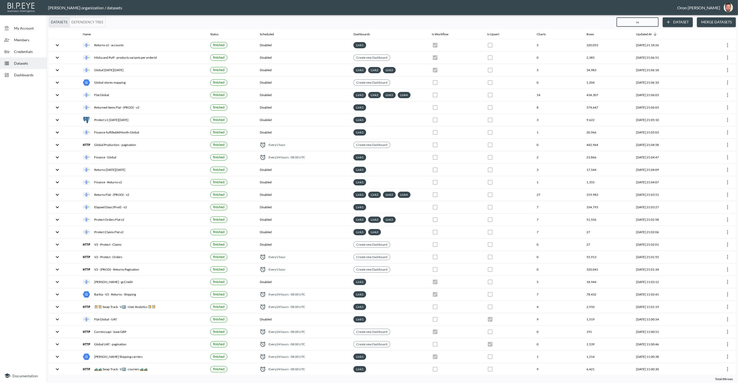
checkbox input "false"
checkbox input "true"
checkbox input "false"
checkbox input "true"
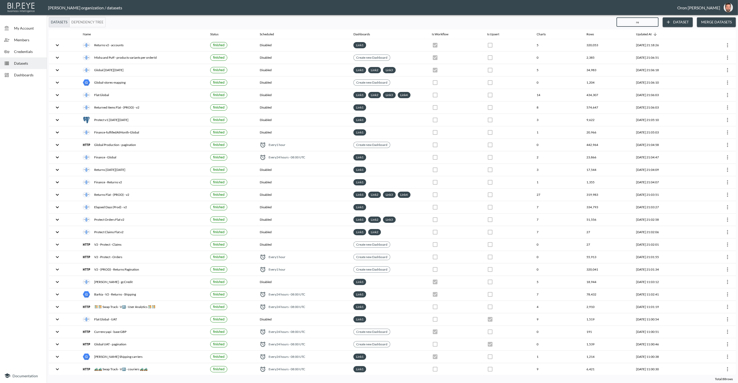
checkbox input "true"
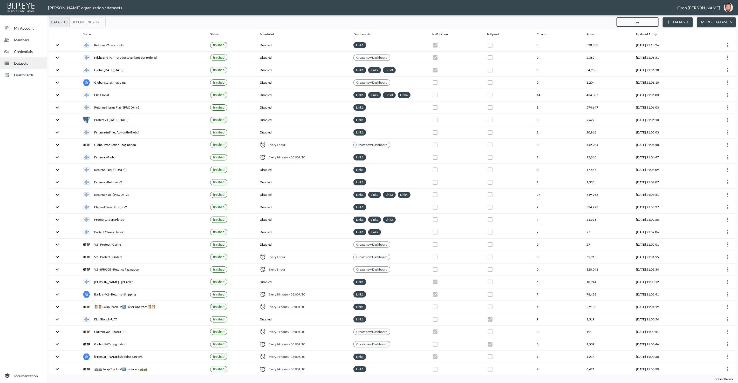
checkbox input "true"
checkbox input "false"
checkbox input "true"
checkbox input "false"
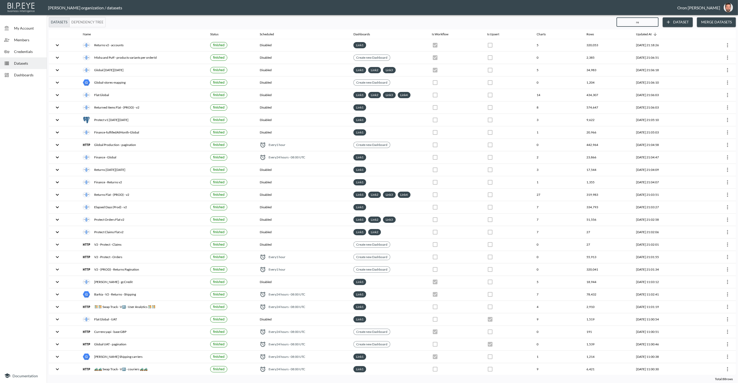
checkbox input "true"
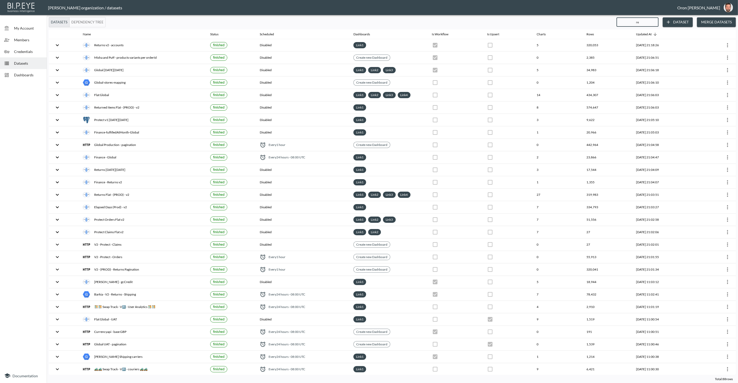
checkbox input "true"
checkbox input "false"
checkbox input "true"
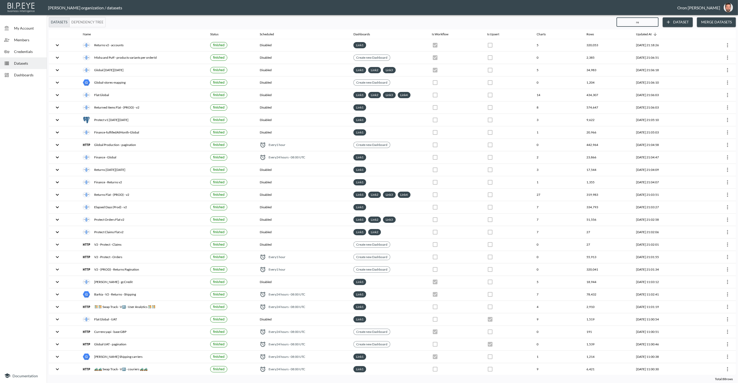
checkbox input "false"
checkbox input "true"
checkbox input "false"
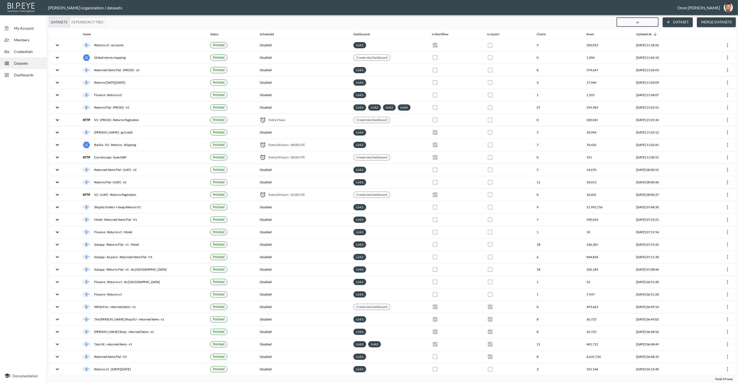
type input "ret"
checkbox input "true"
checkbox input "false"
checkbox input "true"
checkbox input "false"
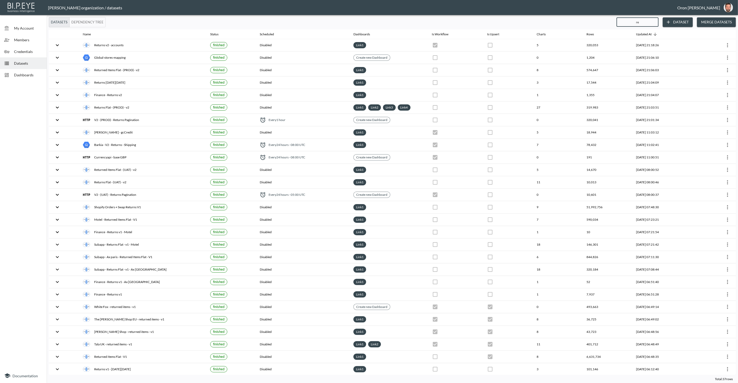
checkbox input "true"
checkbox input "false"
checkbox input "true"
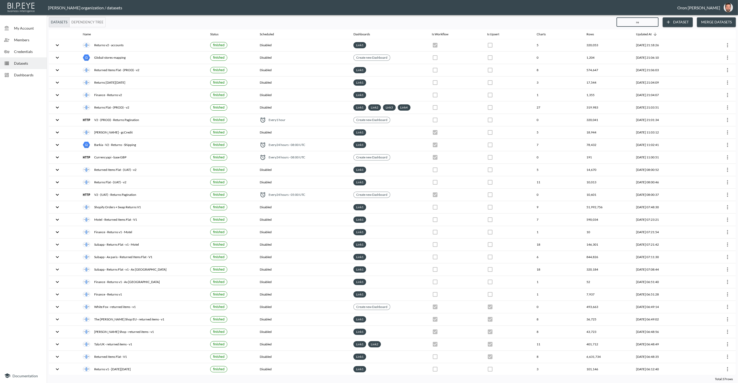
checkbox input "false"
checkbox input "true"
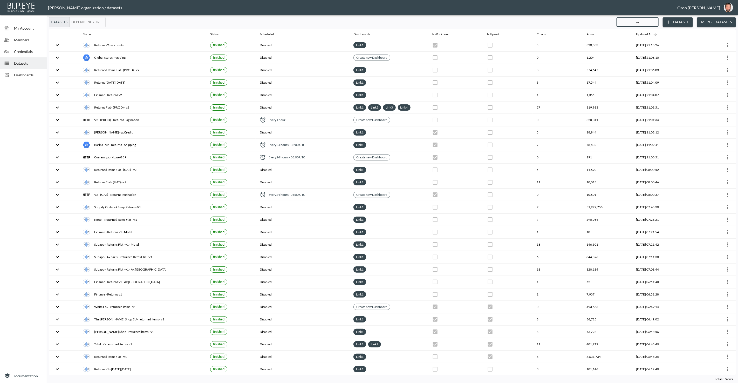
checkbox input "true"
checkbox input "false"
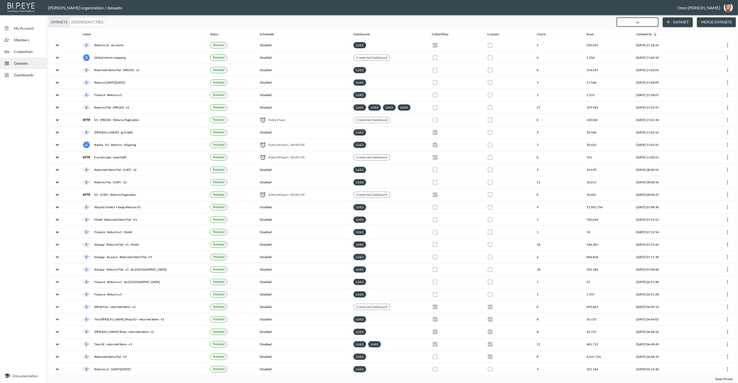
checkbox input "true"
checkbox input "false"
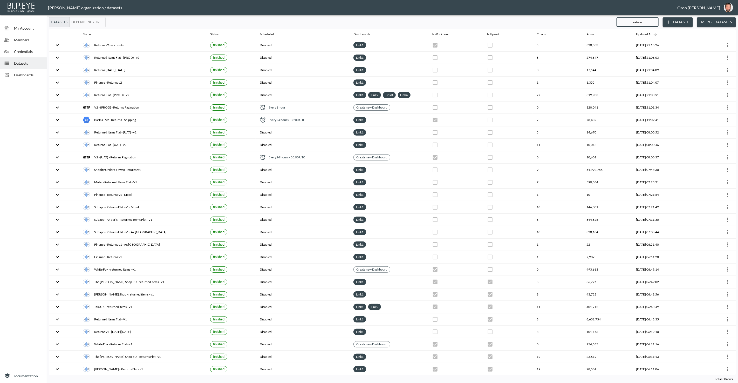
type input "returns"
checkbox input "true"
checkbox input "false"
checkbox input "true"
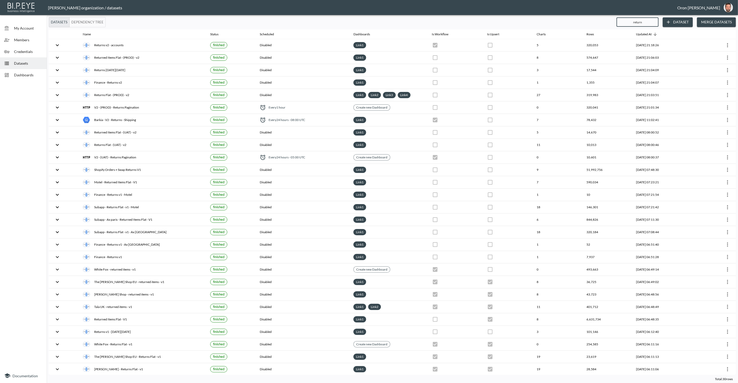
checkbox input "false"
checkbox input "true"
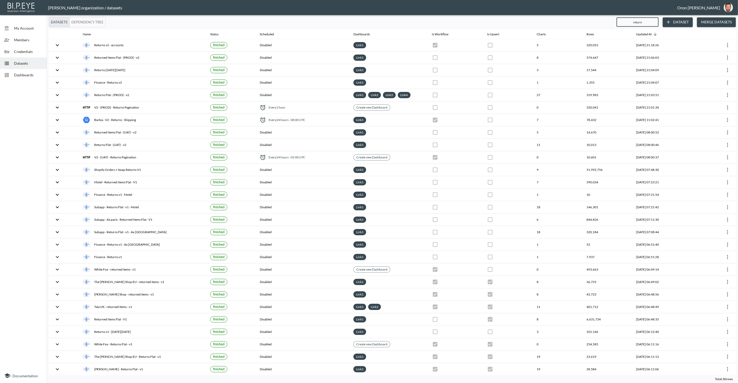
checkbox input "true"
checkbox input "false"
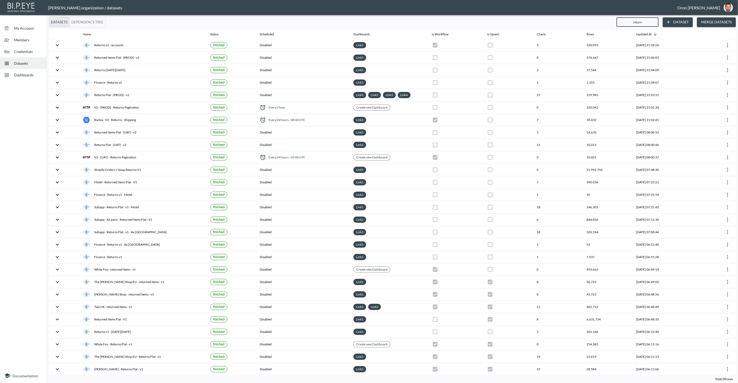
checkbox input "false"
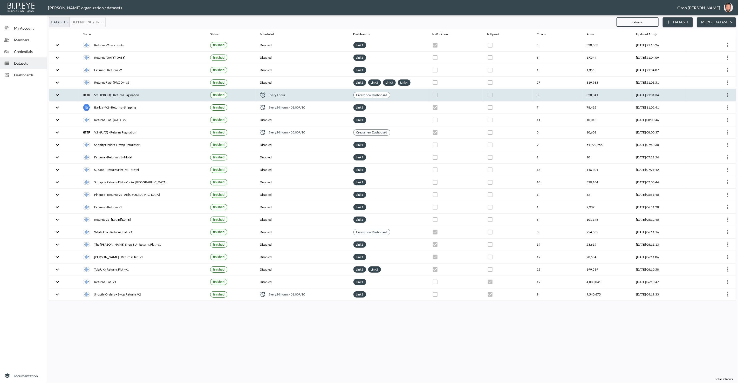
type input "returns"
click at [728, 94] on icon "more" at bounding box center [727, 95] width 6 height 6
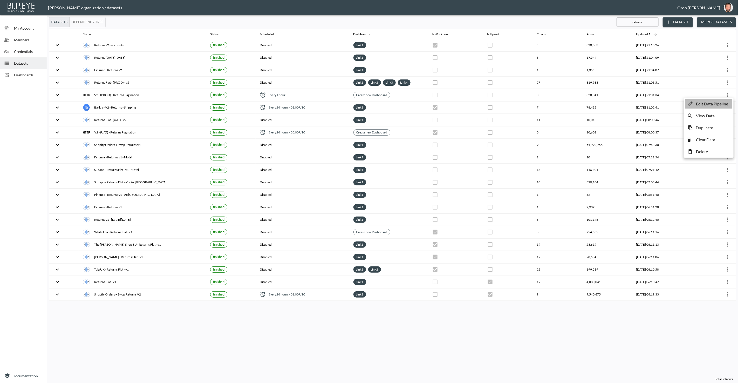
click at [720, 105] on p "Edit Data Pipeline" at bounding box center [712, 104] width 32 height 6
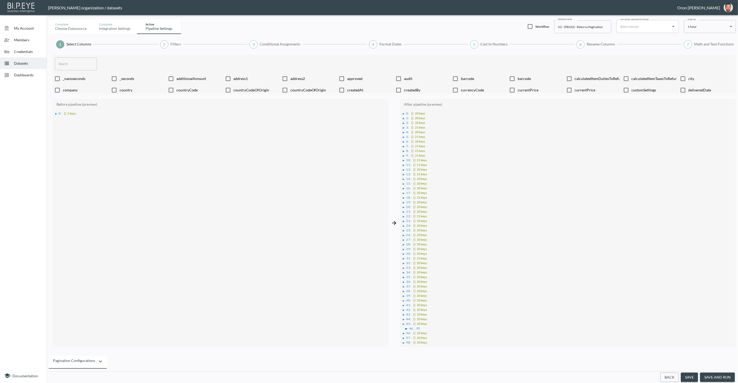
click at [402, 113] on div "▶ 0 : {} 20 keys ▶ 1 : {} 20 keys ▶ 2 : {} 20 keys ▶ 3 : {} 21 keys ▶ 4 : {} 20…" at bounding box center [567, 229] width 331 height 241
click at [403, 113] on div "▶" at bounding box center [404, 113] width 2 height 3
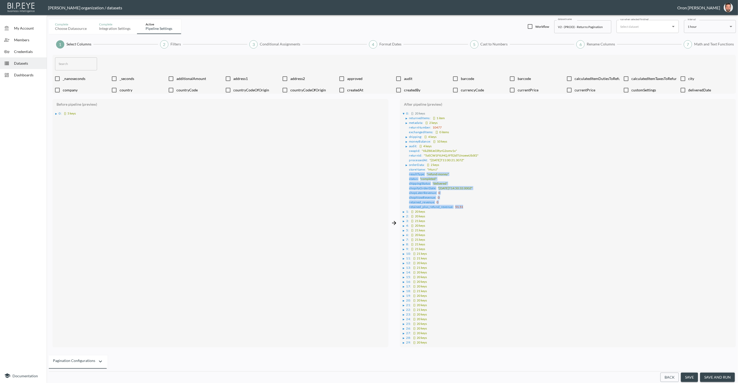
drag, startPoint x: 408, startPoint y: 172, endPoint x: 437, endPoint y: 188, distance: 33.1
click at [463, 203] on ul "▶ returnedItems : [] 1 item ▶ metadata : {} 2 keys returnNumber : 10477 exchang…" at bounding box center [568, 161] width 330 height 93
click at [407, 140] on div "▶" at bounding box center [406, 141] width 2 height 3
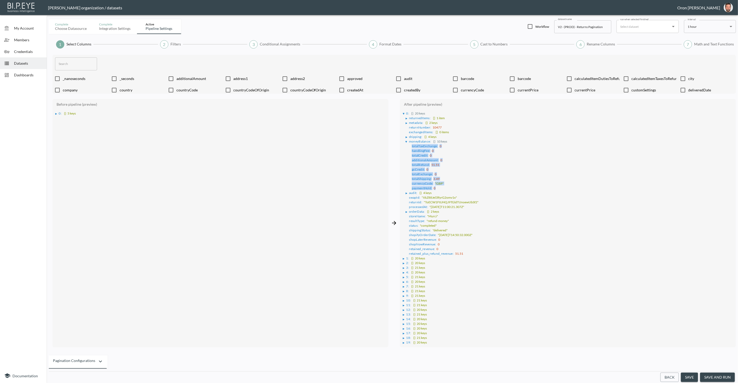
drag, startPoint x: 440, startPoint y: 184, endPoint x: 408, endPoint y: 144, distance: 51.5
click at [408, 144] on ul "totalTaxExchange : 0 handlingFee : 0 totalCredit : 0 additionalAmount : 0 total…" at bounding box center [569, 166] width 328 height 47
click at [30, 62] on span "Datasets" at bounding box center [28, 62] width 29 height 5
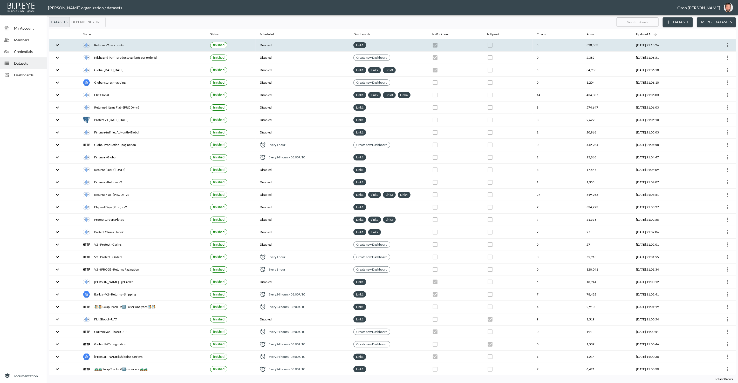
click at [726, 46] on icon "more" at bounding box center [727, 45] width 6 height 6
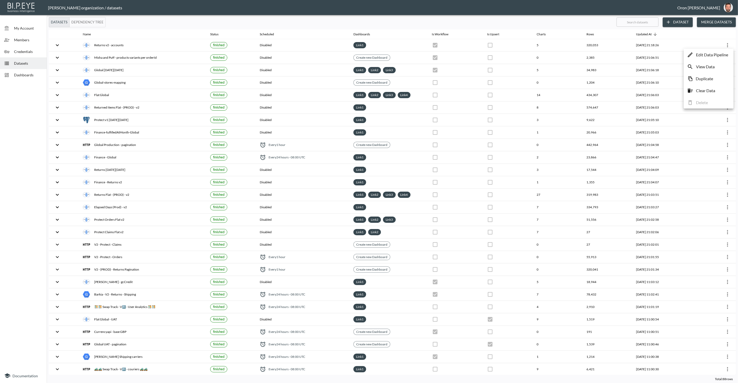
click at [723, 54] on p "Edit Data Pipeline" at bounding box center [712, 55] width 32 height 6
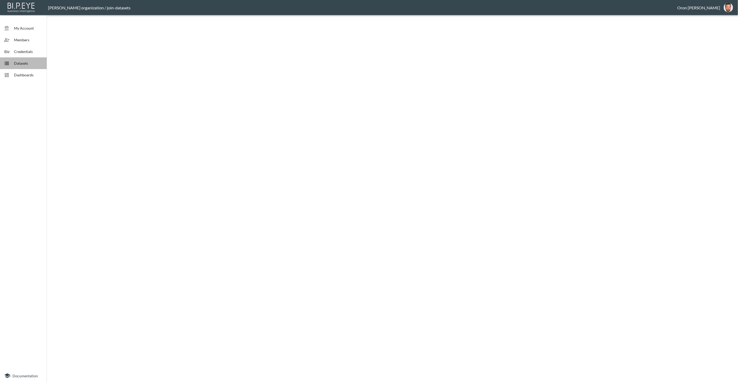
click at [34, 59] on div "Datasets" at bounding box center [23, 63] width 47 height 12
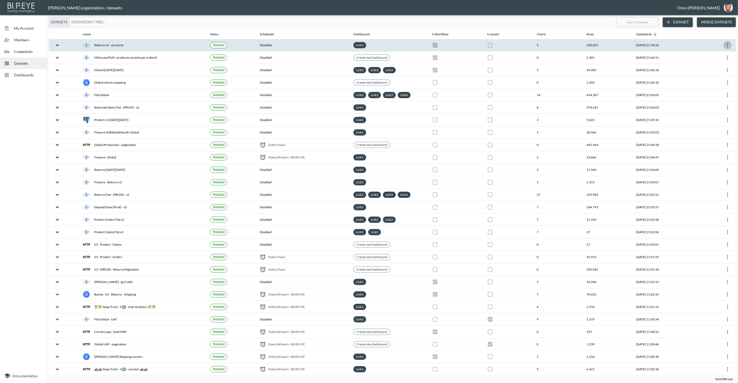
click at [725, 43] on icon "more" at bounding box center [727, 45] width 6 height 6
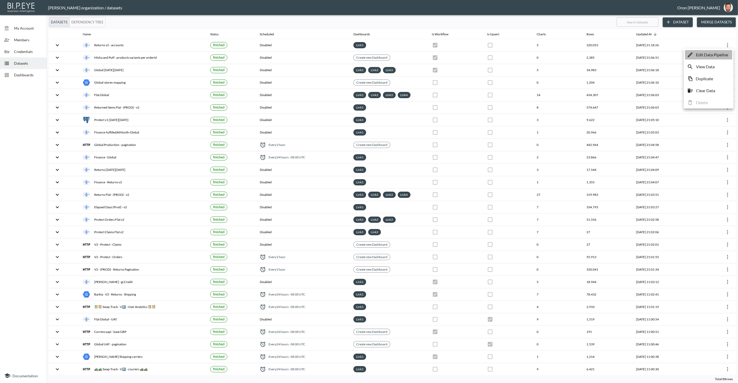
click at [722, 55] on p "Edit Data Pipeline" at bounding box center [712, 55] width 32 height 6
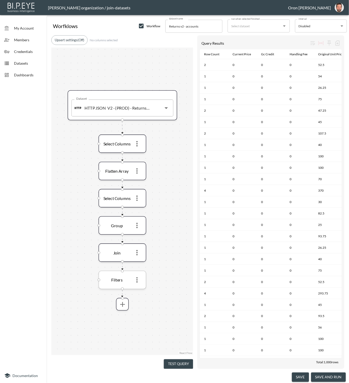
click at [136, 279] on icon "more" at bounding box center [137, 280] width 8 height 8
drag, startPoint x: 139, startPoint y: 302, endPoint x: 138, endPoint y: 255, distance: 46.4
click at [140, 300] on p "Remove" at bounding box center [137, 303] width 15 height 6
click at [137, 252] on icon "more" at bounding box center [136, 252] width 1 height 5
click at [137, 262] on li "Edit" at bounding box center [137, 263] width 23 height 9
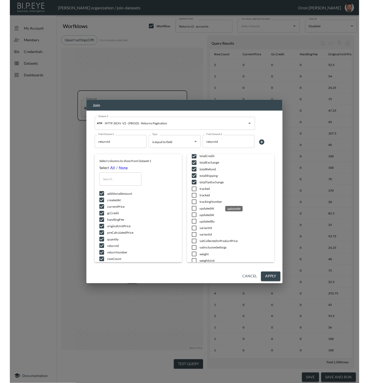
scroll to position [958, 0]
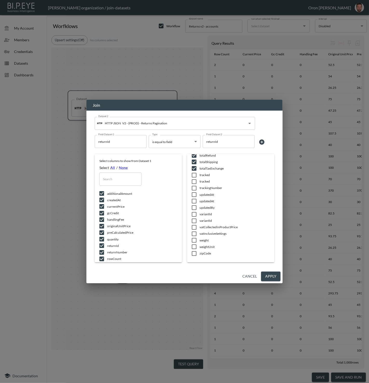
click at [250, 272] on button "Cancel" at bounding box center [249, 276] width 19 height 10
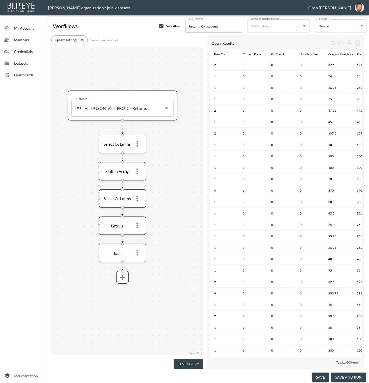
drag, startPoint x: 140, startPoint y: 144, endPoint x: 139, endPoint y: 148, distance: 3.5
click at [139, 145] on icon "more" at bounding box center [137, 144] width 8 height 8
click at [138, 146] on icon "more" at bounding box center [137, 144] width 8 height 8
click at [137, 153] on li "Edit" at bounding box center [137, 154] width 23 height 9
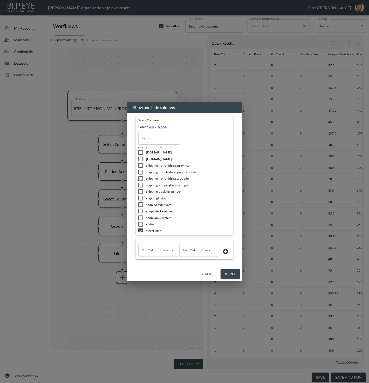
scroll to position [362, 0]
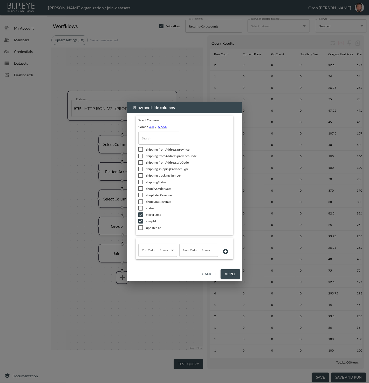
click at [212, 274] on button "Cancel" at bounding box center [209, 274] width 19 height 10
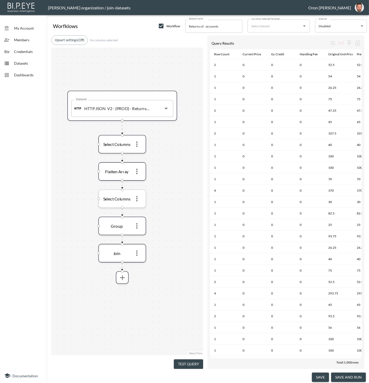
click at [139, 199] on icon "more" at bounding box center [137, 199] width 8 height 8
click at [137, 212] on li "Edit" at bounding box center [137, 209] width 23 height 9
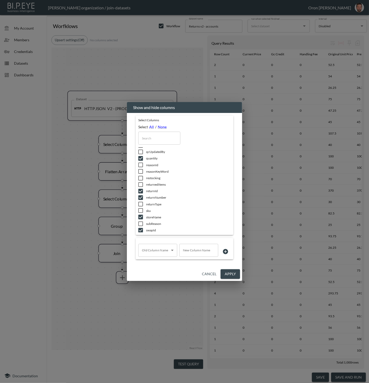
scroll to position [388, 0]
click at [210, 272] on button "Cancel" at bounding box center [209, 274] width 19 height 10
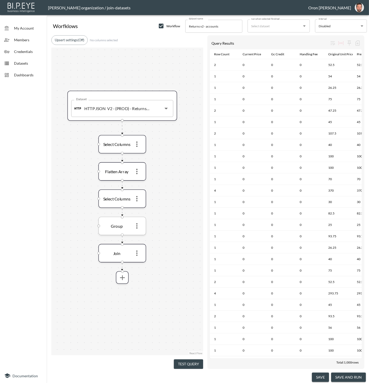
click at [135, 226] on icon "more" at bounding box center [137, 225] width 8 height 8
click at [136, 236] on p "Edit" at bounding box center [133, 237] width 7 height 6
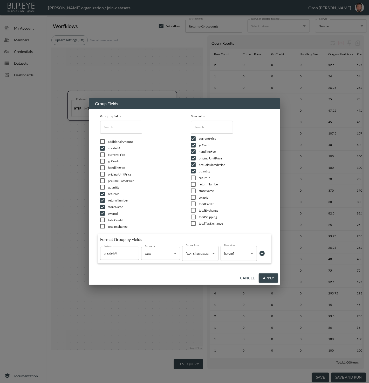
scroll to position [0, 0]
click at [214, 141] on span "additionalAmount" at bounding box center [234, 141] width 70 height 4
checkbox input "false"
drag, startPoint x: 266, startPoint y: 275, endPoint x: 198, endPoint y: 229, distance: 82.2
click at [266, 275] on button "Apply" at bounding box center [268, 278] width 19 height 10
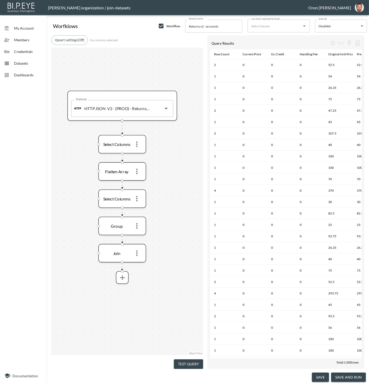
click at [315, 375] on button "save" at bounding box center [320, 377] width 17 height 10
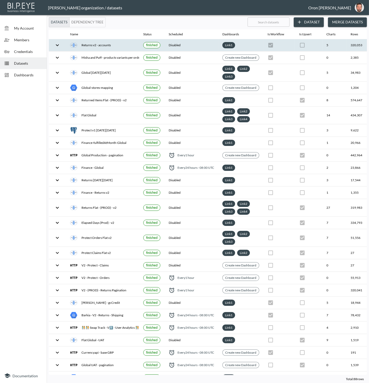
scroll to position [0, 61]
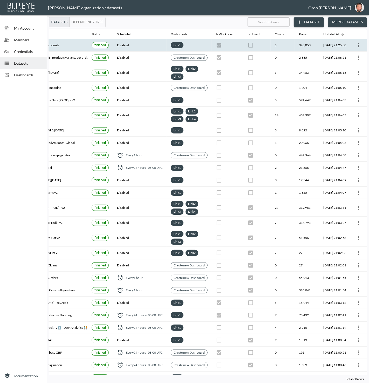
click at [349, 47] on icon "more" at bounding box center [358, 45] width 6 height 6
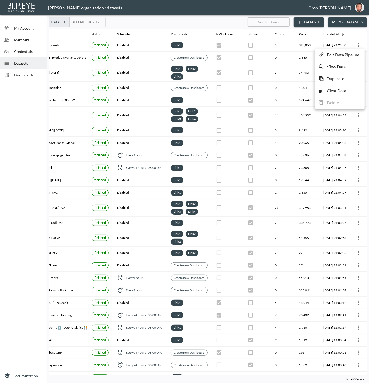
click at [349, 52] on p "Edit Data Pipeline" at bounding box center [343, 55] width 32 height 6
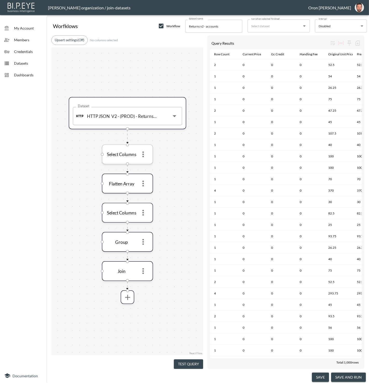
click at [144, 155] on icon "more" at bounding box center [143, 154] width 9 height 9
click at [144, 164] on li "Edit" at bounding box center [143, 165] width 23 height 9
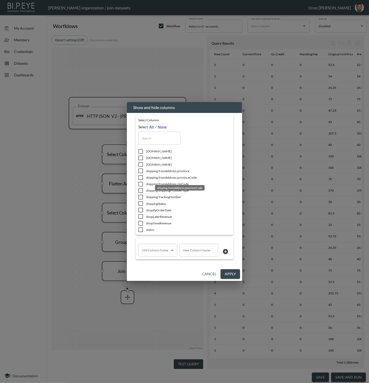
scroll to position [362, 0]
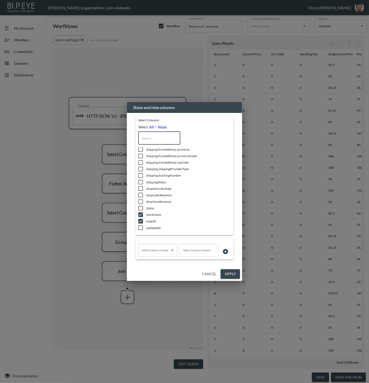
click at [157, 142] on input "text" at bounding box center [159, 137] width 42 height 13
type input "a"
checkbox input "false"
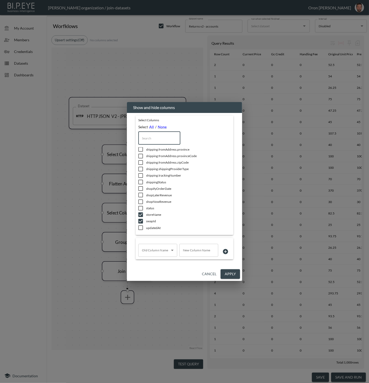
checkbox input "true"
type input "ad"
checkbox input "false"
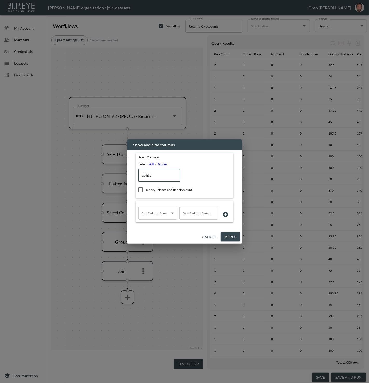
type input "addition"
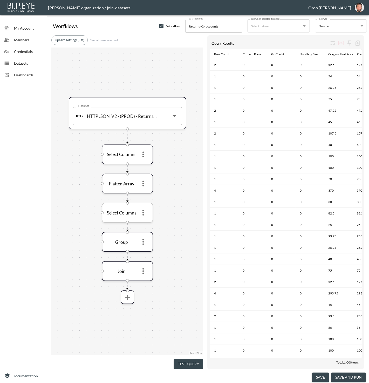
click at [143, 208] on icon "more" at bounding box center [143, 212] width 9 height 9
click at [144, 224] on li "Edit" at bounding box center [143, 223] width 23 height 9
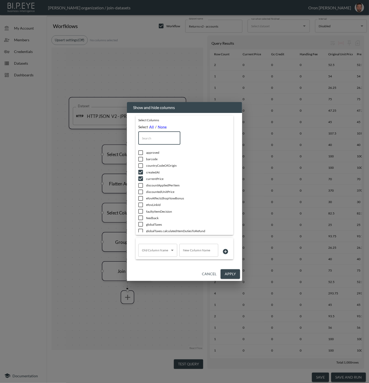
click at [153, 140] on input "text" at bounding box center [159, 137] width 42 height 13
type input "a"
checkbox input "true"
checkbox input "false"
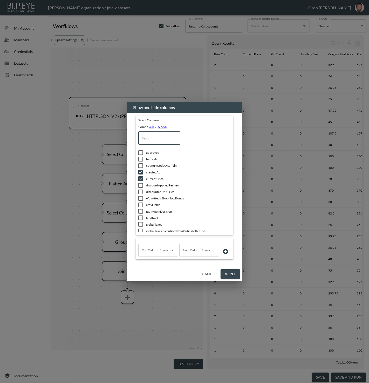
checkbox input "true"
checkbox input "false"
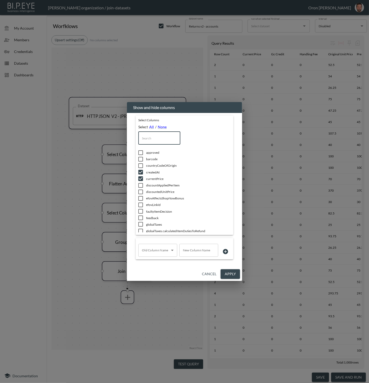
checkbox input "true"
checkbox input "false"
type input "add"
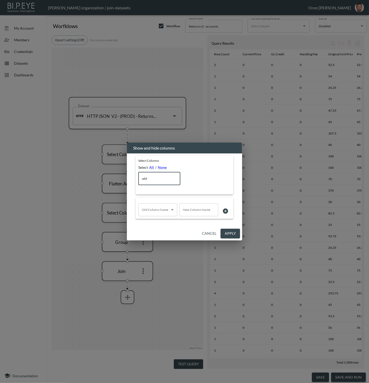
drag, startPoint x: 133, startPoint y: 179, endPoint x: 128, endPoint y: 179, distance: 5.2
click at [128, 179] on div "Select Columns Select All / None add ​ Old Column Name ​ Old Column Name New Co…" at bounding box center [184, 189] width 115 height 73
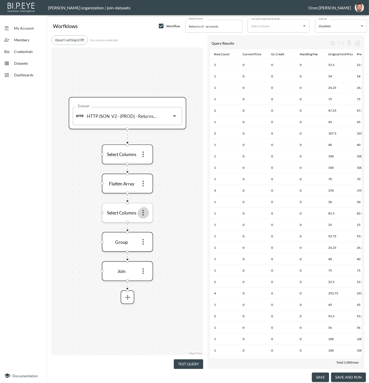
click at [143, 210] on icon "more" at bounding box center [143, 213] width 2 height 6
click at [141, 223] on p "Edit" at bounding box center [139, 224] width 7 height 6
click at [145, 241] on icon "more" at bounding box center [143, 241] width 9 height 9
click at [145, 250] on li "Edit" at bounding box center [143, 252] width 23 height 9
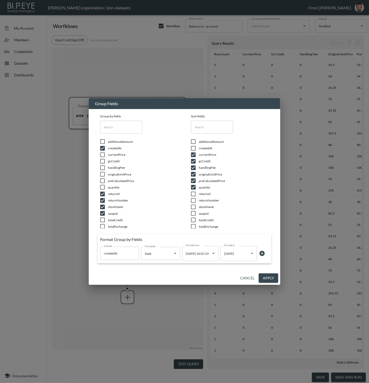
click at [246, 273] on button "Cancel" at bounding box center [247, 278] width 19 height 10
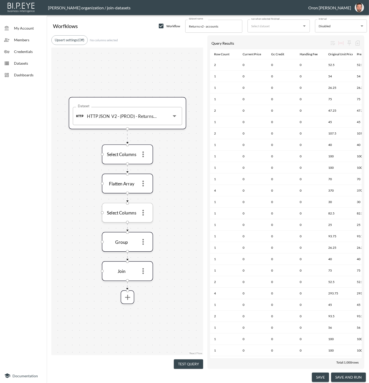
click at [141, 212] on icon "more" at bounding box center [143, 212] width 9 height 9
click at [146, 224] on li "Edit" at bounding box center [143, 223] width 23 height 9
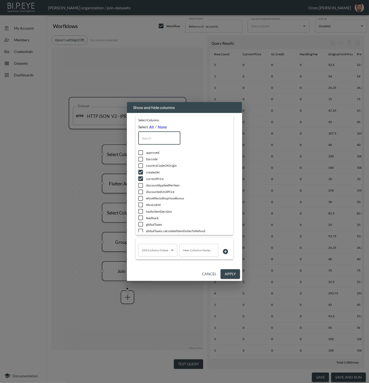
click at [165, 134] on input "text" at bounding box center [159, 137] width 42 height 13
type input "a"
checkbox input "true"
checkbox input "false"
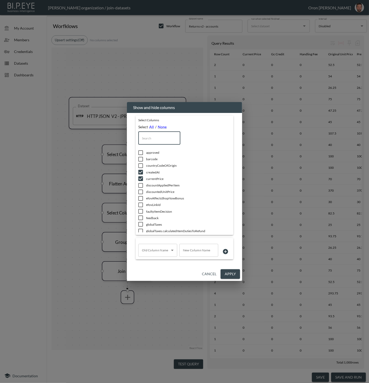
checkbox input "true"
checkbox input "false"
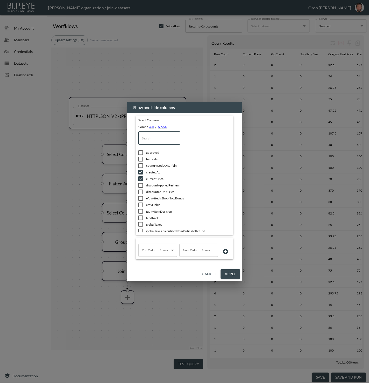
checkbox input "true"
checkbox input "false"
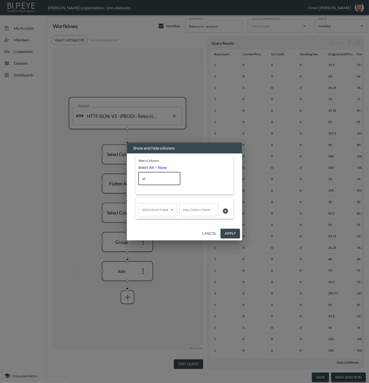
type input "add"
drag, startPoint x: 144, startPoint y: 180, endPoint x: 120, endPoint y: 180, distance: 24.6
click at [123, 180] on div "Show and hide columns Select Columns Select All / None add ​ Old Column Name ​ …" at bounding box center [184, 191] width 369 height 383
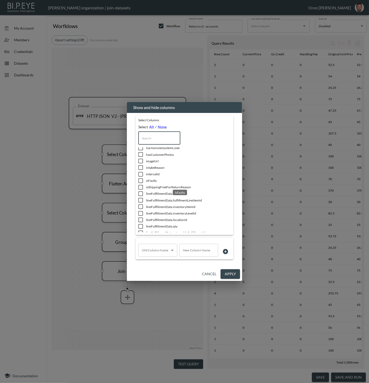
scroll to position [190, 0]
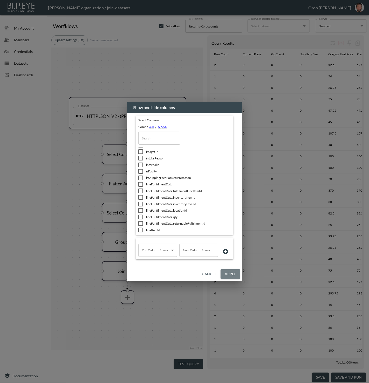
drag, startPoint x: 233, startPoint y: 276, endPoint x: 165, endPoint y: 264, distance: 69.4
click at [233, 276] on button "Apply" at bounding box center [229, 274] width 19 height 10
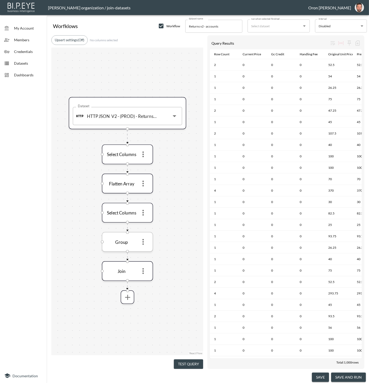
click at [146, 243] on icon "more" at bounding box center [143, 241] width 9 height 9
click at [144, 244] on icon "more" at bounding box center [142, 241] width 9 height 9
click at [144, 253] on li "Edit" at bounding box center [142, 252] width 23 height 9
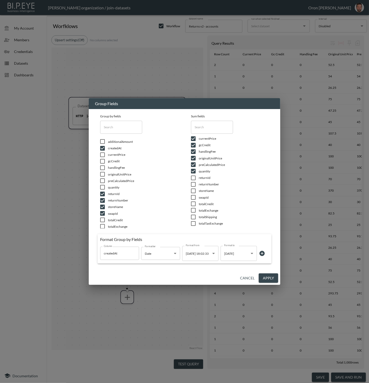
scroll to position [0, 0]
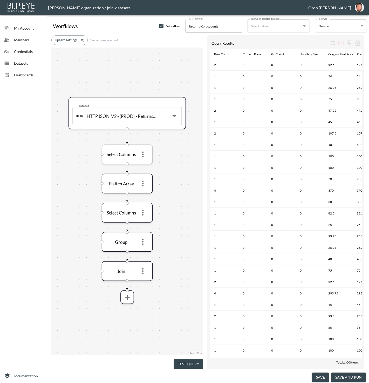
click at [143, 152] on icon "more" at bounding box center [143, 154] width 2 height 6
click at [143, 165] on li "Edit" at bounding box center [142, 165] width 23 height 9
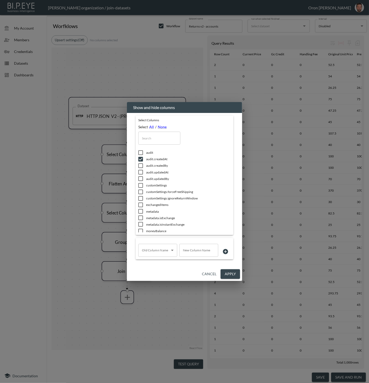
type input "a"
checkbox input "false"
checkbox input "true"
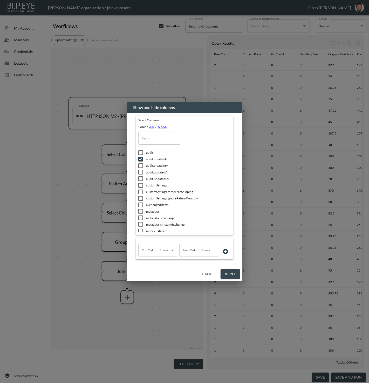
checkbox input "true"
click at [165, 139] on input "a" at bounding box center [159, 137] width 42 height 13
type input "ad"
checkbox input "false"
type input "add"
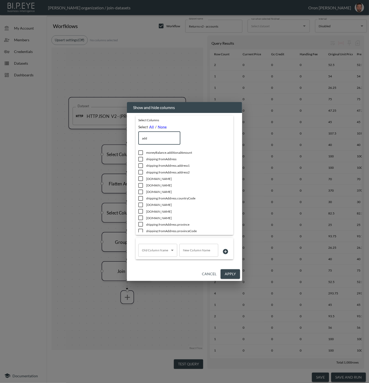
scroll to position [10, 0]
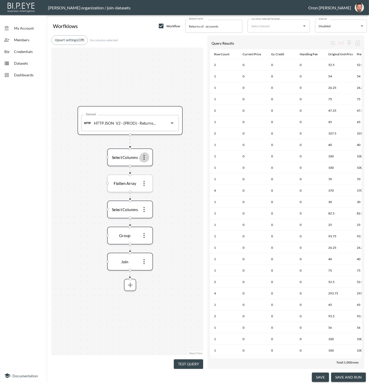
click at [145, 180] on icon "more" at bounding box center [144, 183] width 8 height 8
click at [145, 192] on li "Edit" at bounding box center [144, 193] width 23 height 9
click at [144, 212] on icon "more" at bounding box center [144, 209] width 8 height 8
click at [144, 220] on li "Edit" at bounding box center [144, 219] width 23 height 9
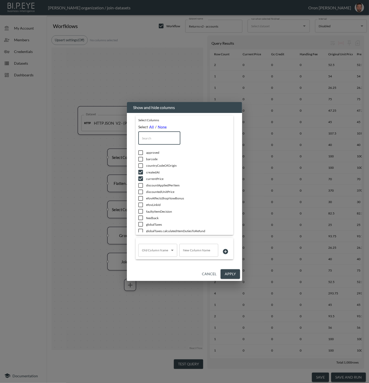
click at [162, 132] on input "text" at bounding box center [159, 137] width 42 height 13
type input "a"
checkbox input "true"
checkbox input "false"
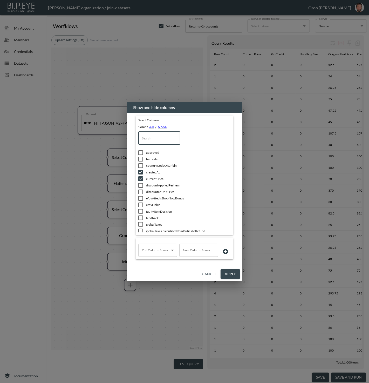
checkbox input "true"
checkbox input "false"
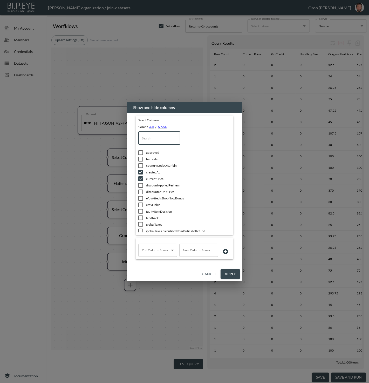
checkbox input "true"
checkbox input "false"
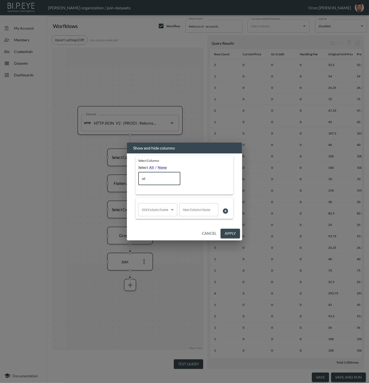
type input "add"
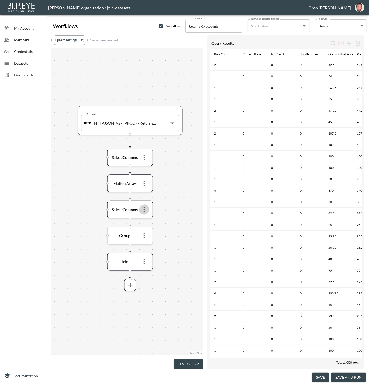
click at [145, 232] on icon "more" at bounding box center [144, 235] width 8 height 8
click at [146, 243] on li "Edit" at bounding box center [144, 245] width 23 height 9
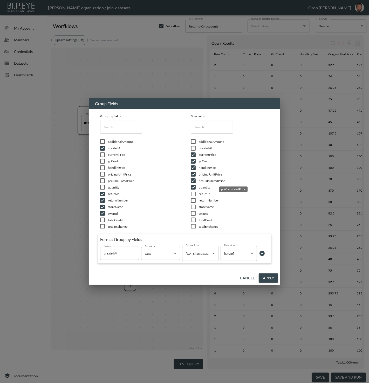
scroll to position [16, 0]
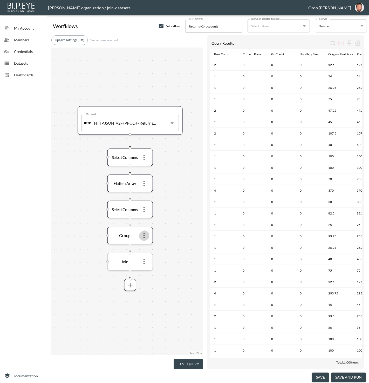
click at [146, 262] on icon "more" at bounding box center [144, 262] width 8 height 8
click at [148, 274] on li "Edit" at bounding box center [144, 271] width 23 height 9
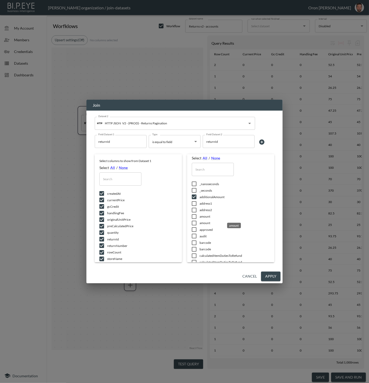
scroll to position [0, 0]
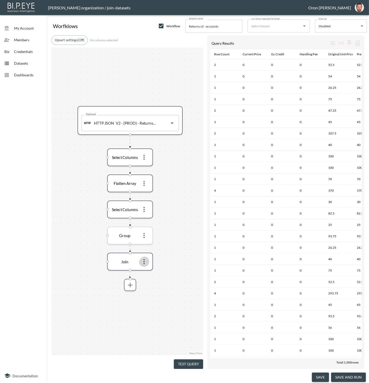
click at [145, 232] on icon "more" at bounding box center [144, 235] width 8 height 8
click at [144, 236] on div at bounding box center [184, 191] width 369 height 383
drag, startPoint x: 145, startPoint y: 236, endPoint x: 144, endPoint y: 242, distance: 6.3
click at [145, 237] on icon "more" at bounding box center [144, 235] width 8 height 8
click at [143, 236] on icon "more" at bounding box center [144, 236] width 8 height 8
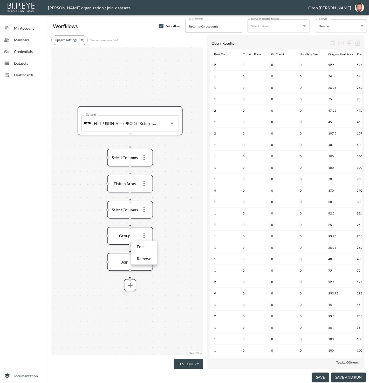
click at [141, 246] on p "Edit" at bounding box center [140, 246] width 7 height 6
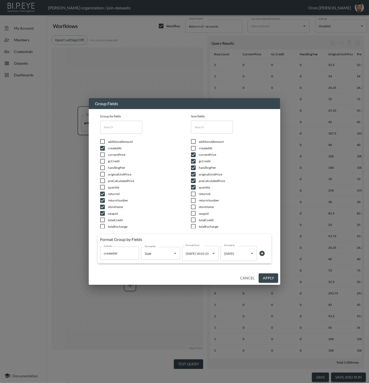
click at [245, 277] on button "Cancel" at bounding box center [247, 278] width 19 height 10
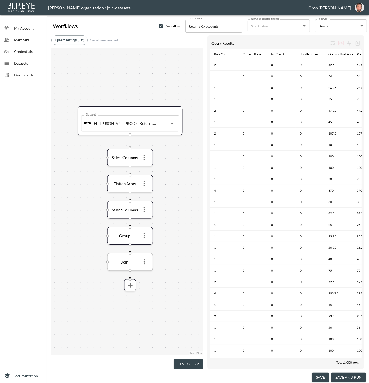
drag, startPoint x: 145, startPoint y: 262, endPoint x: 144, endPoint y: 268, distance: 5.7
click at [145, 263] on icon "more" at bounding box center [144, 262] width 8 height 8
drag, startPoint x: 144, startPoint y: 264, endPoint x: 143, endPoint y: 267, distance: 3.0
click at [144, 264] on icon "more" at bounding box center [143, 262] width 1 height 5
click at [140, 262] on button "more" at bounding box center [143, 262] width 10 height 10
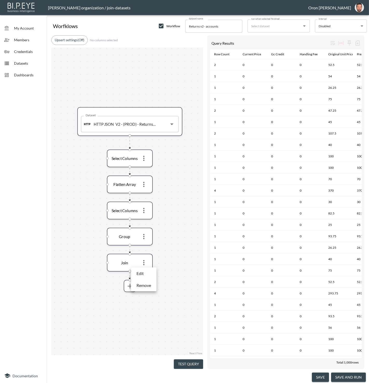
click at [141, 271] on p "Edit" at bounding box center [139, 273] width 7 height 6
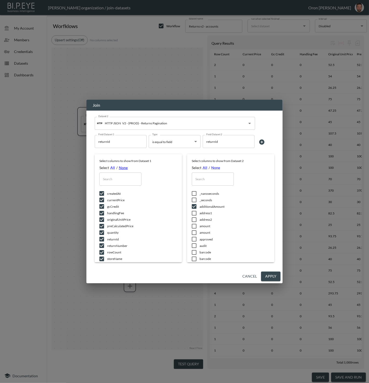
click at [122, 169] on link "None" at bounding box center [123, 167] width 9 height 4
checkbox input "false"
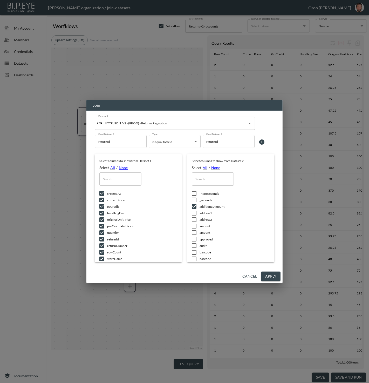
checkbox input "false"
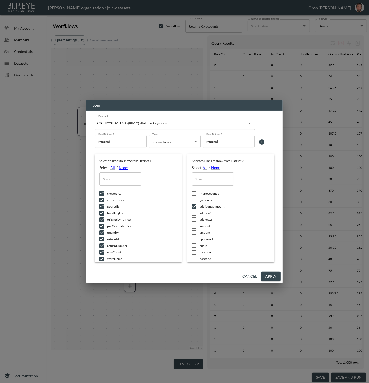
checkbox input "false"
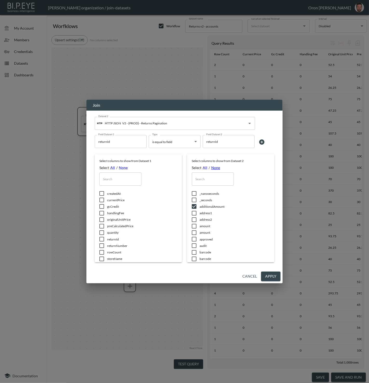
click at [213, 169] on link "None" at bounding box center [215, 167] width 9 height 4
checkbox input "false"
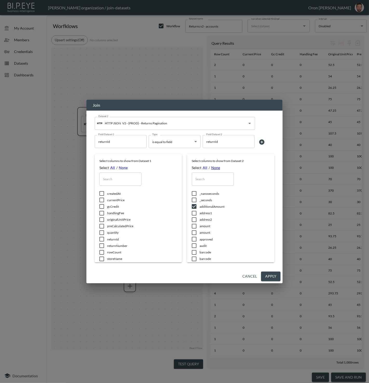
checkbox input "false"
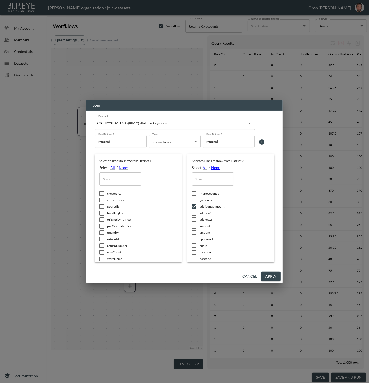
checkbox input "false"
drag, startPoint x: 266, startPoint y: 273, endPoint x: 216, endPoint y: 362, distance: 101.5
click at [266, 273] on button "Apply" at bounding box center [270, 276] width 19 height 10
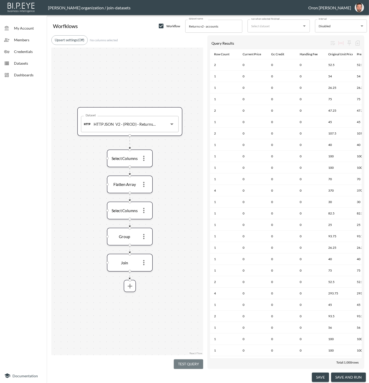
drag, startPoint x: 187, startPoint y: 363, endPoint x: 187, endPoint y: 359, distance: 4.1
click at [187, 363] on button "Test Query" at bounding box center [188, 364] width 29 height 10
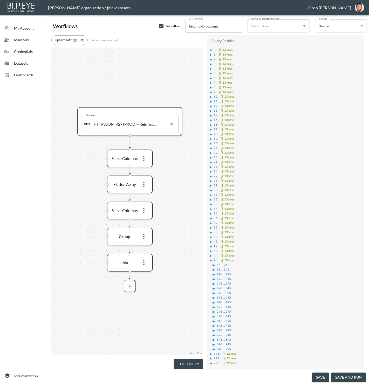
click at [214, 49] on span "0 :" at bounding box center [215, 50] width 3 height 4
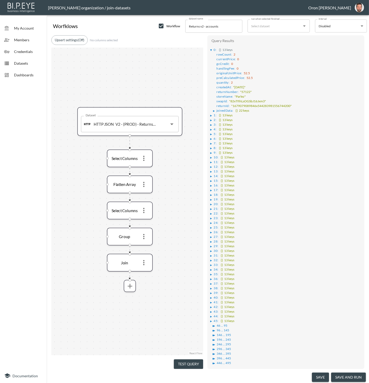
click at [218, 110] on span "joinedData :" at bounding box center [224, 110] width 17 height 4
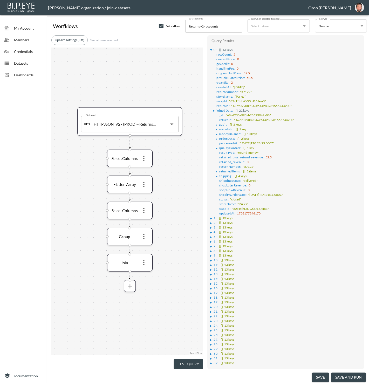
click at [136, 282] on div "Dataset HTTP JSON V2 - (PROD) - Returns Pagination Dataset Select Columns Flatt…" at bounding box center [127, 200] width 152 height 307
click at [133, 283] on icon "more" at bounding box center [130, 286] width 8 height 8
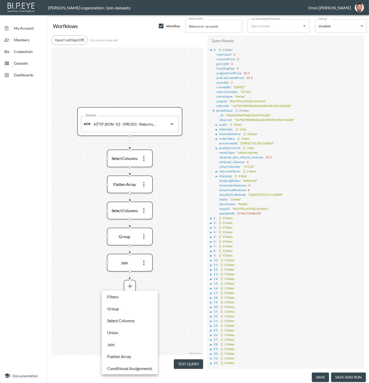
click at [129, 321] on p "Select Columns" at bounding box center [120, 320] width 27 height 6
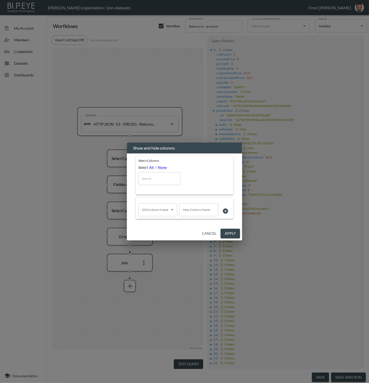
click at [214, 230] on button "Cancel" at bounding box center [209, 233] width 19 height 10
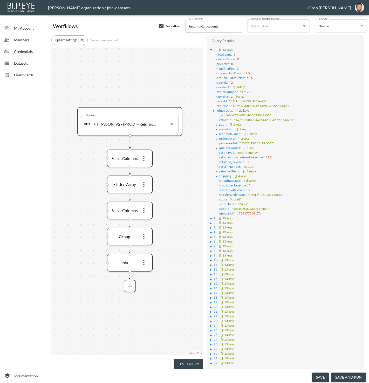
click at [181, 255] on div "Dataset HTTP JSON V2 - (PROD) - Returns Pagination Dataset Select Columns Flatt…" at bounding box center [127, 200] width 152 height 307
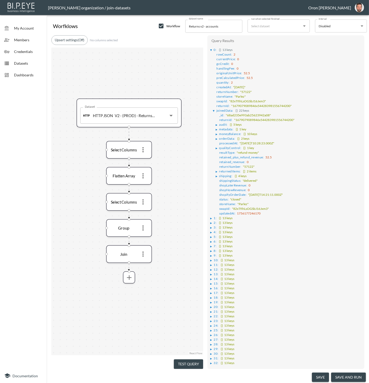
drag, startPoint x: 181, startPoint y: 255, endPoint x: 181, endPoint y: 246, distance: 8.6
click at [181, 246] on div "Dataset HTTP JSON V2 - (PROD) - Returns Pagination Dataset Select Columns Flatt…" at bounding box center [127, 200] width 152 height 307
click at [146, 253] on icon "more" at bounding box center [143, 254] width 8 height 8
click at [145, 260] on li "Edit" at bounding box center [142, 264] width 23 height 9
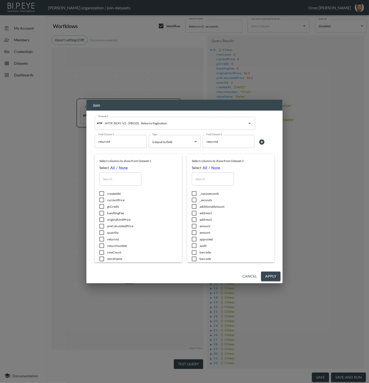
click at [245, 277] on button "Cancel" at bounding box center [249, 276] width 19 height 10
